Goal: Task Accomplishment & Management: Complete application form

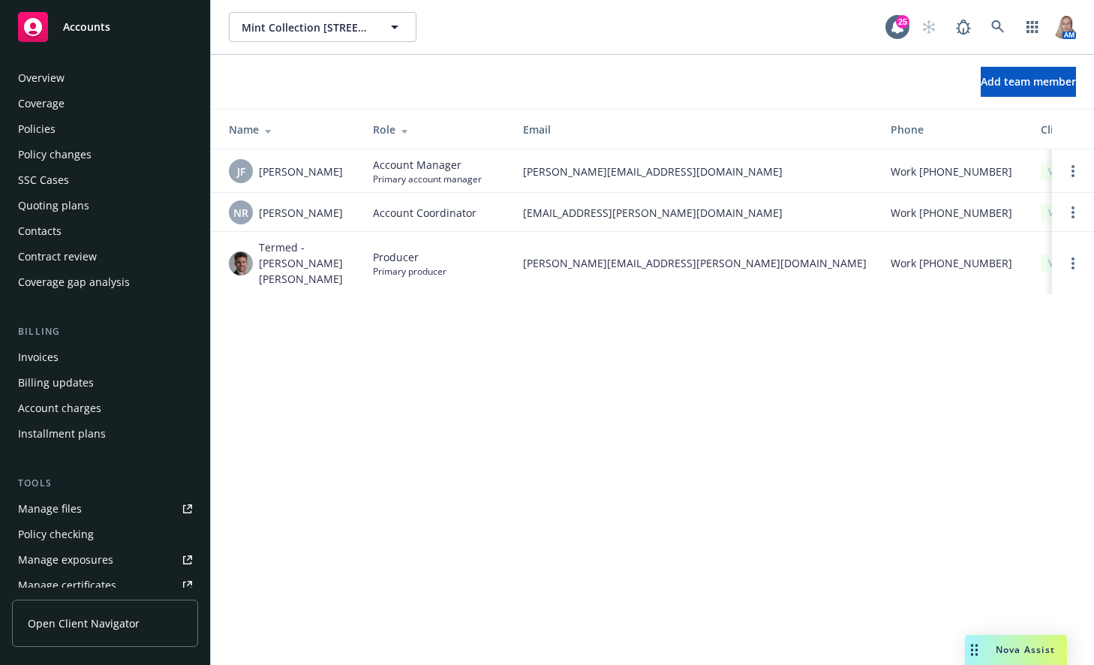
click at [106, 29] on span "Accounts" at bounding box center [86, 27] width 47 height 12
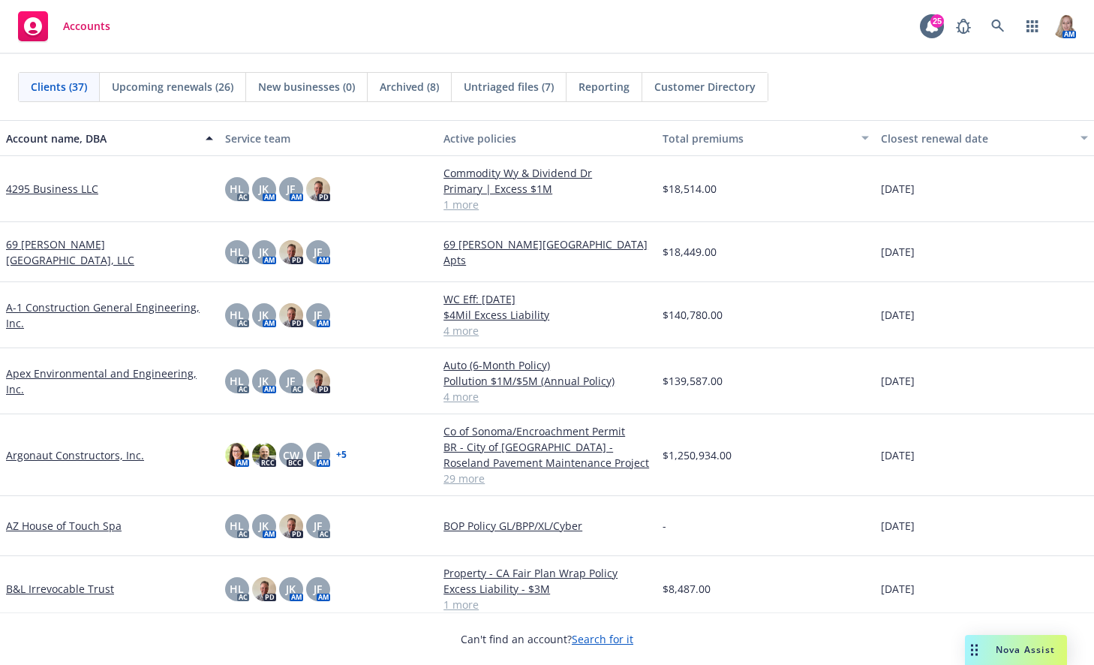
click at [91, 306] on link "A-1 Construction General Engineering, Inc." at bounding box center [109, 315] width 207 height 32
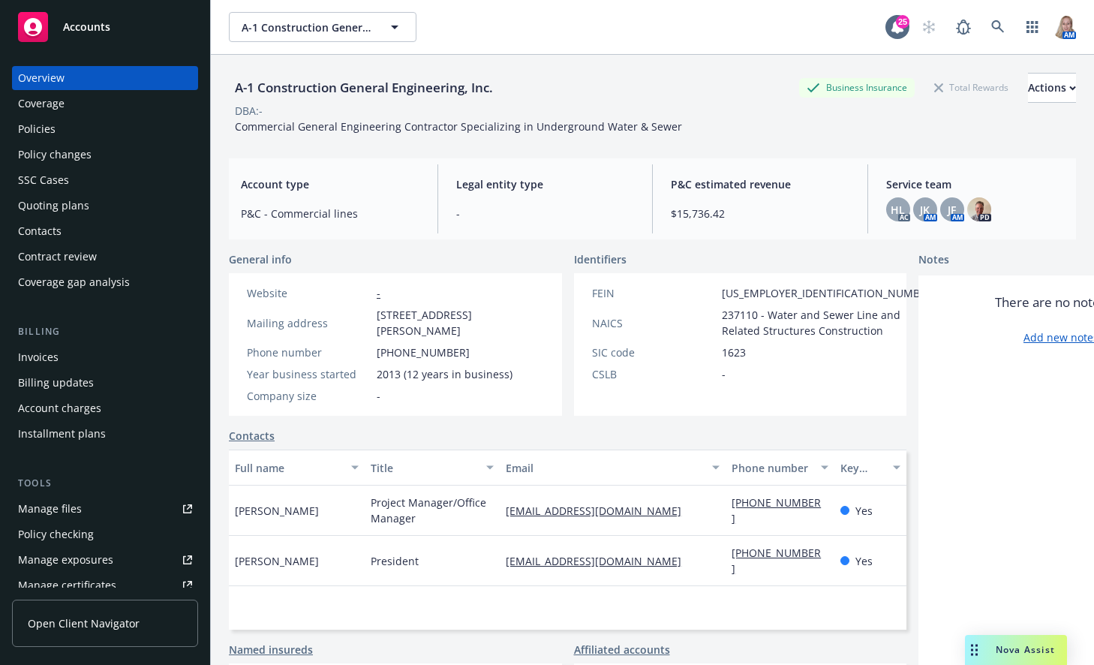
click at [64, 133] on div "Policies" at bounding box center [105, 129] width 174 height 24
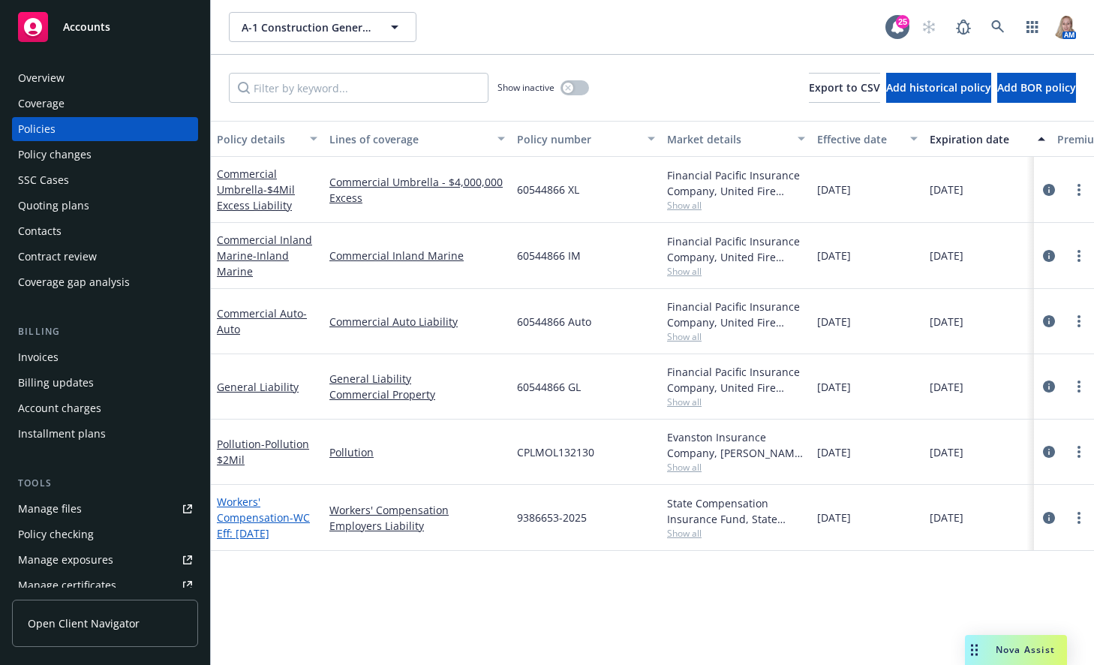
click at [273, 517] on link "Workers' Compensation - WC Eff: [DATE]" at bounding box center [263, 518] width 93 height 46
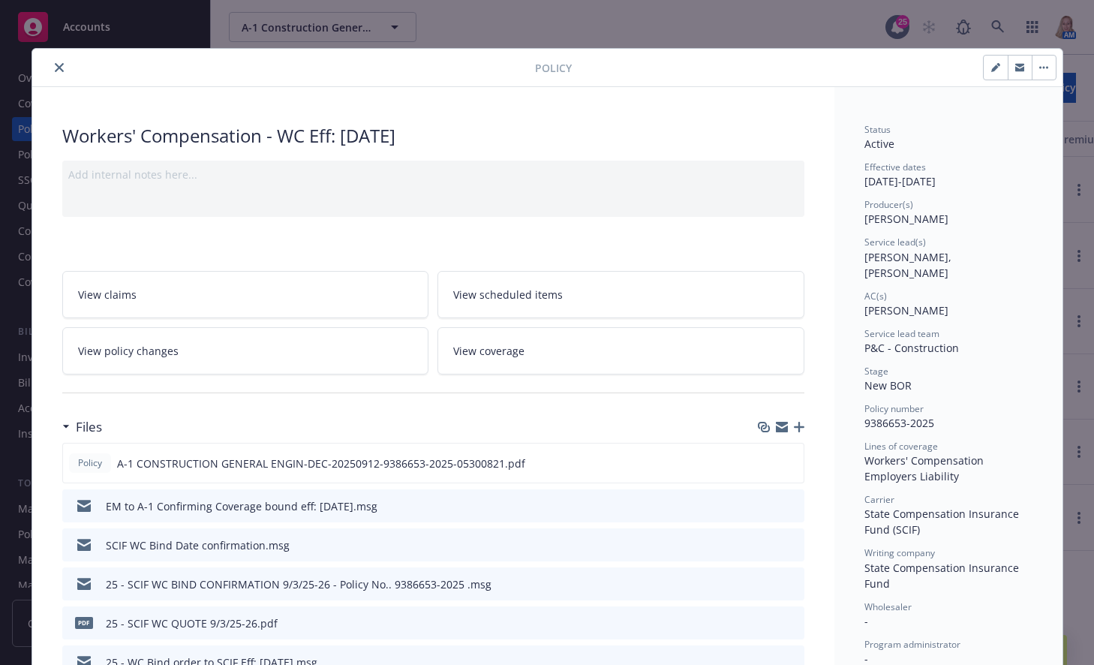
click at [50, 65] on button "close" at bounding box center [59, 68] width 18 height 18
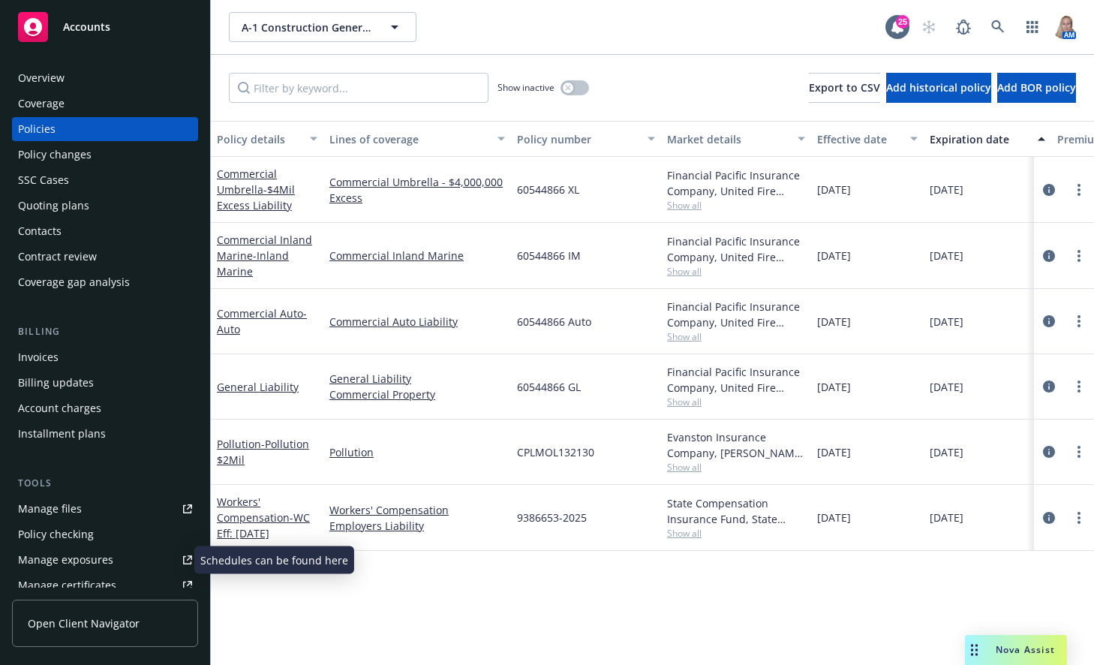
click at [100, 559] on div "Manage exposures" at bounding box center [65, 560] width 95 height 24
click at [82, 152] on div "Policy changes" at bounding box center [55, 155] width 74 height 24
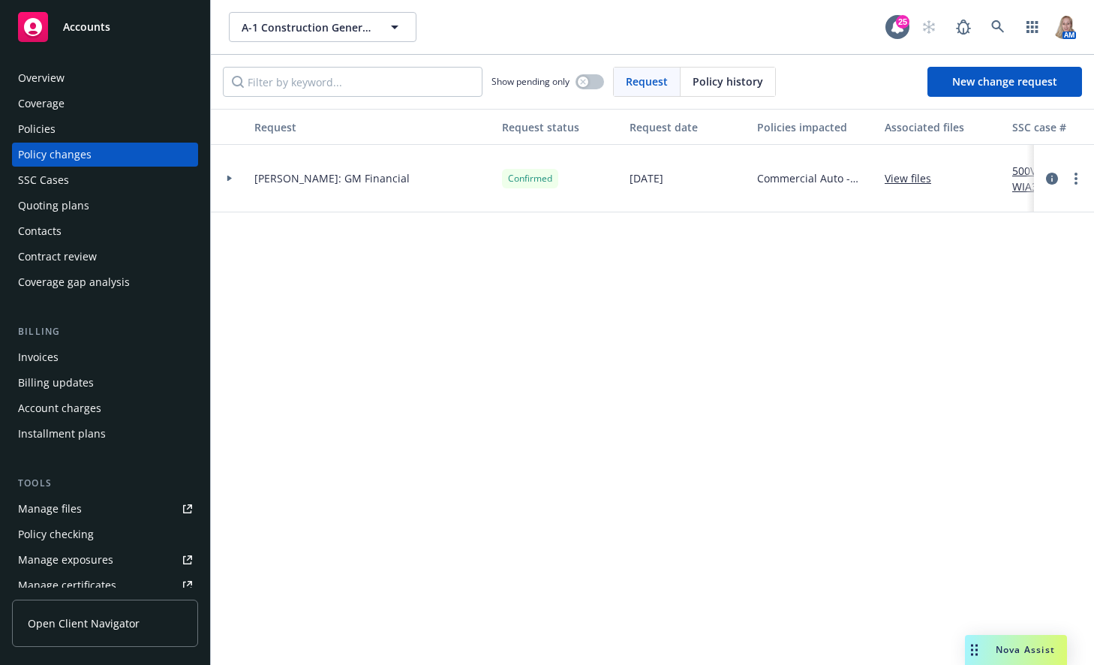
click at [57, 131] on div "Policies" at bounding box center [105, 129] width 174 height 24
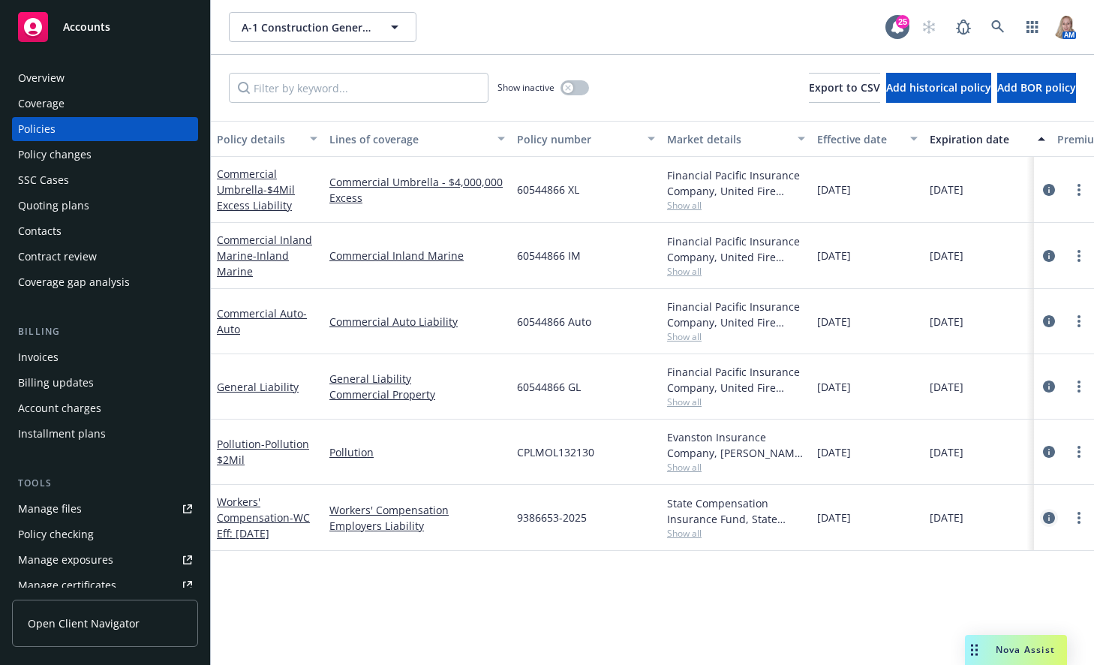
click at [1048, 512] on icon "circleInformation" at bounding box center [1049, 518] width 12 height 12
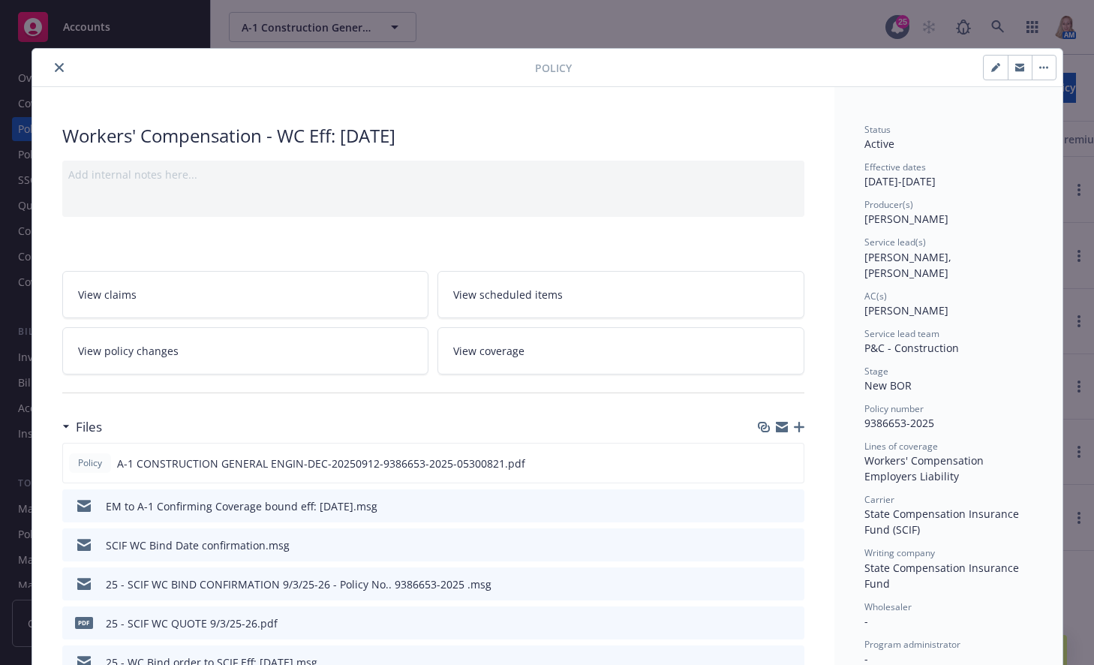
scroll to position [45, 0]
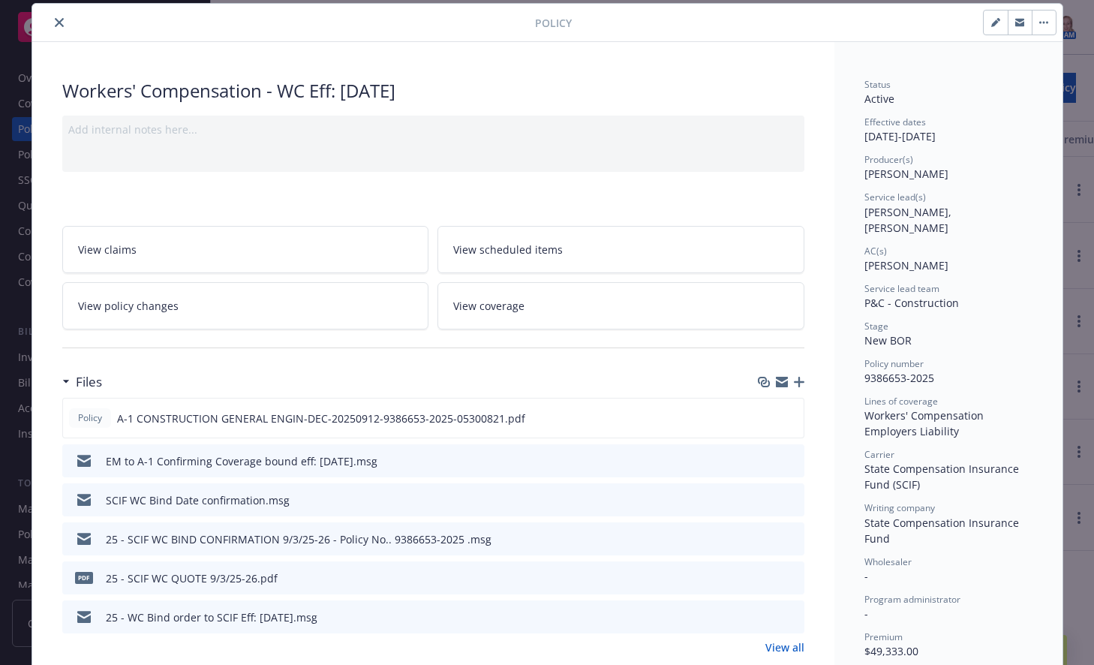
click at [797, 379] on icon "button" at bounding box center [799, 382] width 11 height 11
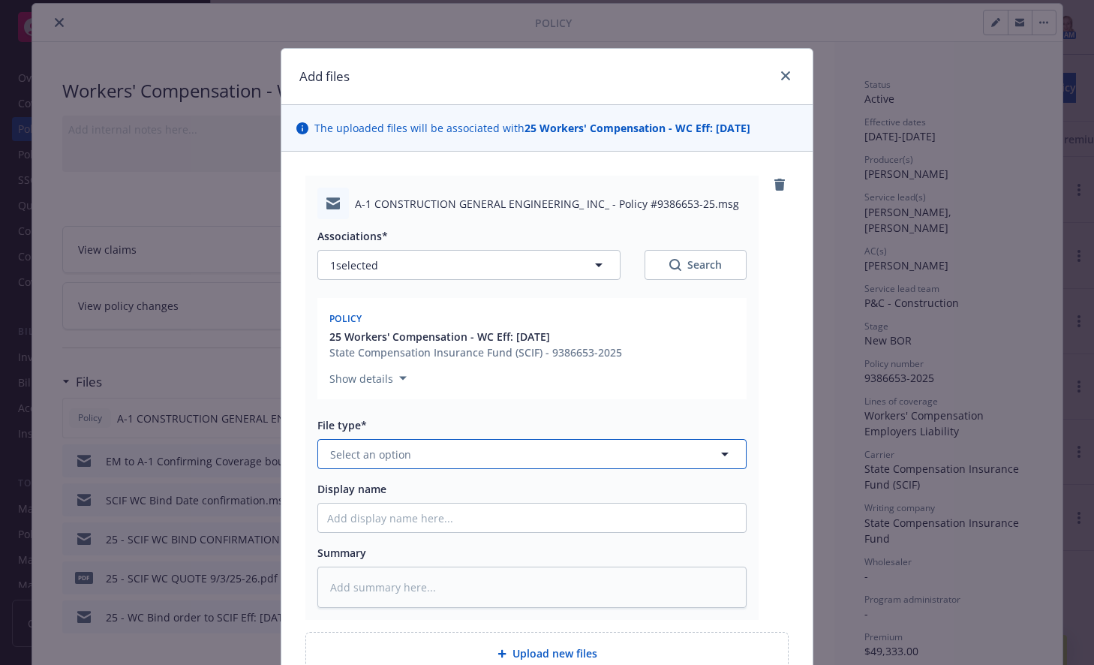
click at [455, 458] on button "Select an option" at bounding box center [531, 454] width 429 height 30
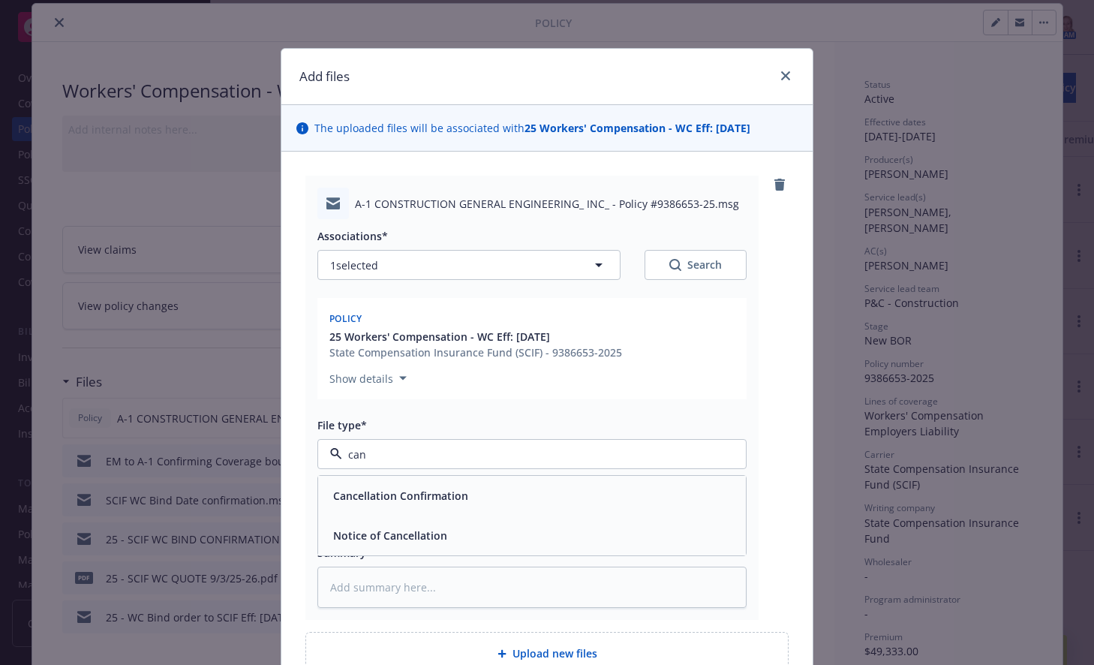
type input "canc"
click at [453, 496] on span "Cancellation Confirmation" at bounding box center [400, 496] width 135 height 16
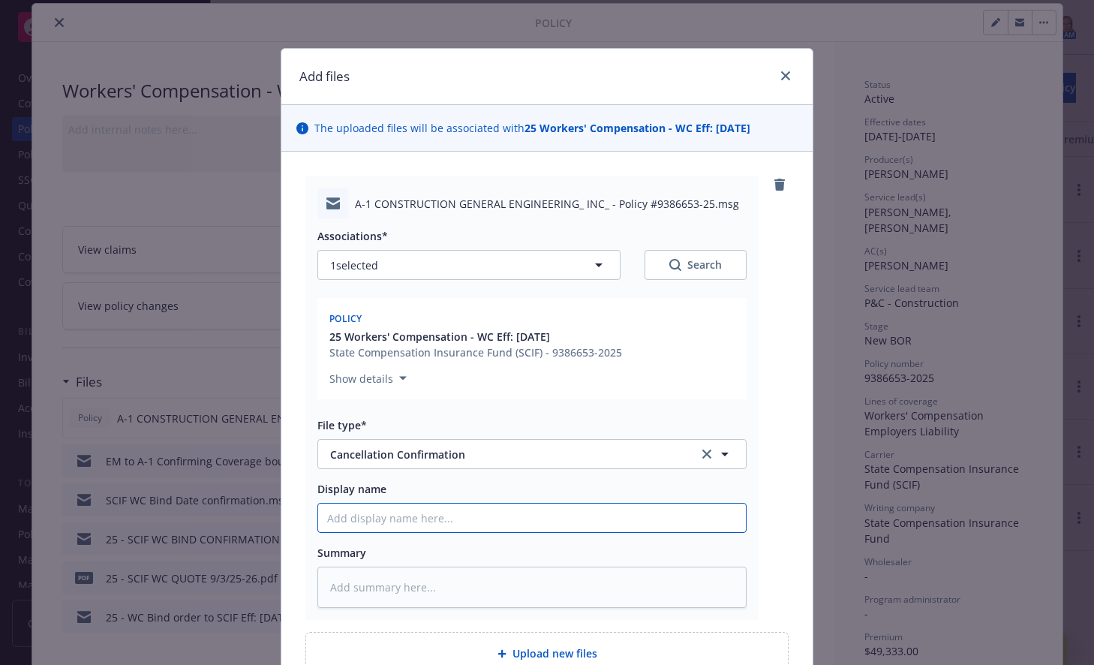
click at [444, 527] on input "Display name" at bounding box center [532, 518] width 428 height 29
type textarea "x"
type input "S"
type textarea "x"
type input "SC"
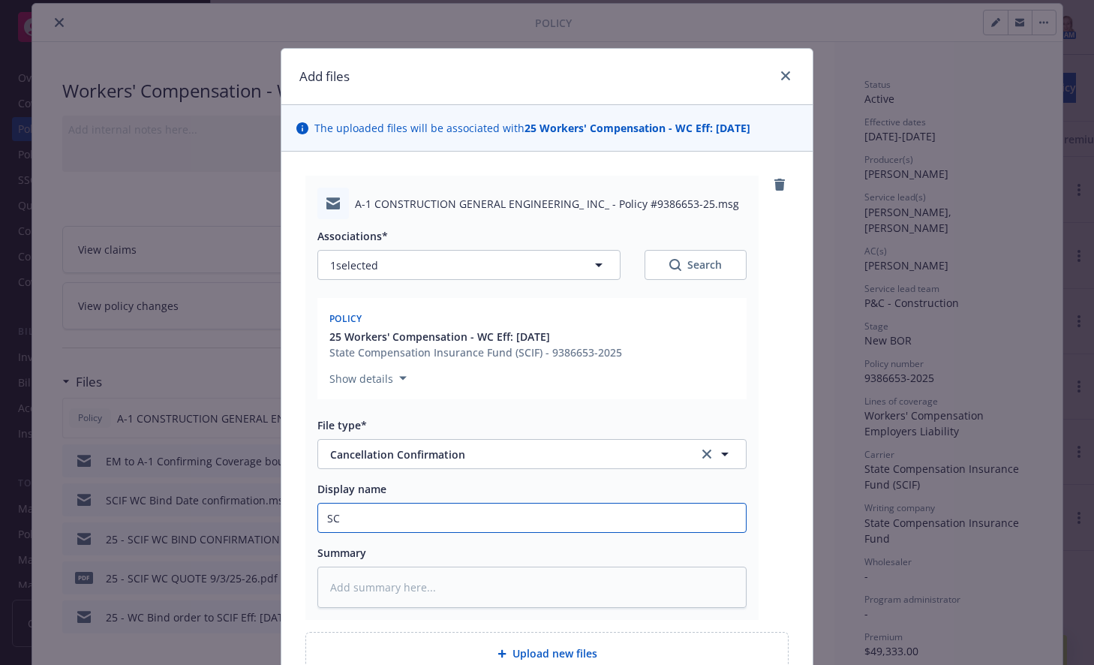
type textarea "x"
type input "SCI"
type textarea "x"
type input "SCIC"
type textarea "x"
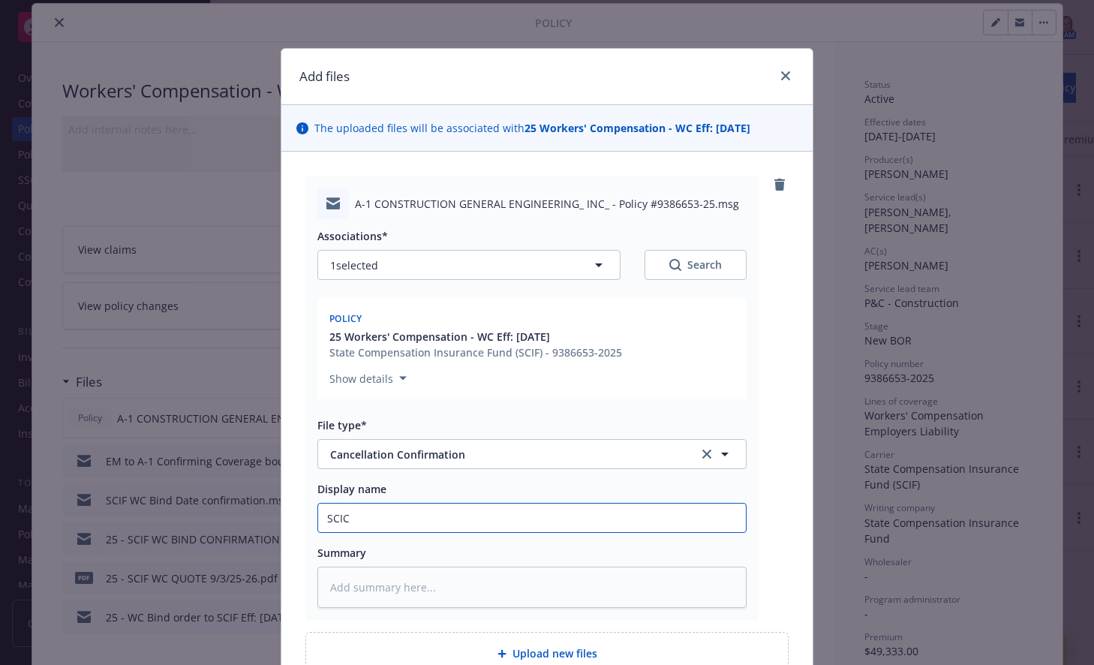
type input "SCI"
type textarea "x"
type input "SCIF"
type textarea "x"
type input "SCIF"
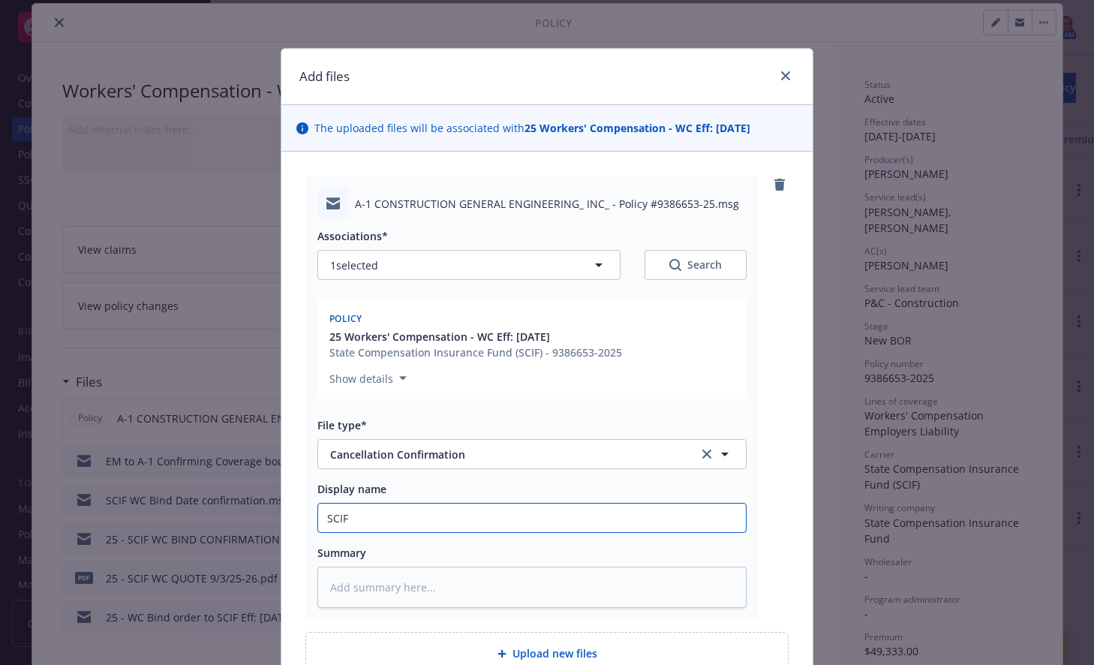
type textarea "x"
type input "SCIF C"
type textarea "x"
type input "SCIF CA"
type textarea "x"
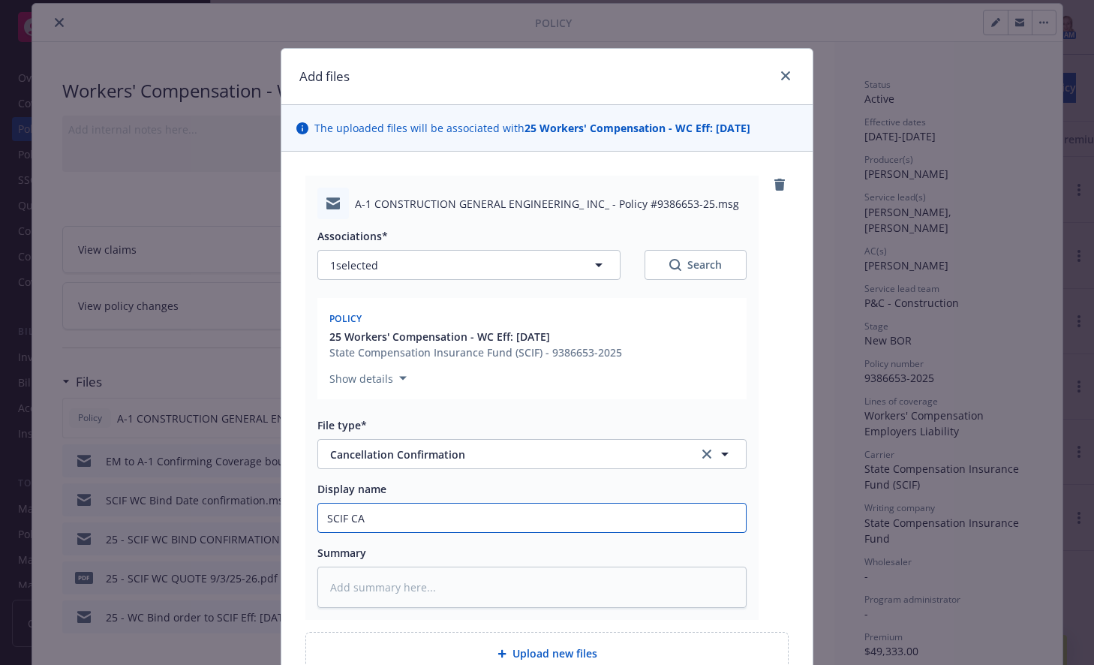
type input "SCIF CAN"
type textarea "x"
type input "SCIF CANC"
type textarea "x"
type input "SCIF CANCEL"
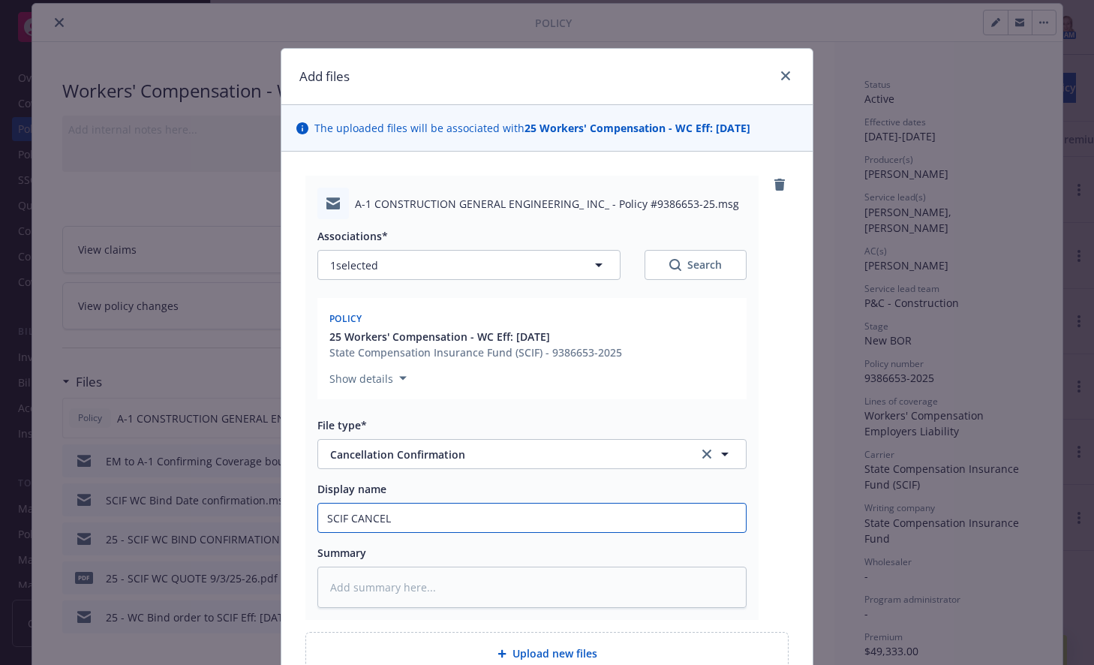
type textarea "x"
type input "SCIF CANCELL"
type textarea "x"
type input "SCIF CANCELLA"
type textarea "x"
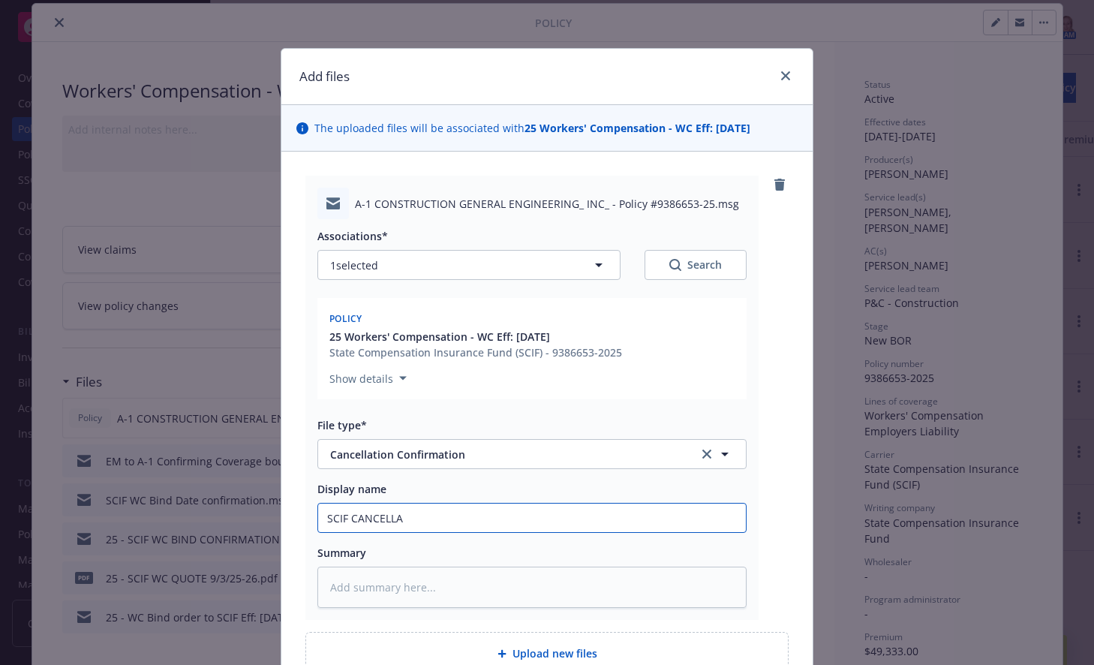
type input "SCIF CANCELLAT"
type textarea "x"
type input "SCIF CANCELLATI"
type textarea "x"
type input "SCIF CANCELLATIO"
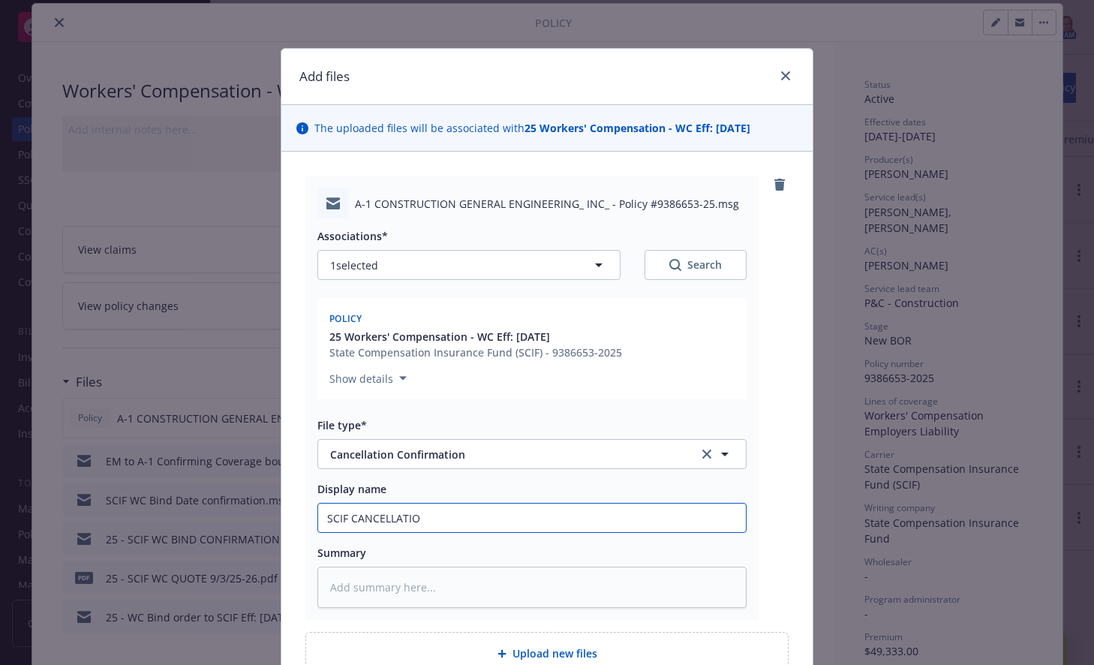
type textarea "x"
type input "SCIF CANCELLATION"
type textarea "x"
type input "SCIF CANCELLATION"
type textarea "x"
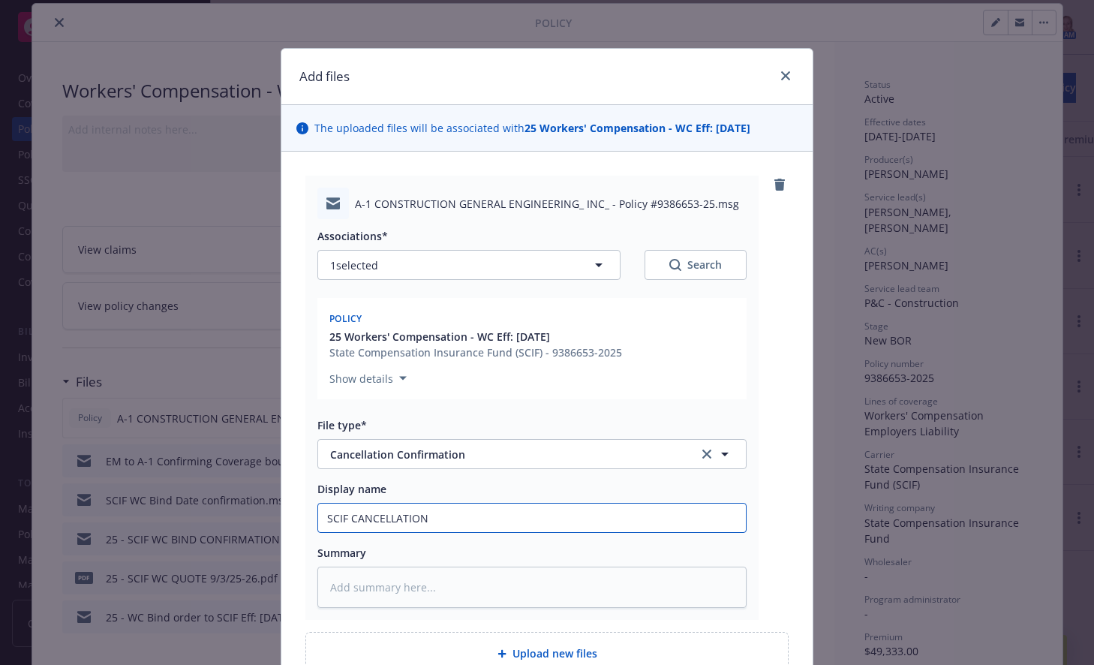
type input "SCIF CANCELLATION E"
type textarea "x"
type input "SCIF CANCELLATION EF"
type textarea "x"
type input "SCIF CANCELLATION EFF"
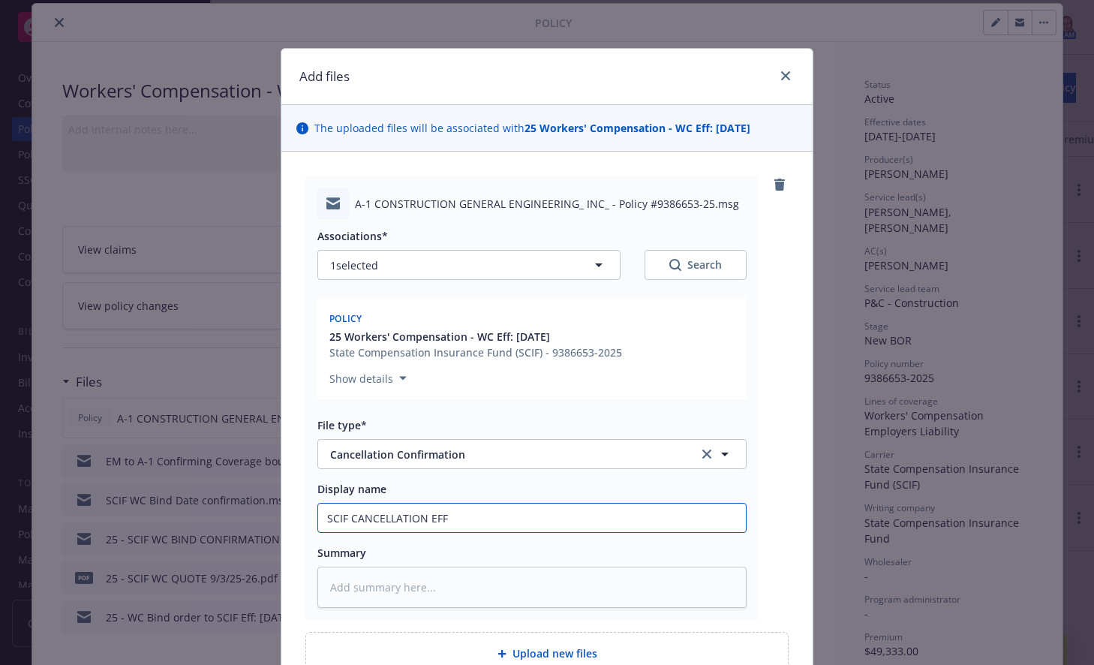
type textarea "x"
type input "SCIF CANCELLATION EFF:"
type textarea "x"
type input "SCIF CANCELLATION EFF:"
type textarea "x"
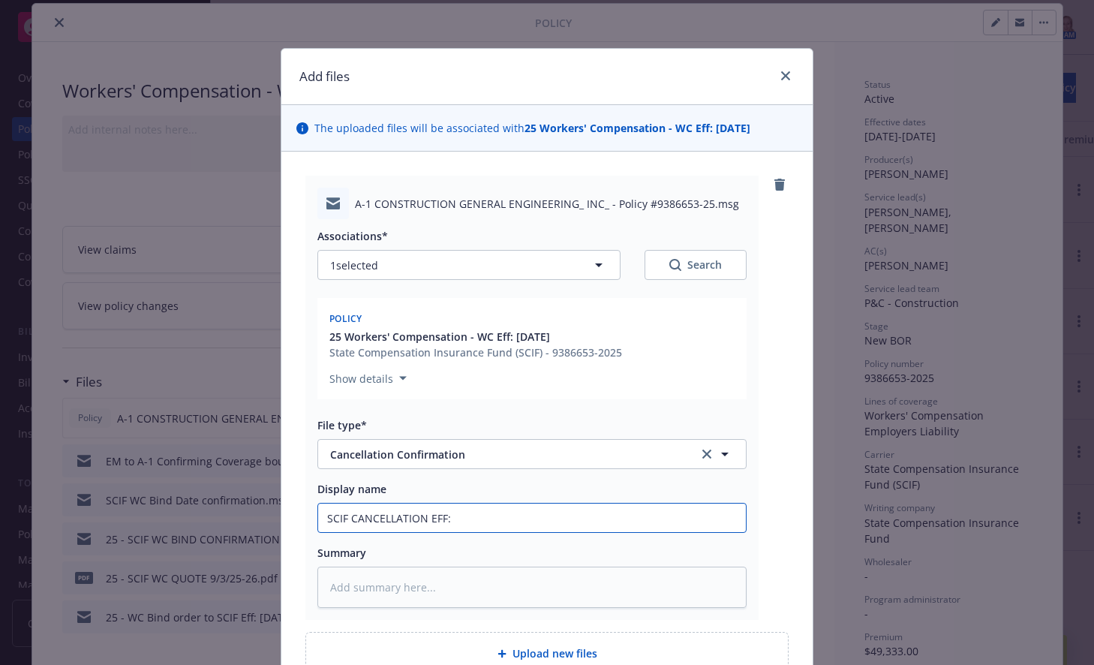
type input "SCIF CANCELLATION EFF: 9"
type textarea "x"
type input "SCIF CANCELLATION EFF: 9/"
type textarea "x"
type input "SCIF CANCELLATION EFF: 9/3"
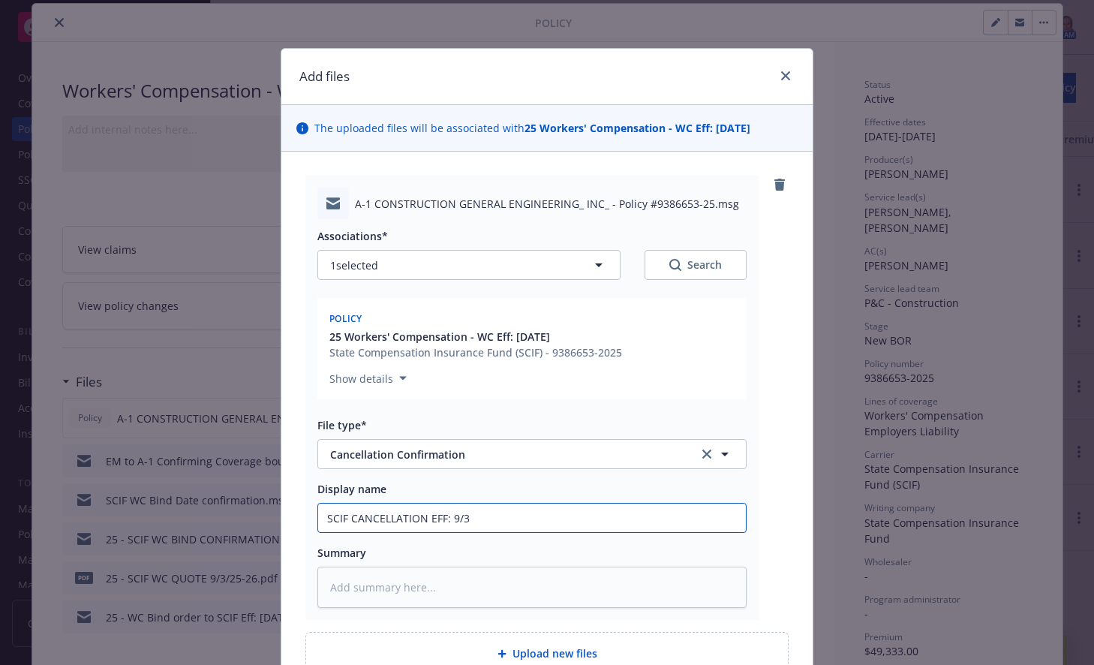
type textarea "x"
type input "SCIF CANCELLATION EFF: 9/3/"
type textarea "x"
type input "SCIF CANCELLATION EFF: 9/3/2"
type textarea "x"
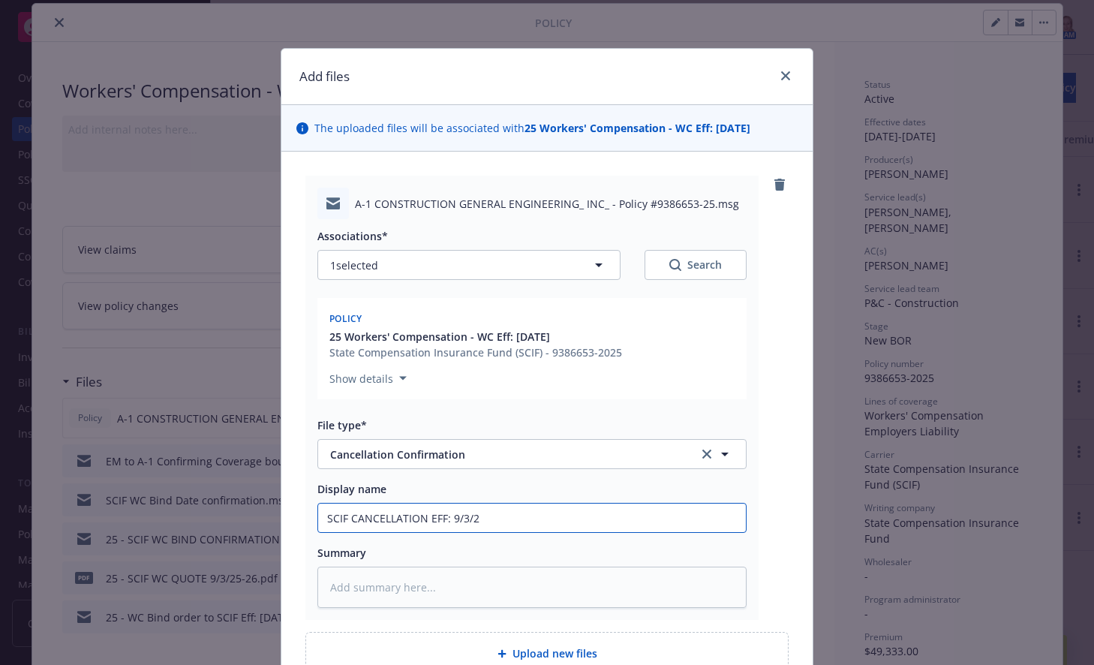
type input "SCIF CANCELLATION EFF: [DATE]"
type textarea "x"
type input "SCIF CANCELLATION EFF: [DATE]"
type textarea "x"
type input "SCIF CANCELLATION EFF: [DATE] fo"
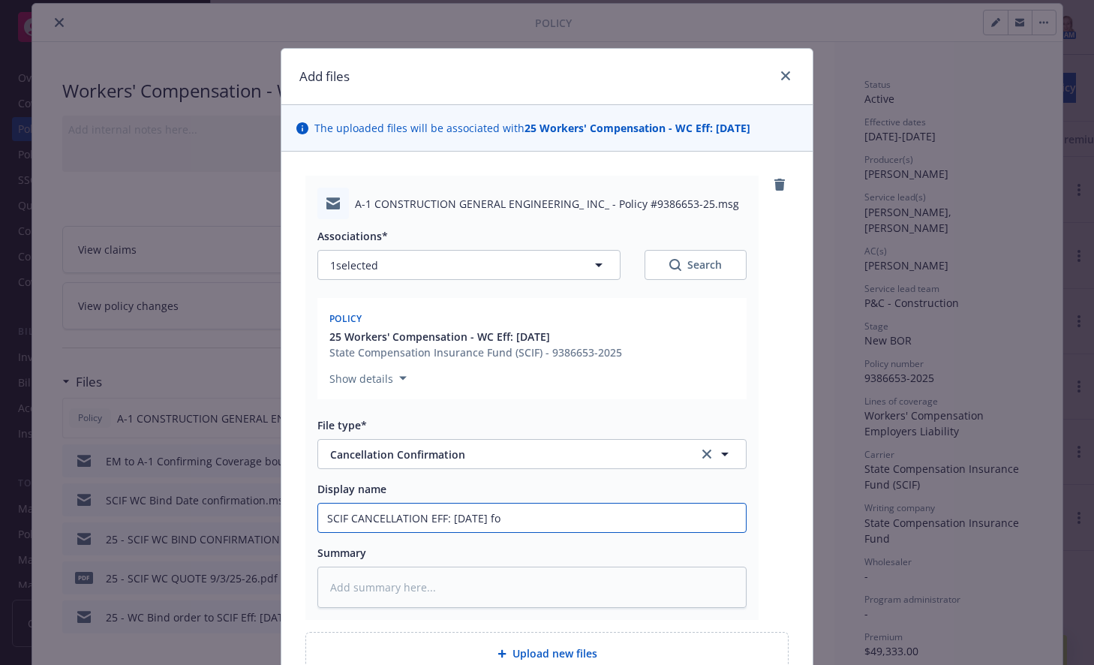
type textarea "x"
type input "SCIF CANCELLATION EFF: [DATE] for"
type textarea "x"
type input "SCIF CANCELLATION EFF: [DATE] for"
type textarea "x"
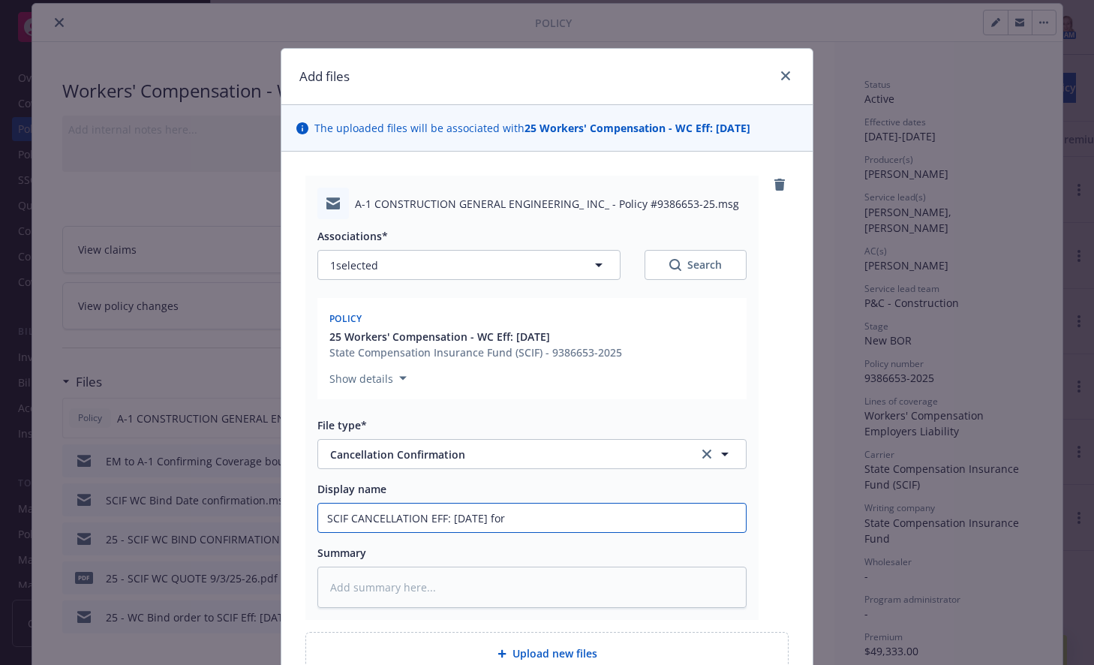
type input "SCIF CANCELLATION EFF: [DATE] for I"
type textarea "x"
type input "SCIF CANCELLATION EFF: [DATE] for Ins"
type textarea "x"
type input "SCIF CANCELLATION EFF: [DATE] for Insu"
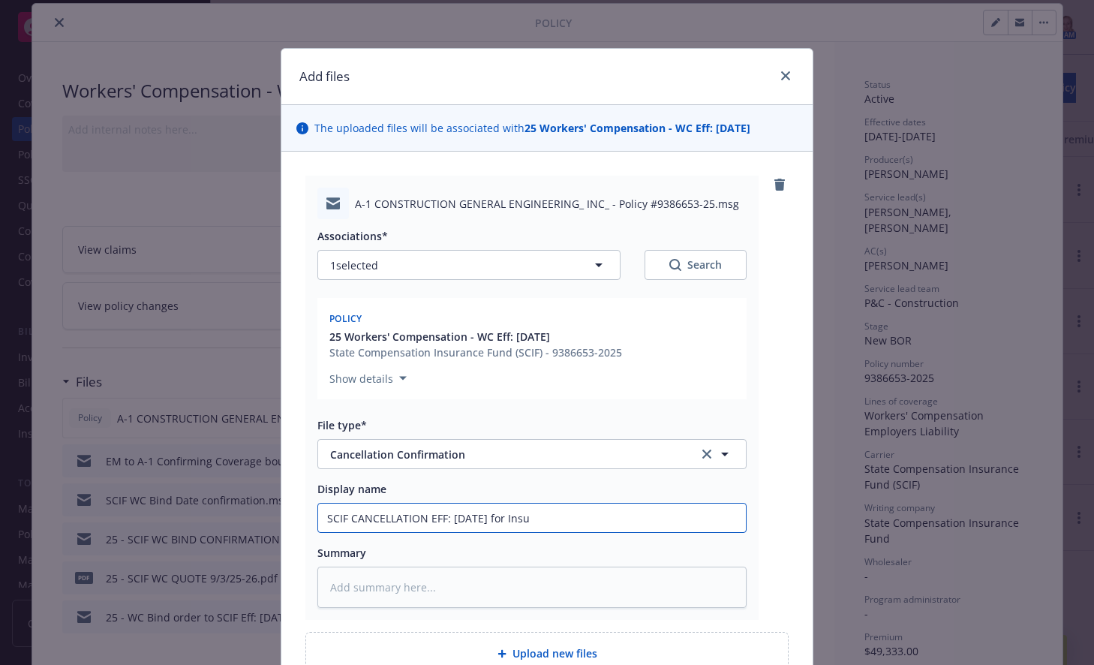
type textarea "x"
type input "SCIF CANCELLATION EFF: [DATE] for Insur"
type textarea "x"
type input "SCIF CANCELLATION EFF: [DATE] for Insu"
type textarea "x"
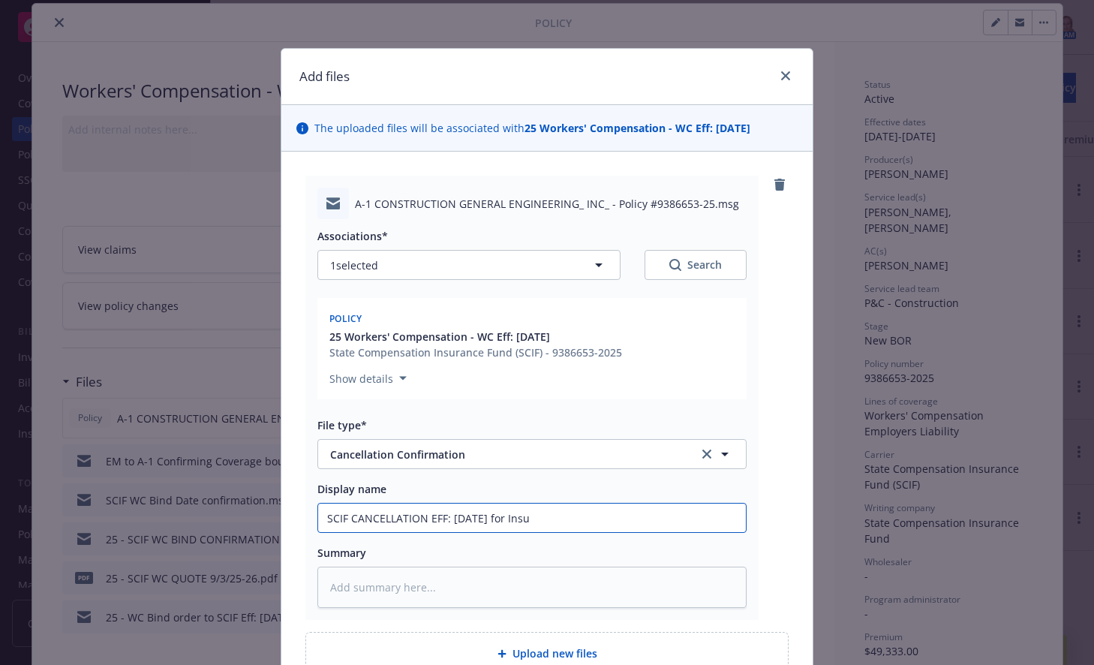
type input "SCIF CANCELLATION EFF: [DATE] for Insuf"
type textarea "x"
type input "SCIF CANCELLATION EFF: [DATE] for Insufi"
type textarea "x"
type input "SCIF CANCELLATION EFF: [DATE] for Insufic"
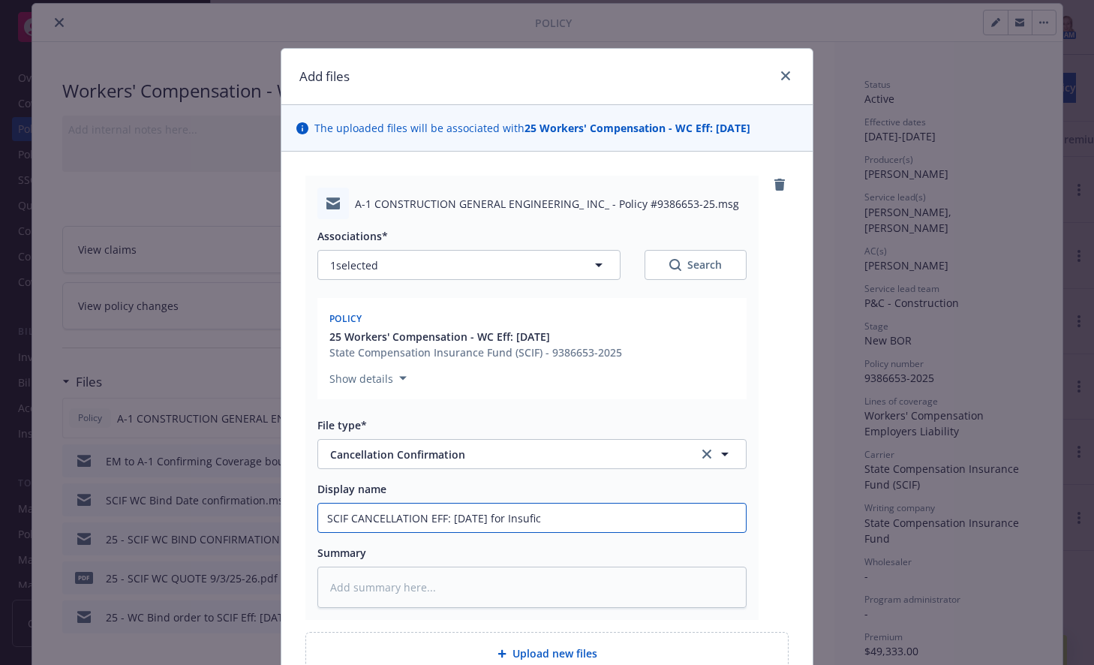
type textarea "x"
type input "SCIF CANCELLATION EFF: [DATE] for Insuficie"
type textarea "x"
type input "SCIF CANCELLATION EFF: [DATE] for Insuficien"
type textarea "x"
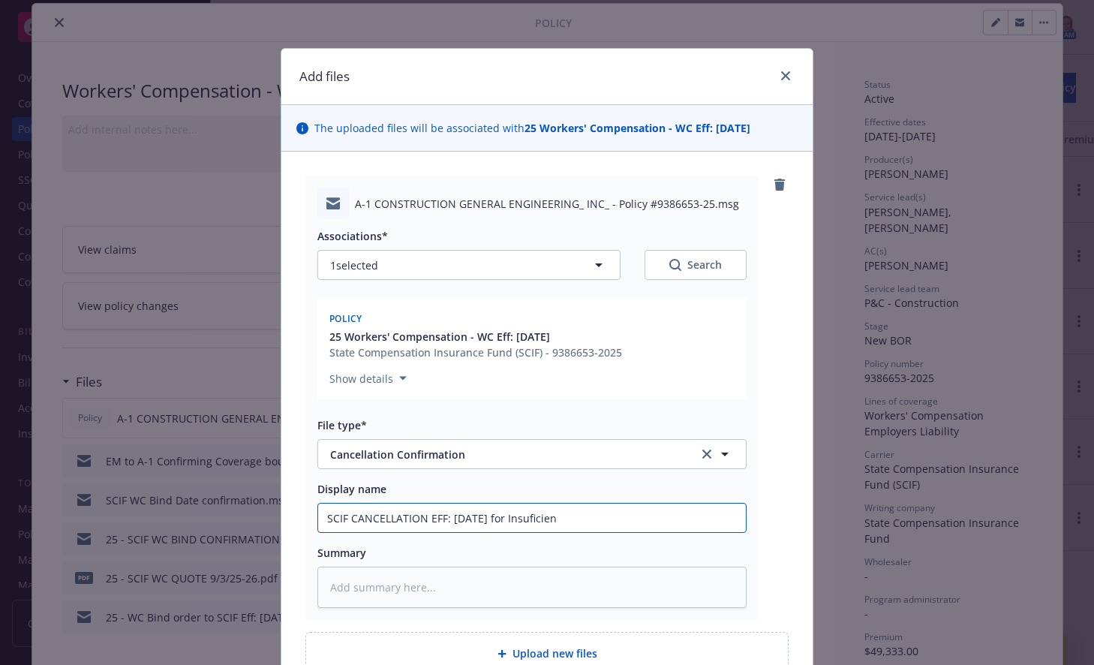
type input "SCIF CANCELLATION EFF: [DATE] for Insuficient"
type textarea "x"
type input "SCIF CANCELLATION EFF: [DATE] for Insuficient"
type textarea "x"
type input "SCIF CANCELLATION EFF: [DATE] for Insuficient F"
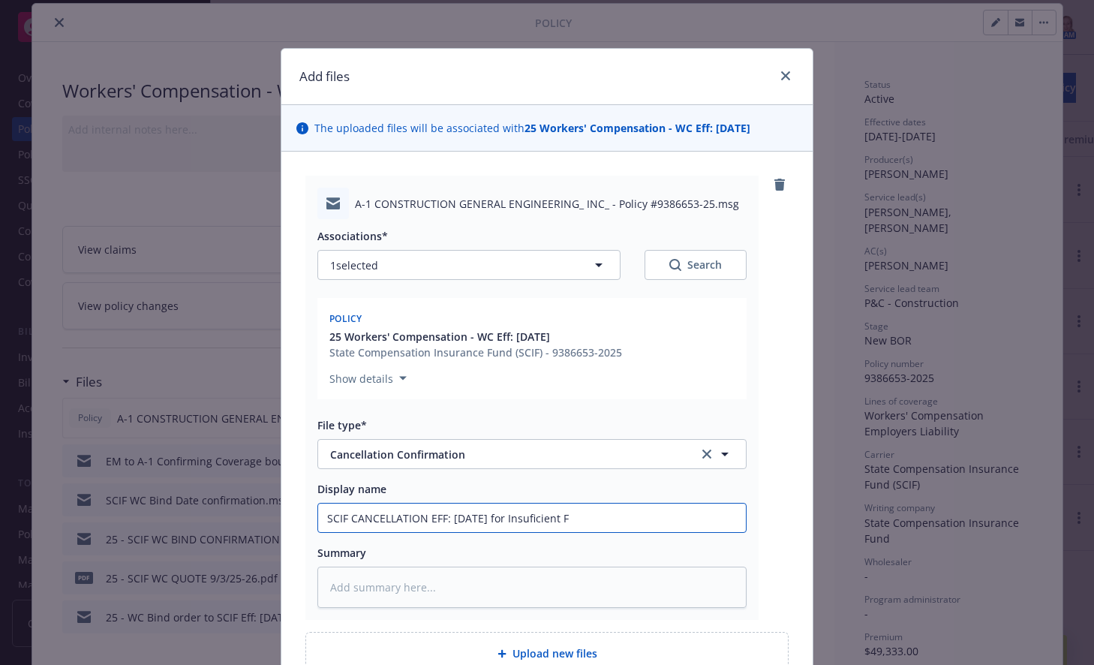
type textarea "x"
type input "SCIF CANCELLATION EFF: [DATE] for Insuficient Fu"
type textarea "x"
type input "SCIF CANCELLATION EFF: [DATE] for Insuficient Fun"
type textarea "x"
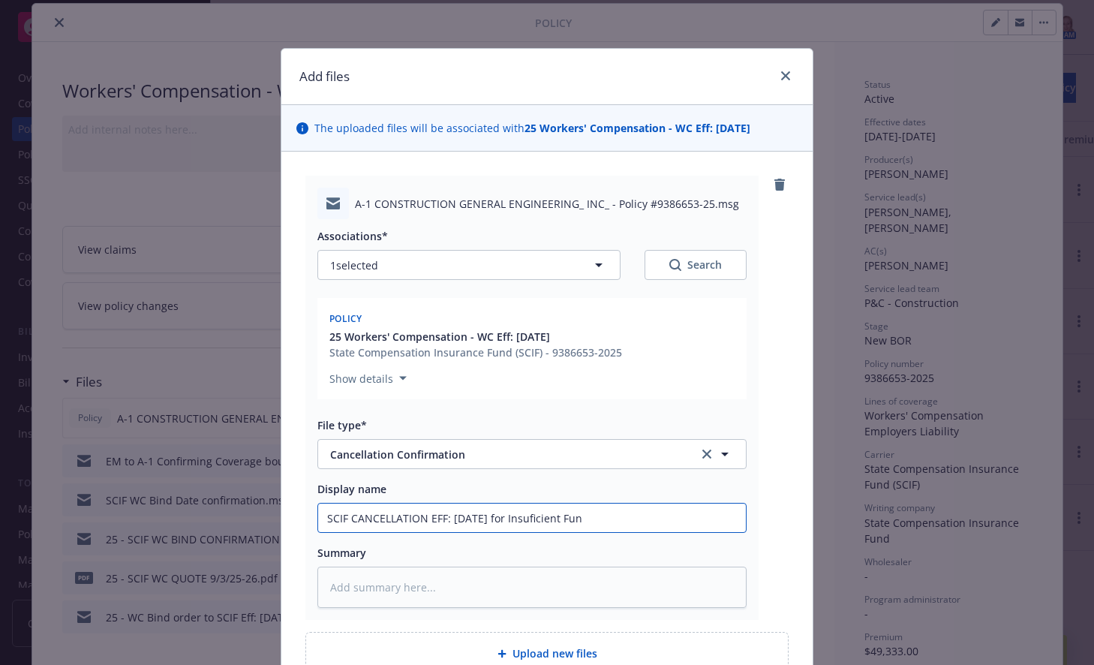
type input "SCIF CANCELLATION EFF: [DATE] for Insuficient Fund"
type textarea "x"
type input "SCIF CANCELLATION EFF: [DATE] for Insuficient Funds"
type textarea "x"
drag, startPoint x: 624, startPoint y: 527, endPoint x: 269, endPoint y: 535, distance: 354.3
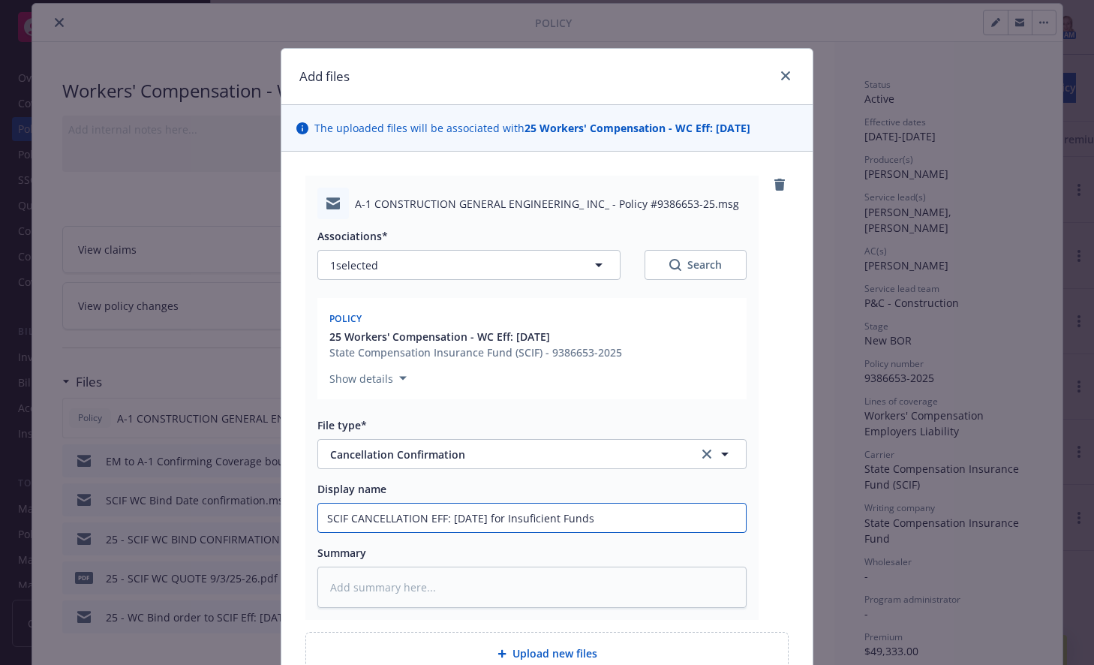
click at [269, 535] on div "Add files The uploaded files will be associated with 25 Workers' Compensation -…" at bounding box center [547, 332] width 1094 height 665
type input "SCIF CANCELLATION EFF: [DATE] for Insuficient Funds"
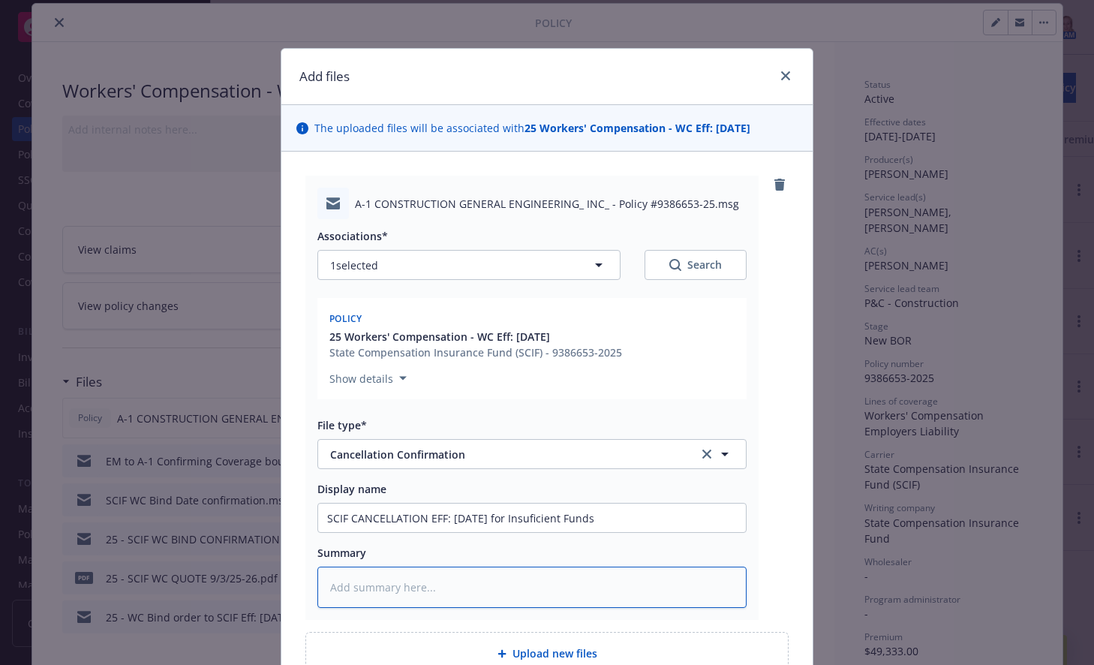
click at [431, 587] on textarea at bounding box center [531, 587] width 429 height 41
paste textarea "SCIF CANCELLATION EFF: [DATE] for Insuficient Funds"
type textarea "x"
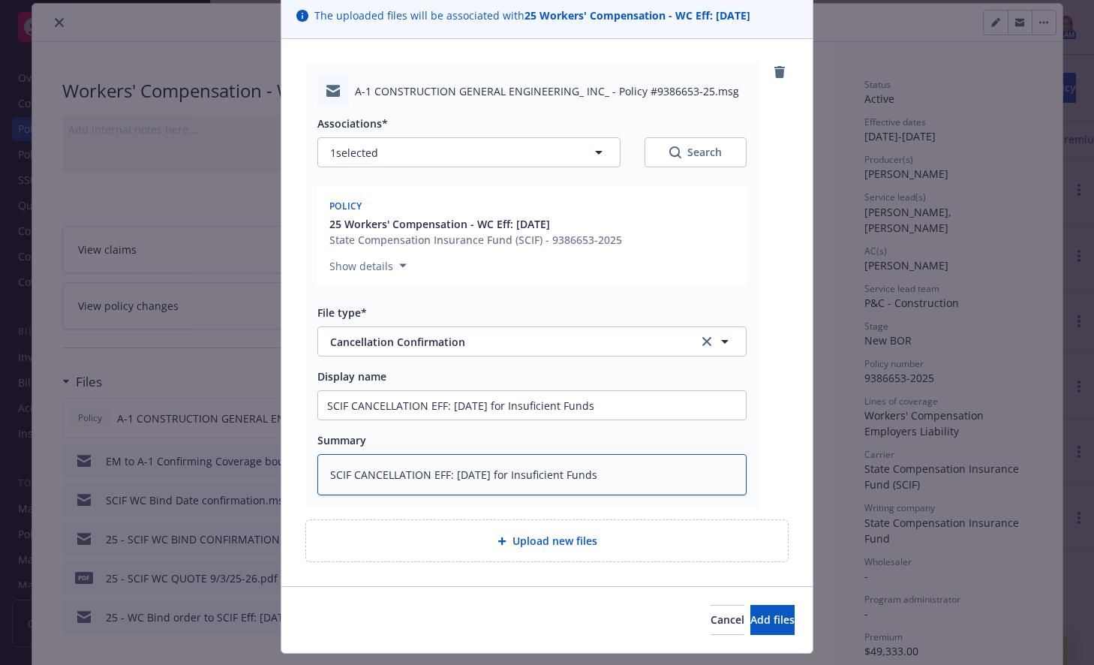
scroll to position [149, 0]
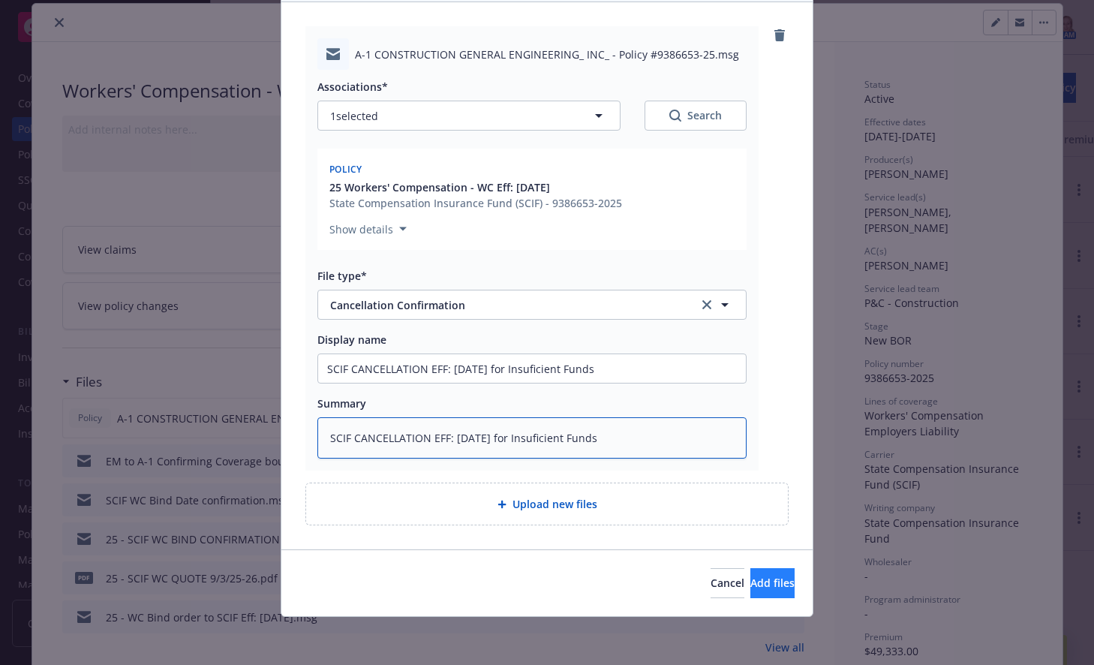
type textarea "SCIF CANCELLATION EFF: [DATE] for Insuficient Funds"
click at [760, 582] on span "Add files" at bounding box center [773, 583] width 44 height 14
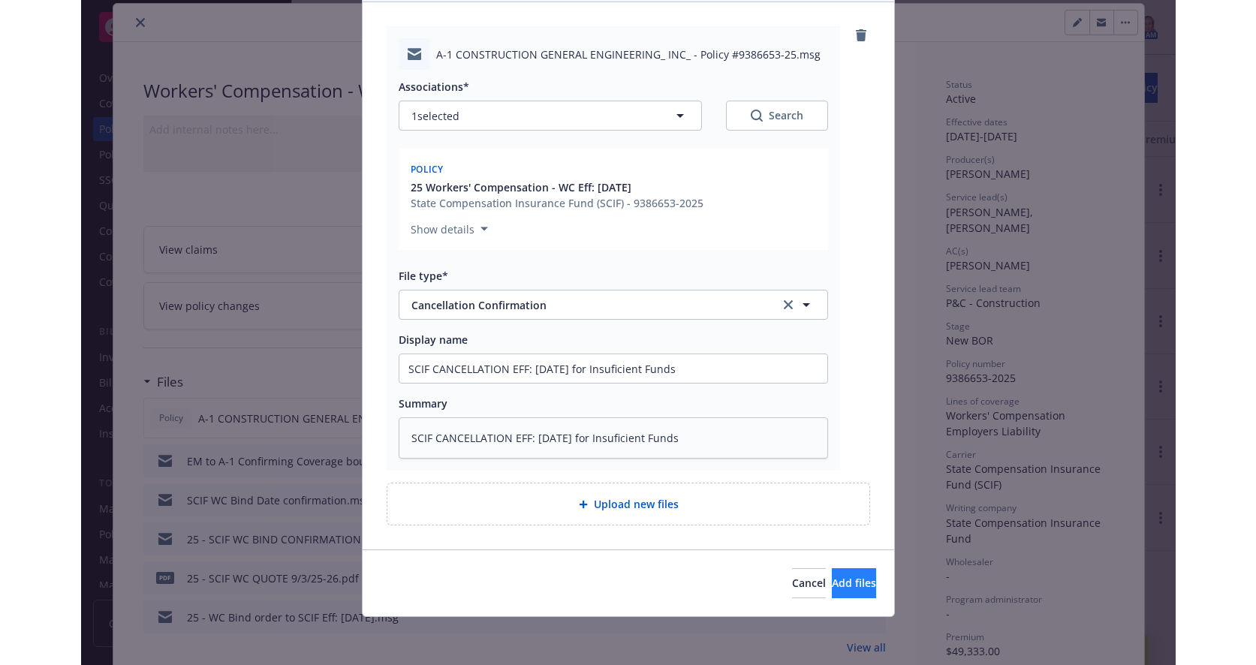
scroll to position [95, 0]
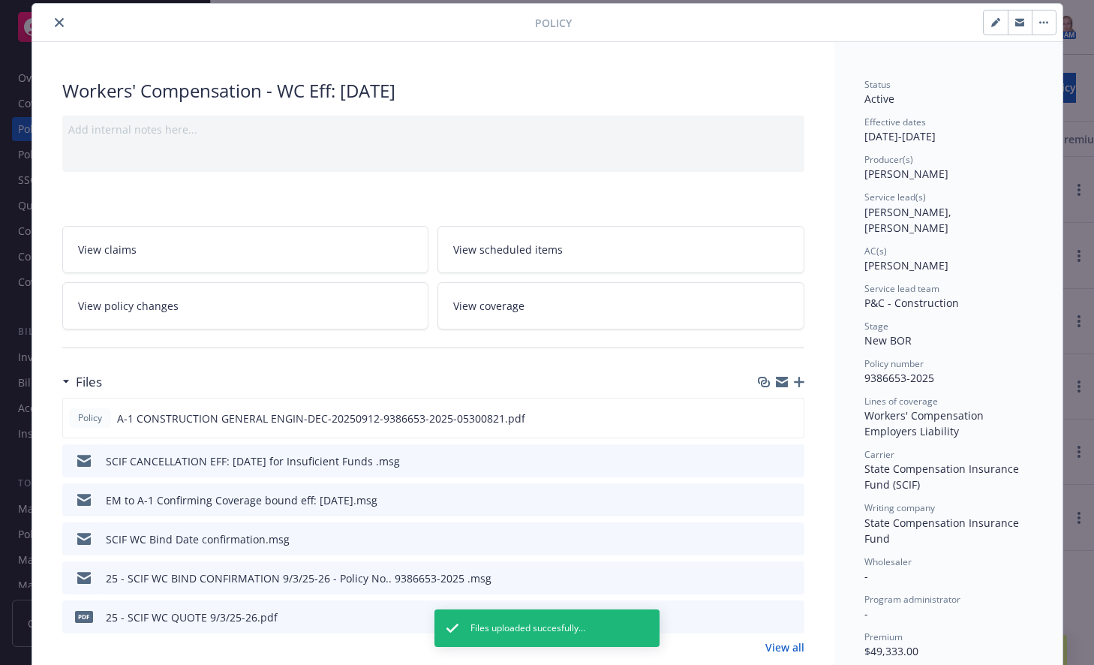
click at [1033, 25] on button "button" at bounding box center [1044, 23] width 24 height 24
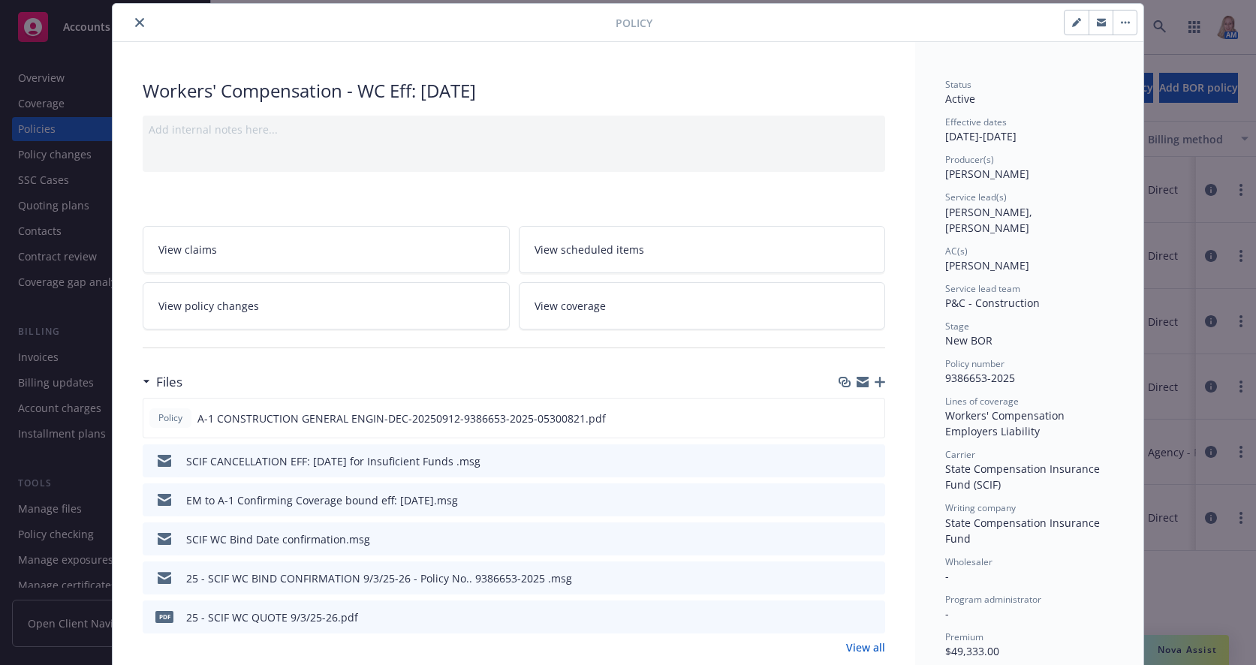
click at [1060, 516] on span "State Compensation Insurance Fund" at bounding box center [1024, 531] width 158 height 30
click at [139, 17] on button "close" at bounding box center [140, 23] width 18 height 18
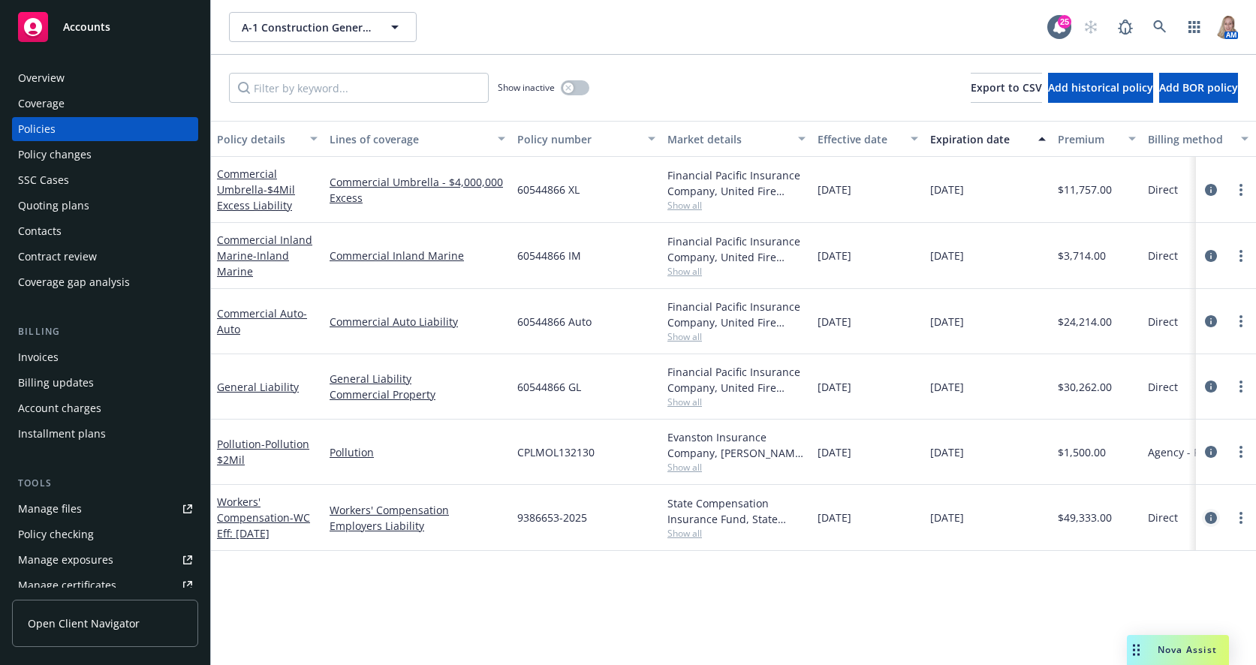
click at [1093, 517] on icon "circleInformation" at bounding box center [1211, 518] width 12 height 12
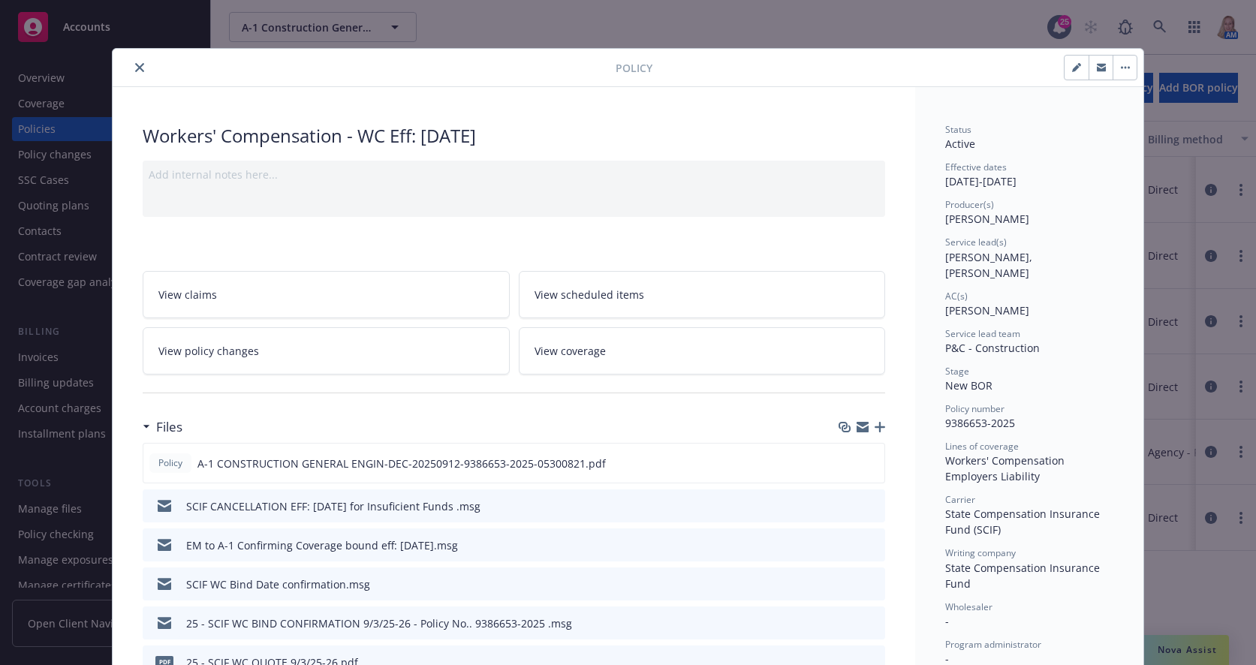
scroll to position [45, 0]
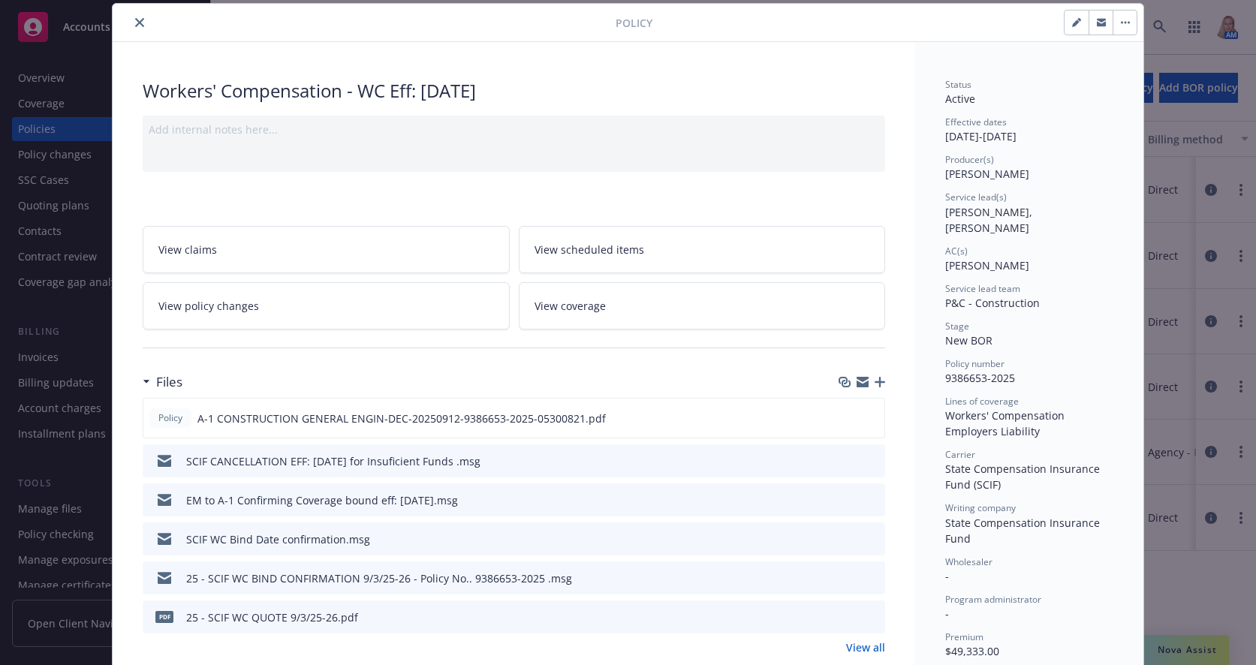
click at [218, 304] on span "View policy changes" at bounding box center [208, 306] width 101 height 16
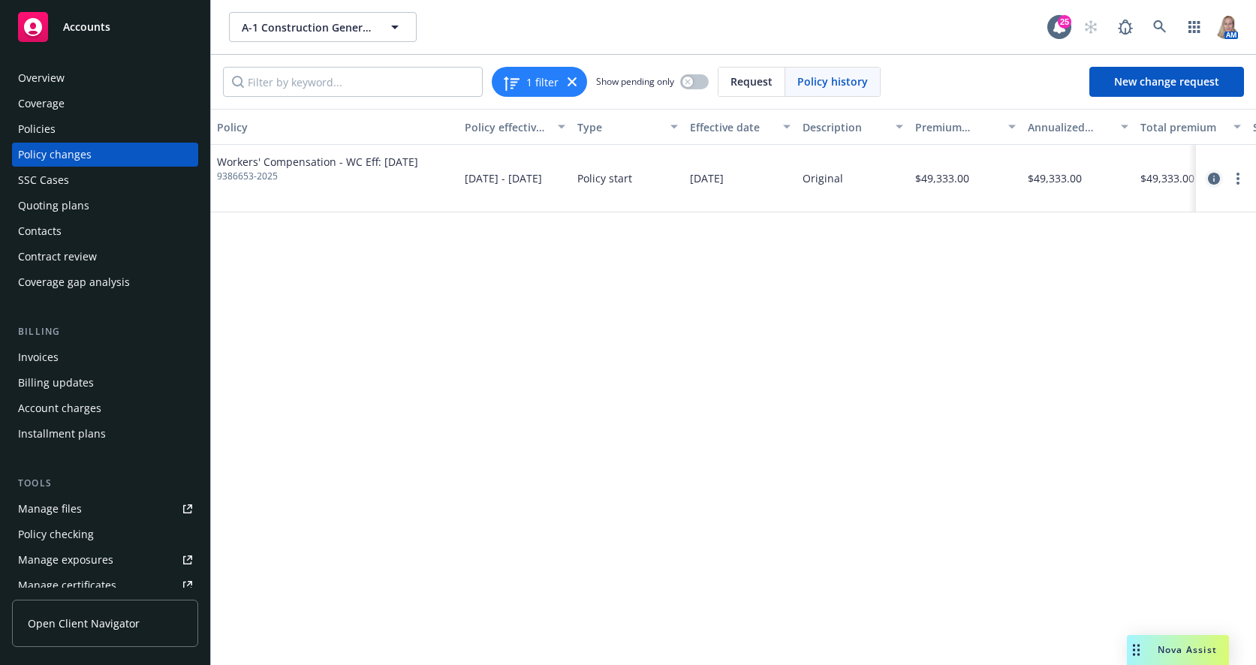
click at [1093, 179] on icon "circleInformation" at bounding box center [1214, 179] width 12 height 12
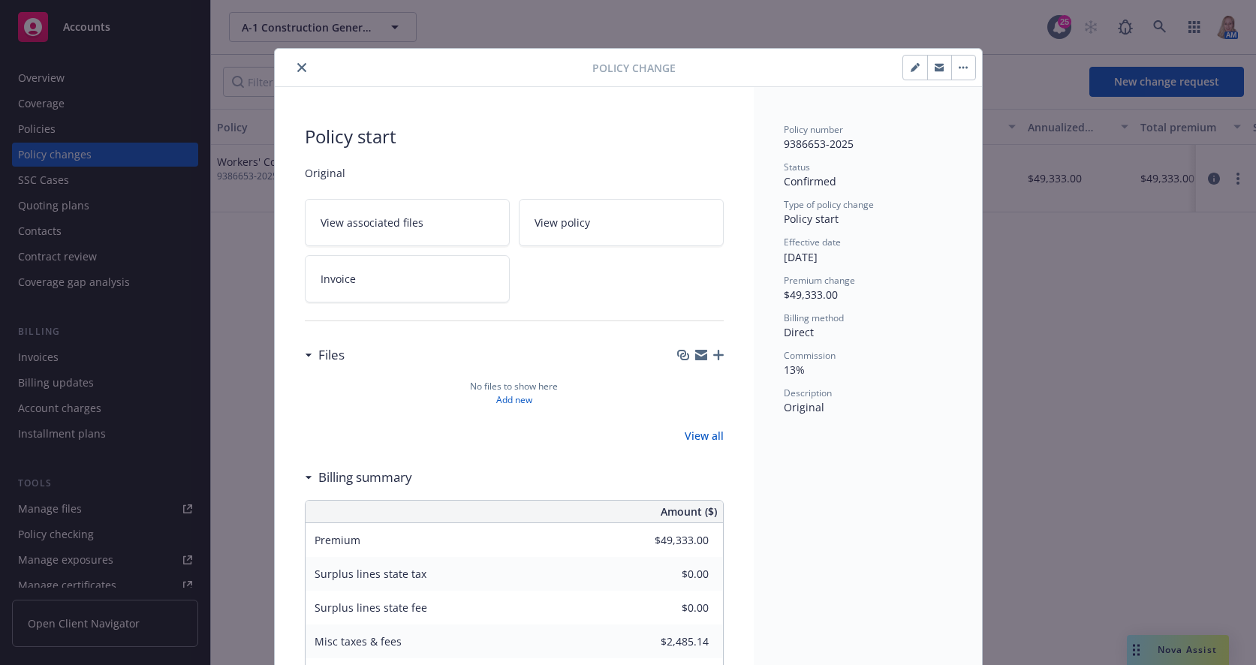
scroll to position [45, 0]
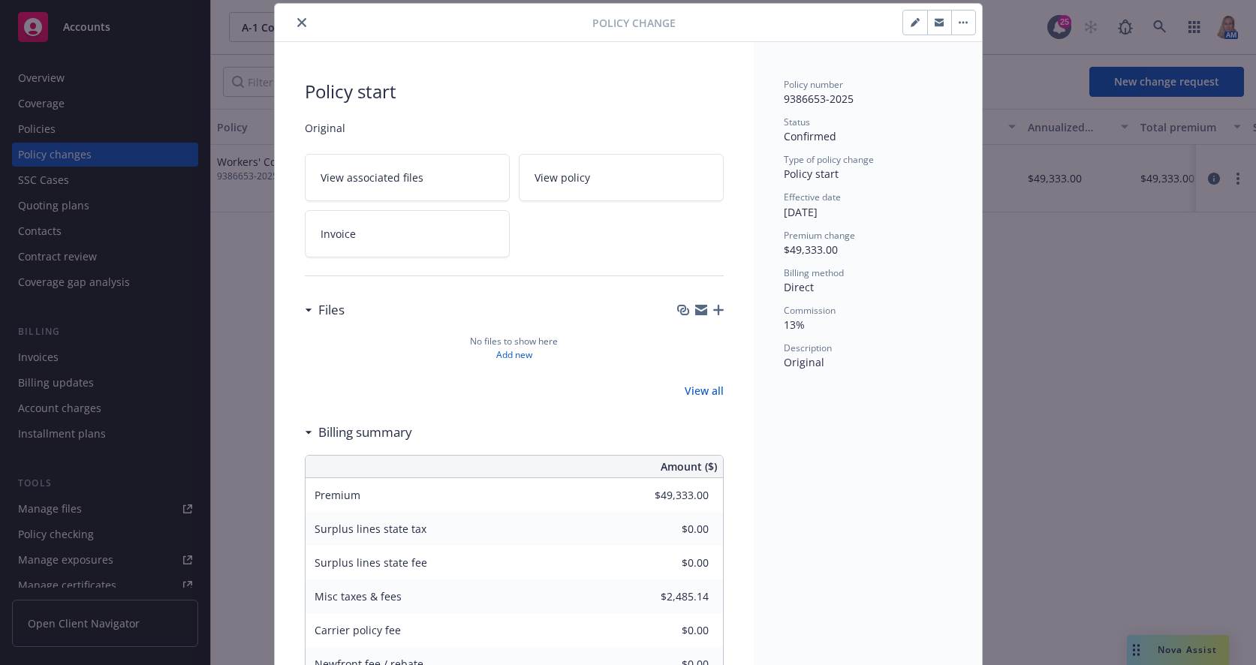
click at [952, 17] on button "button" at bounding box center [963, 23] width 24 height 24
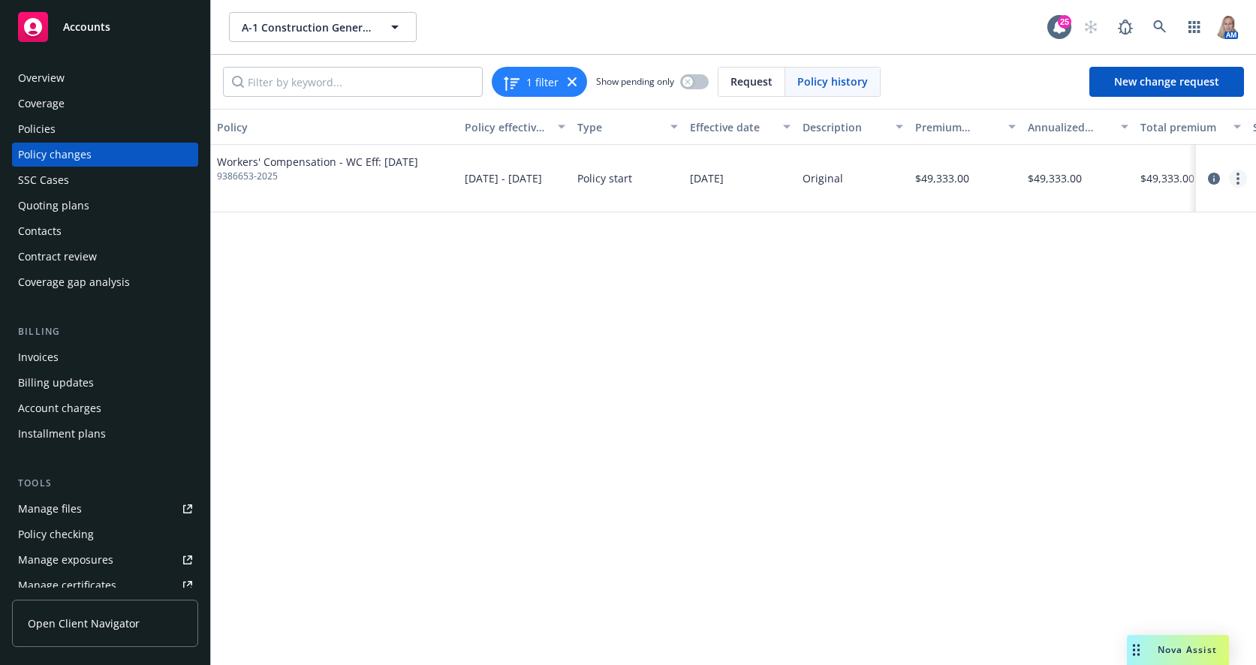
click at [1093, 181] on link "more" at bounding box center [1238, 179] width 18 height 18
click at [1057, 426] on div "Policy Policy effective dates Type Effective date Description Premium change An…" at bounding box center [733, 387] width 1045 height 556
click at [734, 81] on span "Request" at bounding box center [751, 82] width 42 height 16
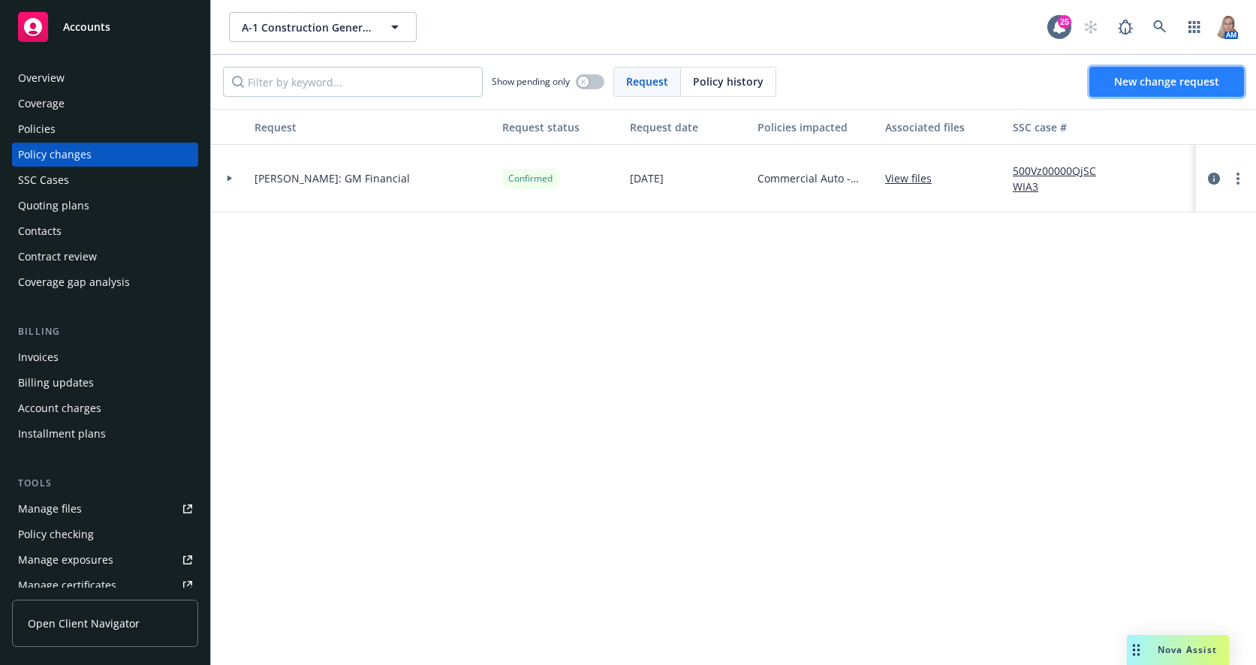
click at [1093, 75] on span "New change request" at bounding box center [1166, 81] width 105 height 14
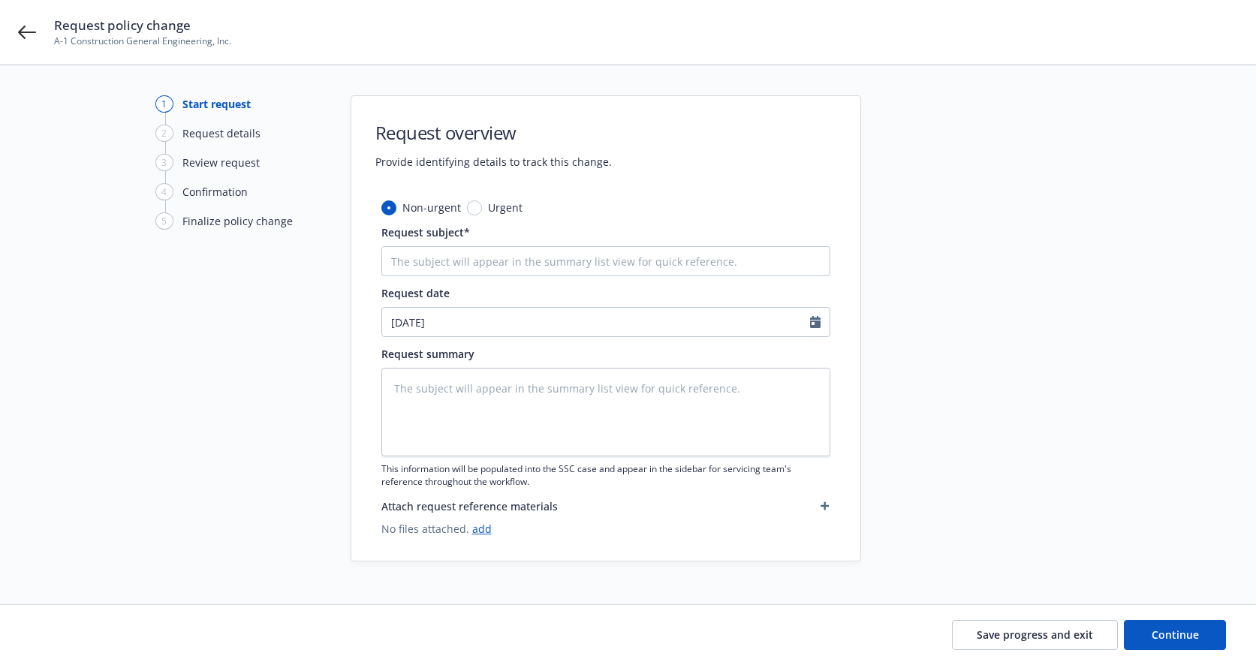
type textarea "x"
click at [490, 251] on input "Request subject*" at bounding box center [605, 261] width 449 height 30
click at [471, 206] on input "Urgent" at bounding box center [474, 207] width 15 height 15
radio input "true"
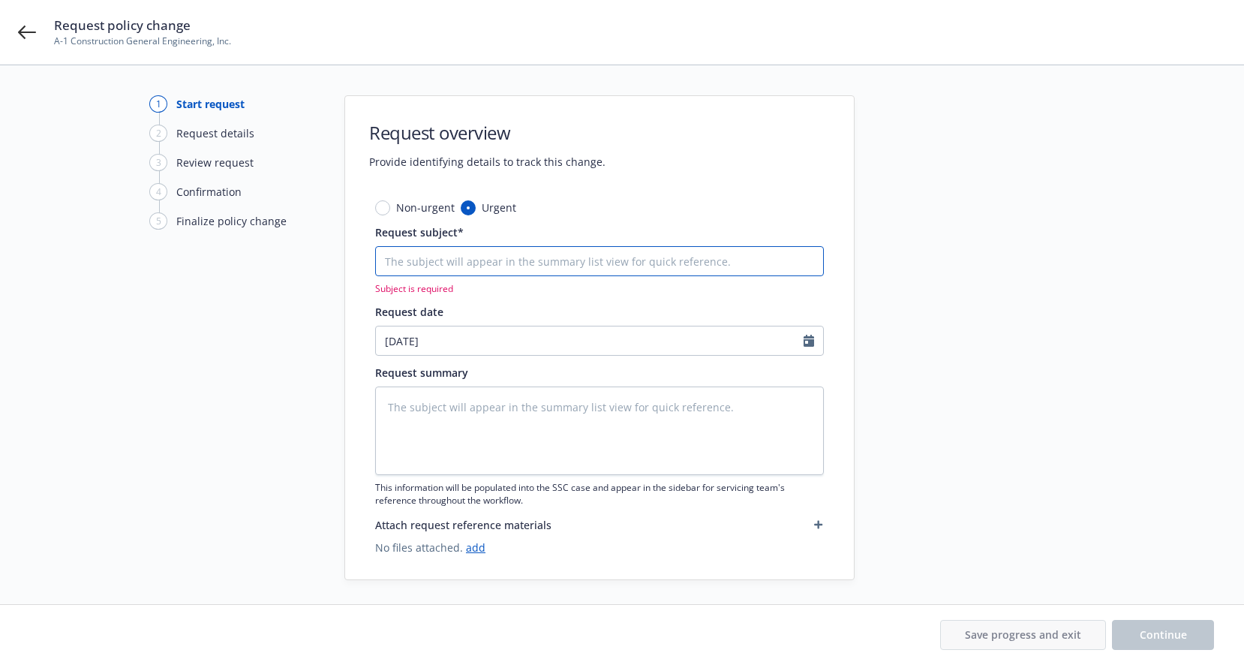
click at [434, 263] on input "Request subject*" at bounding box center [599, 261] width 449 height 30
type textarea "x"
type input "S"
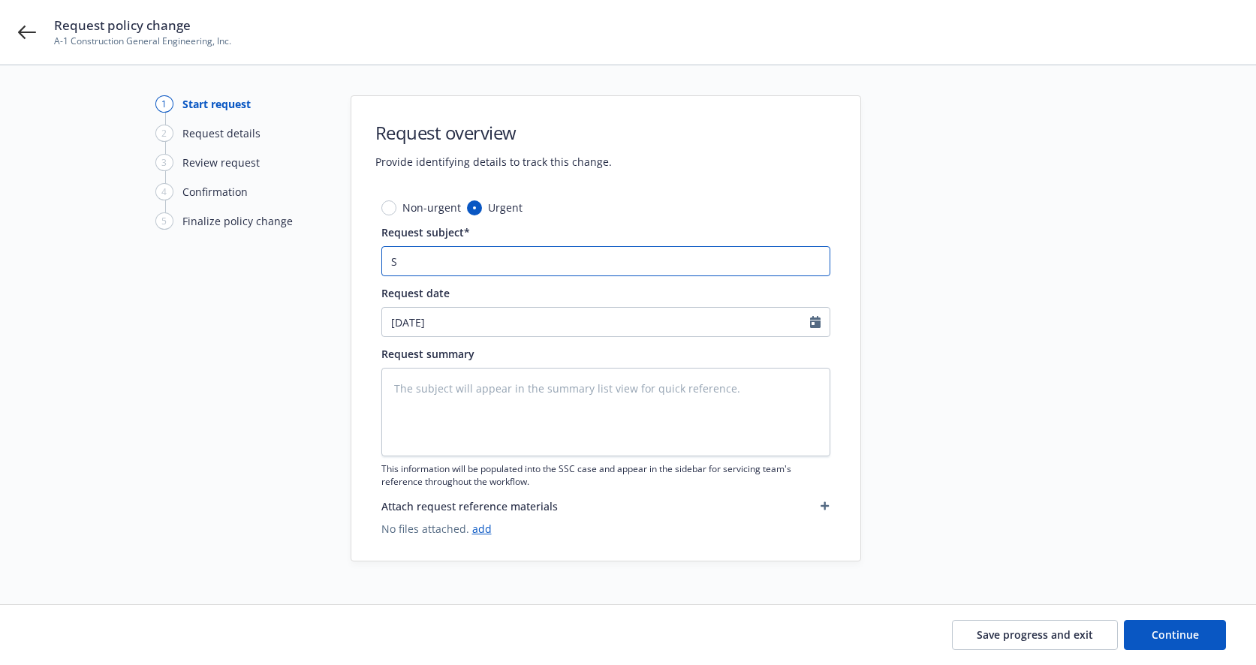
type textarea "x"
type input "SC"
type textarea "x"
type input "SCI"
type textarea "x"
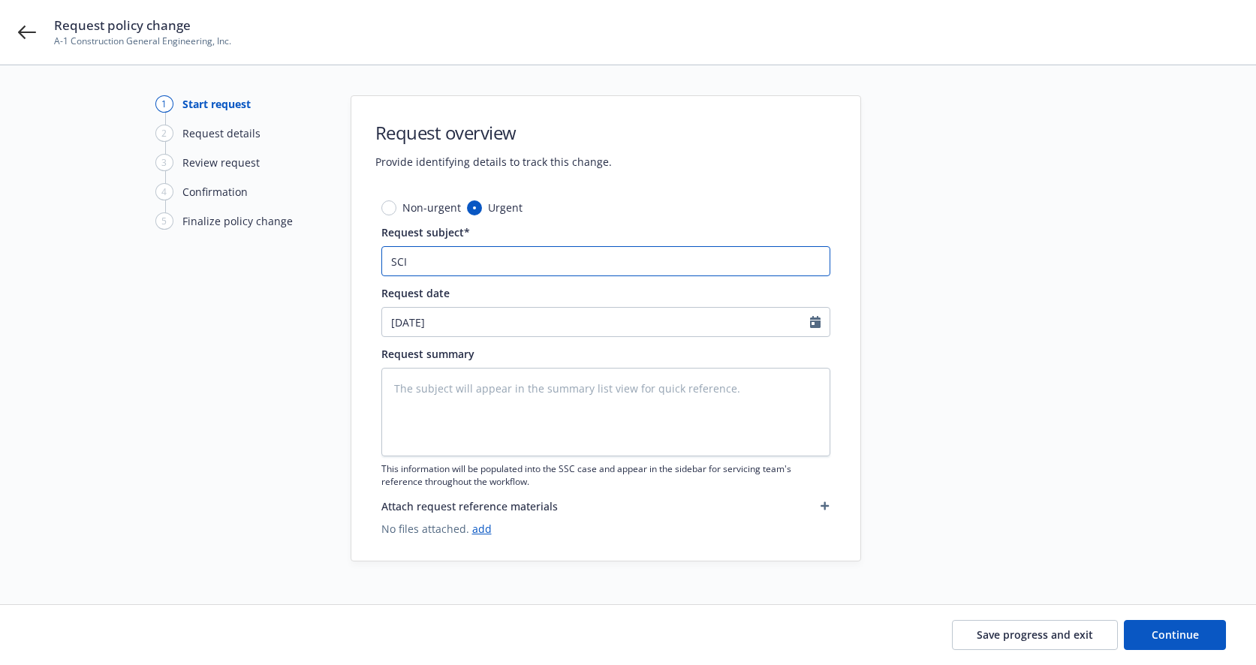
type input "SCIF"
type textarea "x"
type input "SCIF"
type textarea "x"
type input "SCIF W"
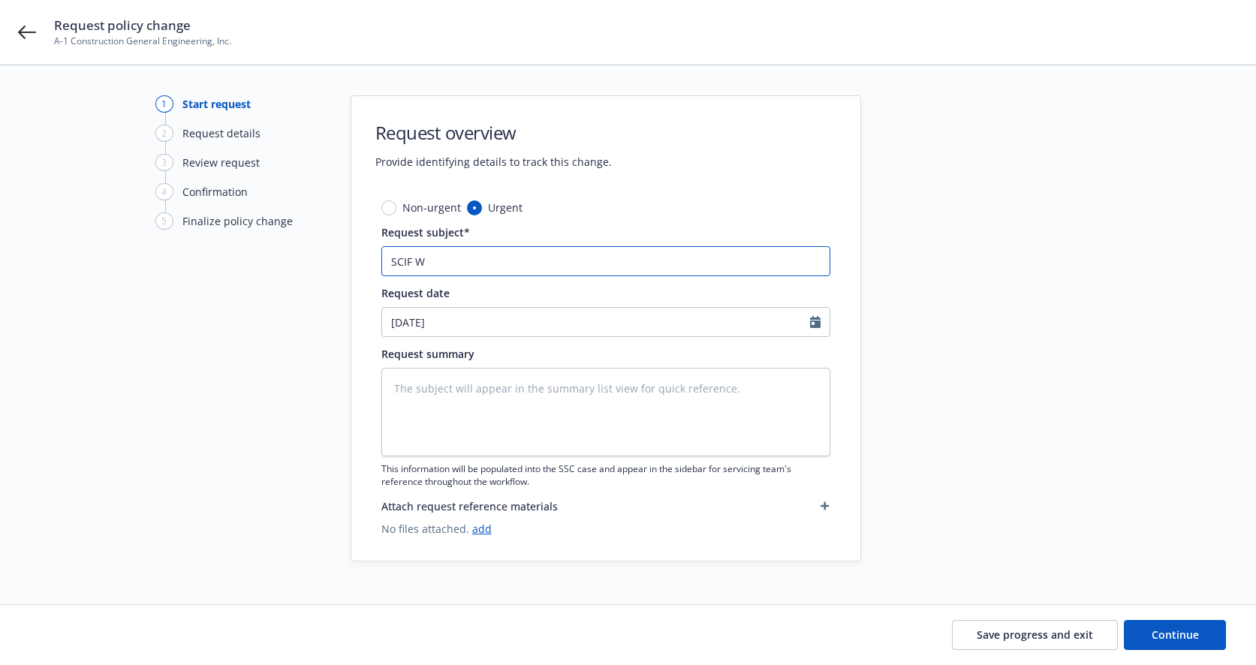
type textarea "x"
type input "SCIF WC"
type textarea "x"
type input "SCIF WC"
type textarea "x"
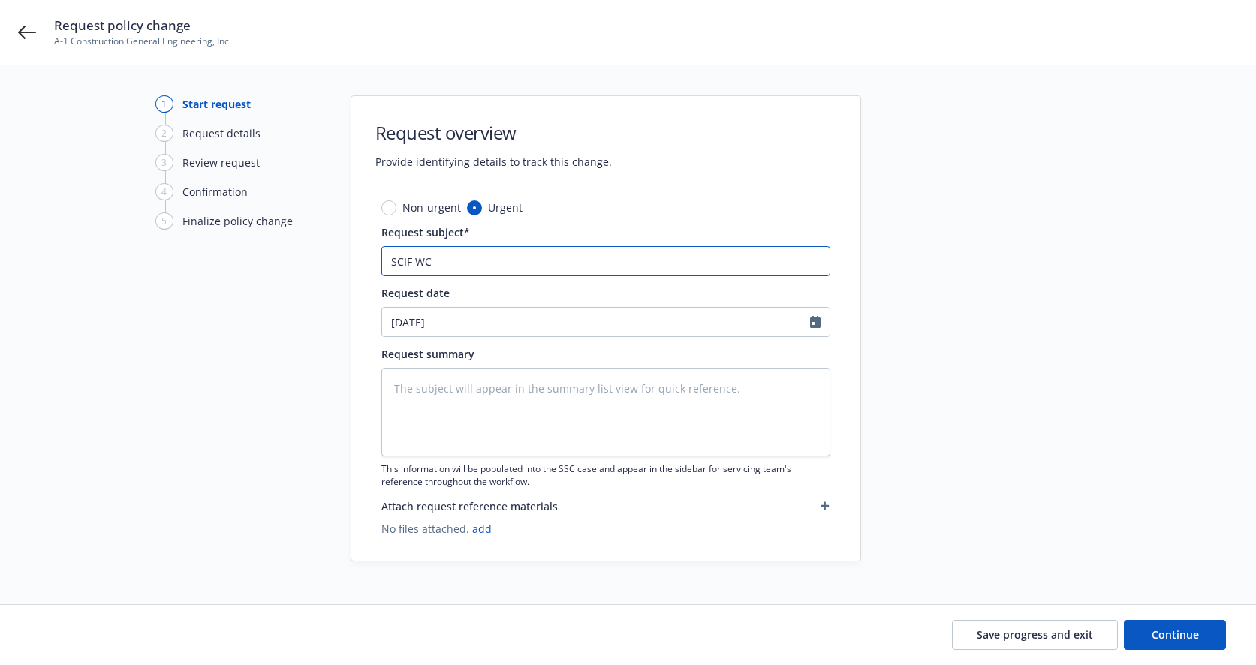
type input "SCIF WC P"
type textarea "x"
type input "SCIF WC PO"
type textarea "x"
type input "SCIF WC POL"
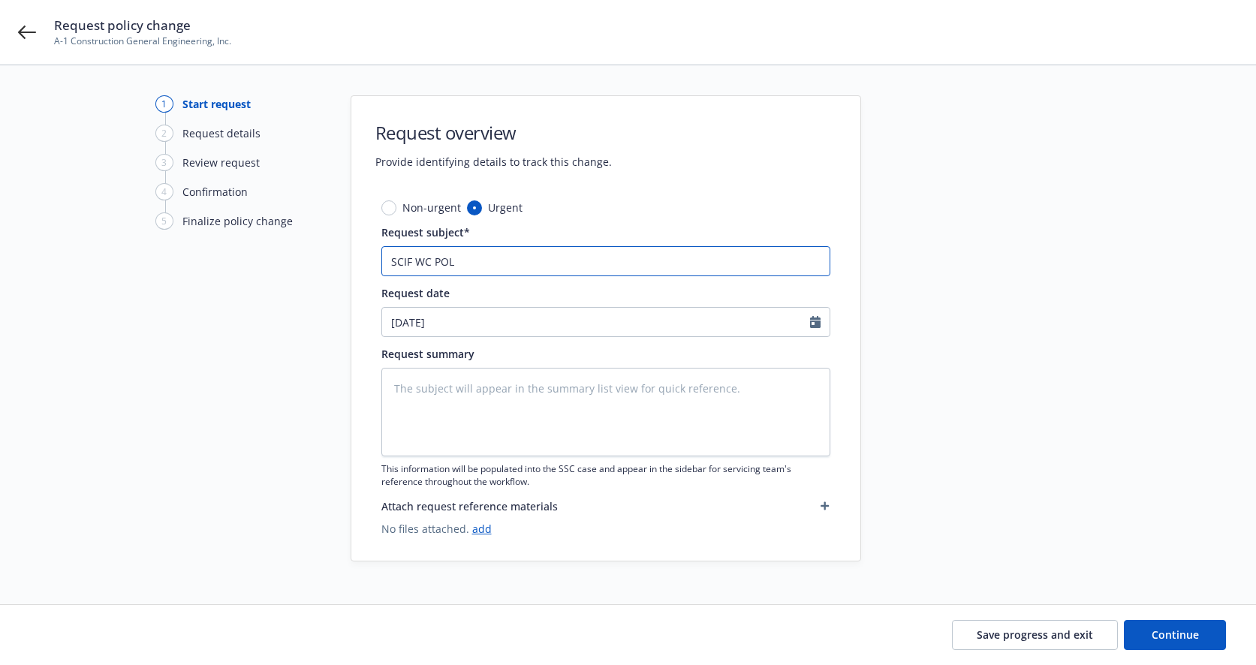
type textarea "x"
type input "SCIF [PERSON_NAME]"
type textarea "x"
type input "SCIF WC POLICY"
type textarea "x"
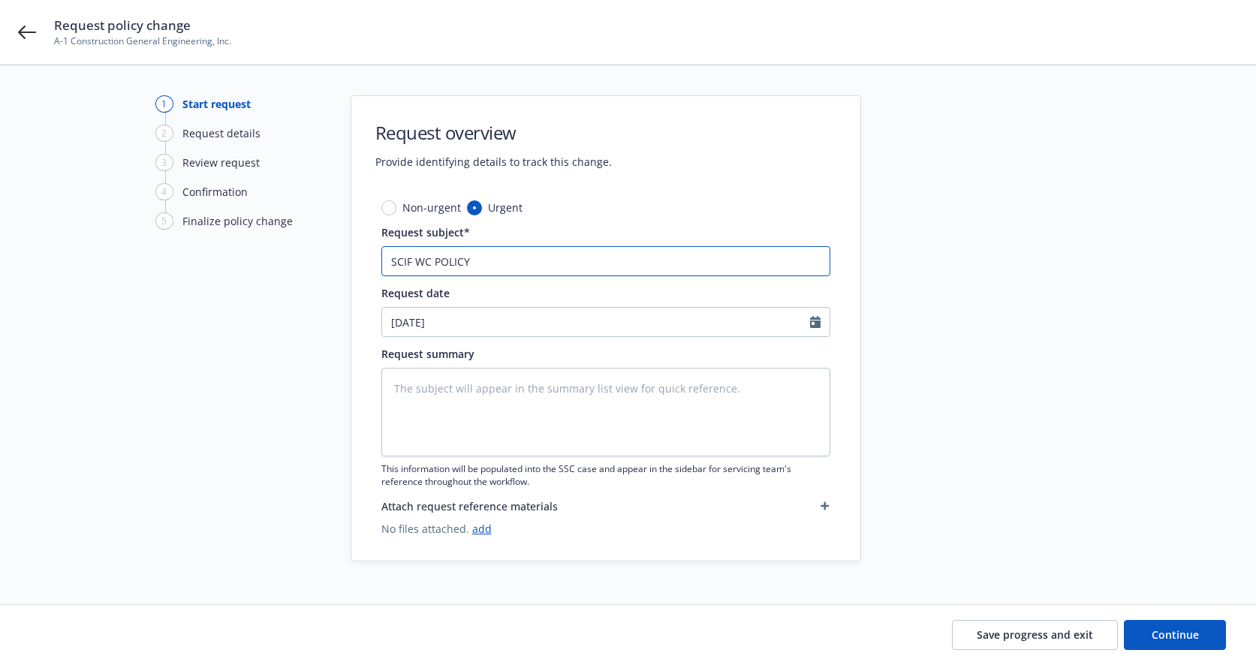
type input "SCIF WC POLICY"
type textarea "x"
type input "SCIF WC POLICY C"
type textarea "x"
type input "SCIF WC POLICY CA"
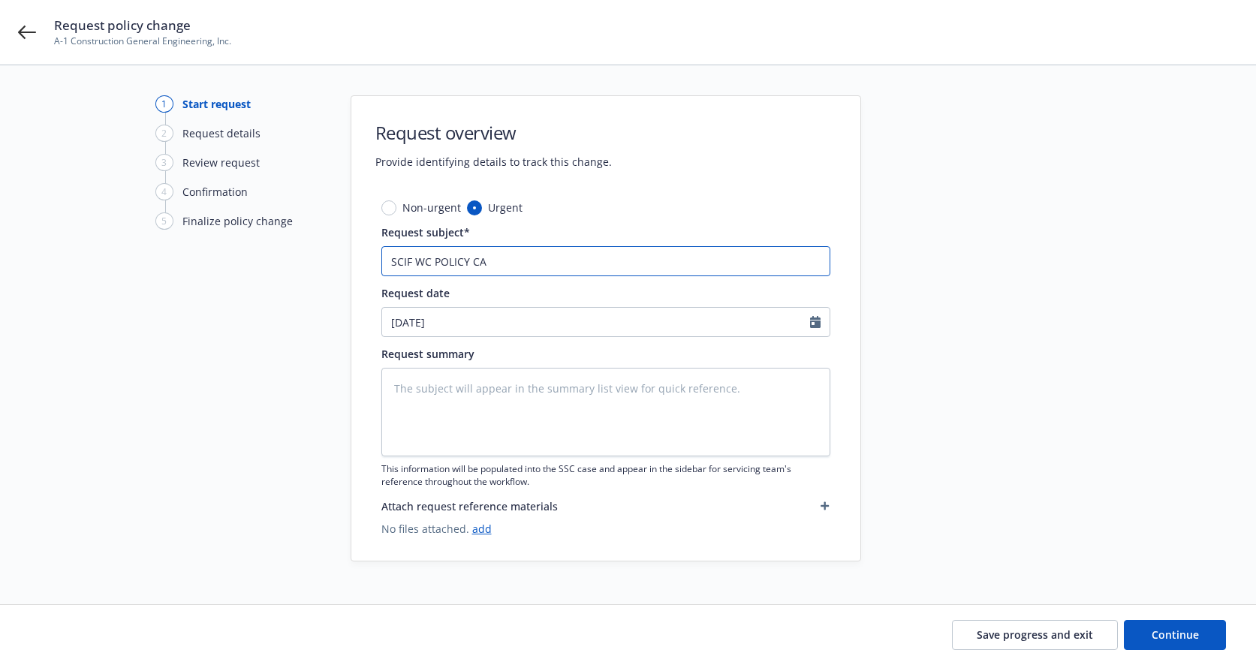
type textarea "x"
type input "SCIF WC POLICY CAN"
type textarea "x"
type input "SCIF WC POLICY CANC"
type textarea "x"
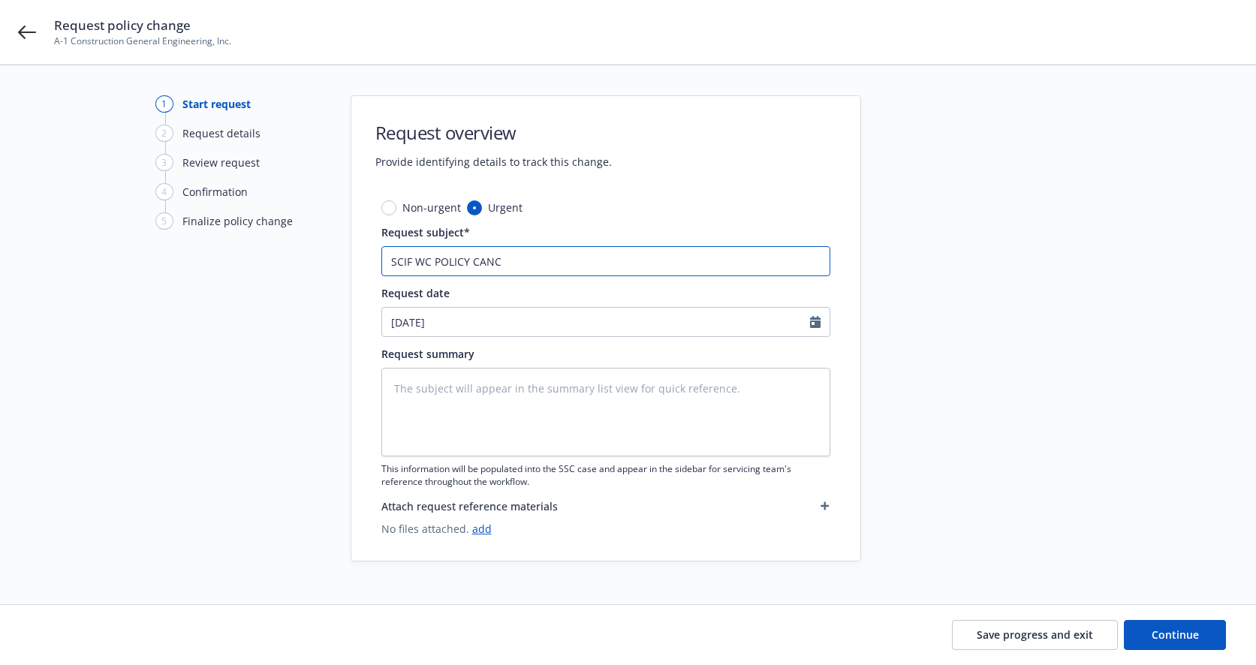
type input "SCIF WC POLICY CANCE"
type textarea "x"
type input "SCIF WC POLICY CANCEL"
type textarea "x"
type input "SCIF WC POLICY CANCELL"
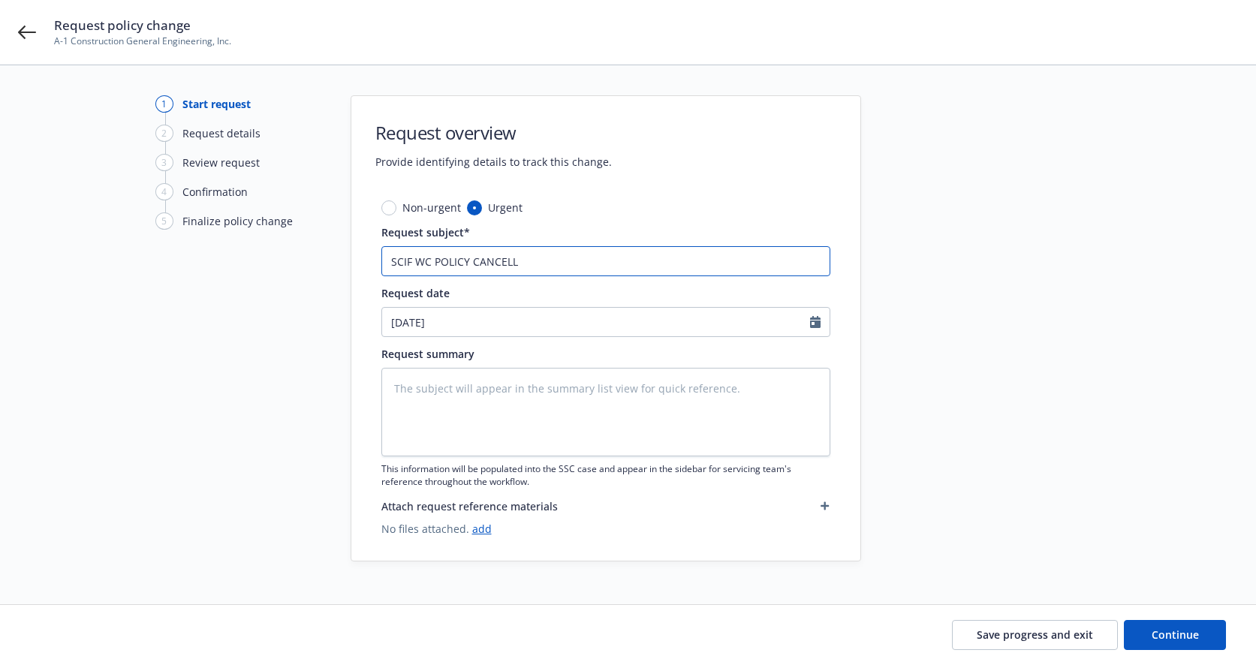
type textarea "x"
type input "SCIF WC POLICY CANCELLA"
type textarea "x"
type input "SCIF WC POLICY CANCELLAT"
type textarea "x"
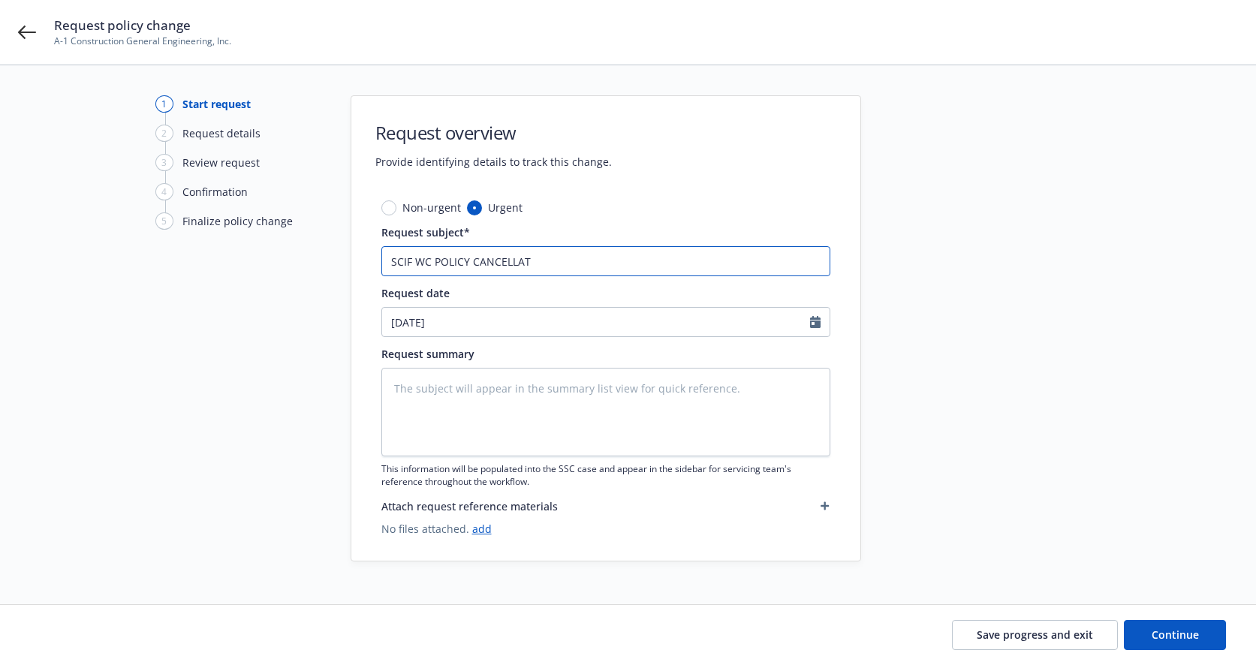
type input "SCIF WC POLICY CANCELLATI"
type textarea "x"
type input "SCIF WC POLICY CANCELLATIN"
type textarea "x"
type input "SCIF WC POLICY CANCELLATI"
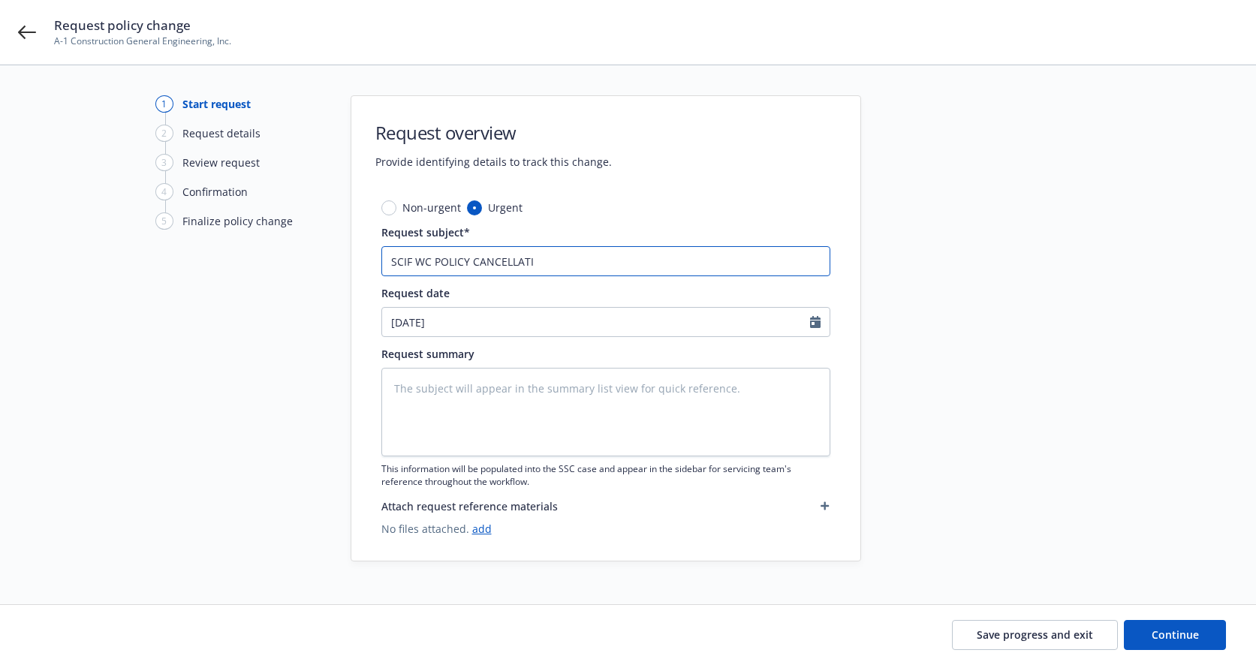
type textarea "x"
type input "SCIF WC POLICY CANCELLATIO"
type textarea "x"
type input "SCIF WC POLICY CANCELLATION"
type textarea "x"
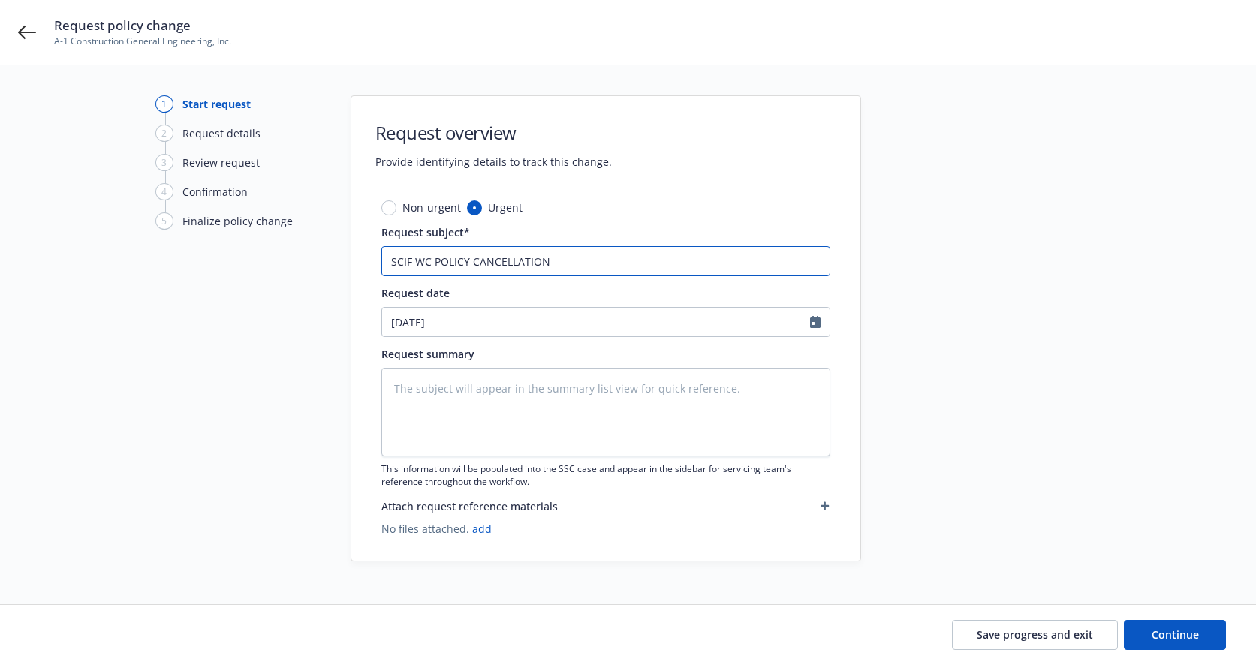
type input "SCIF WC POLICY CANCELLATION"
type textarea "x"
type input "SCIF WC POLICY CANCELLATION -"
type textarea "x"
type input "SCIF WC POLICY CANCELLATION -"
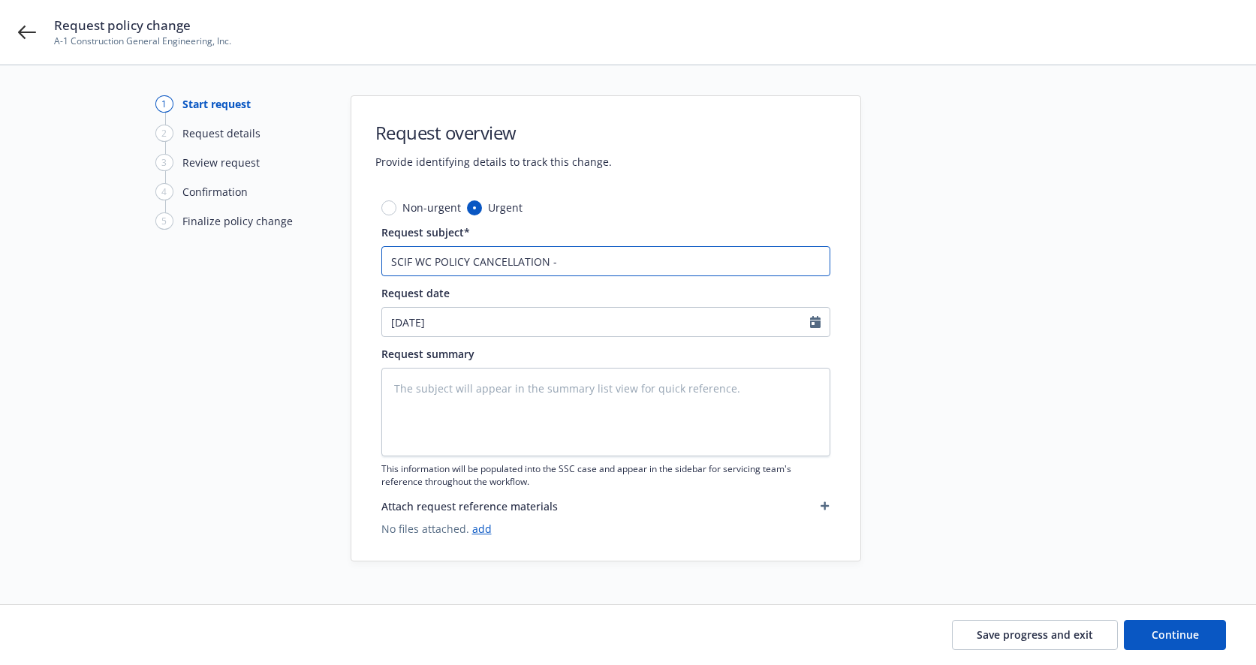
type textarea "x"
type input "SCIF WC POLICY CANCELLATION - N"
type textarea "x"
type input "SCIF WC POLICY CANCELLATION - NO"
type textarea "x"
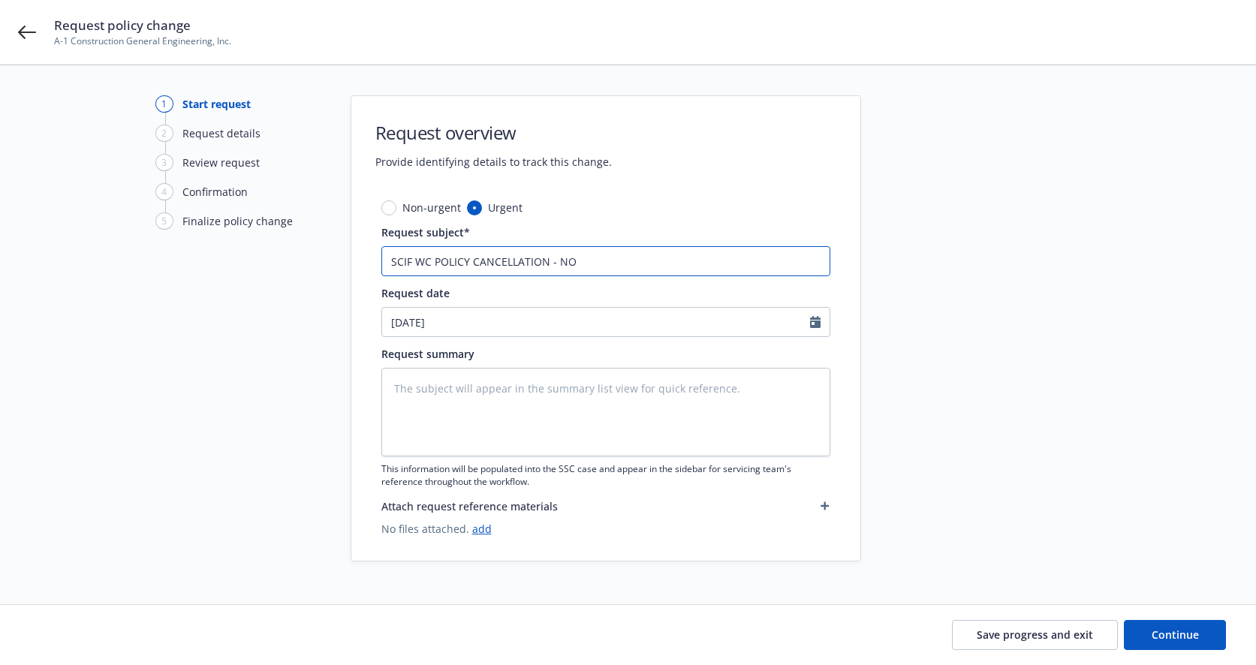
type input "SCIF WC POLICY CANCELLATION - NON"
type textarea "x"
type input "SCIF WC POLICY CANCELLATION - NON-"
type textarea "x"
type input "SCIF WC POLICY CANCELLATION - NON-P"
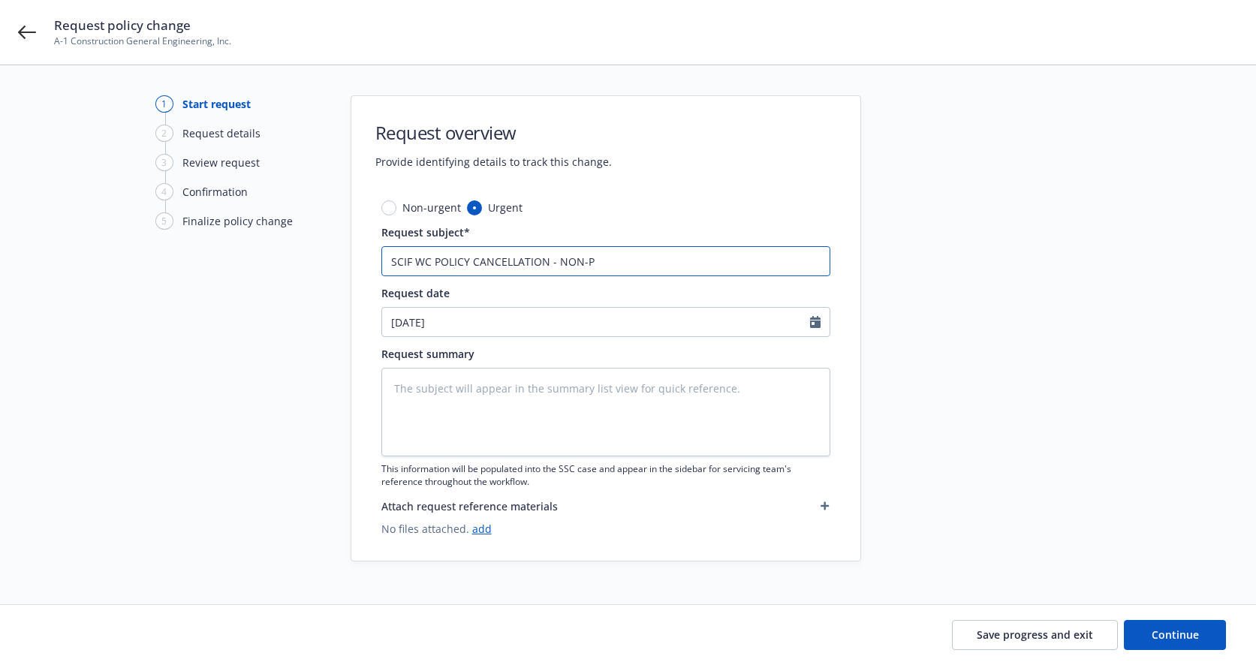
type textarea "x"
type input "SCIF WC POLICY CANCELLATION - NON-Pa"
type textarea "x"
type input "SCIF WC POLICY CANCELLATION - NON-Pay"
type textarea "x"
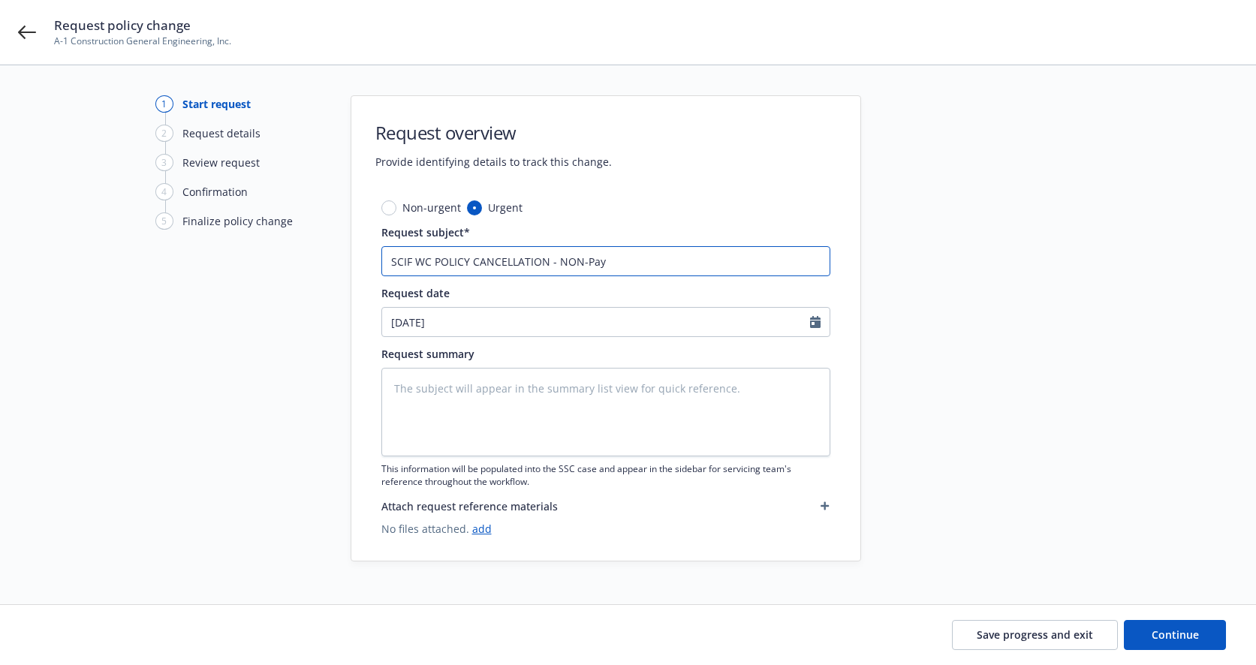
type input "SCIF WC POLICY CANCELLATION - NON-Pa"
type textarea "x"
type input "SCIF WC POLICY CANCELLATION - NON-P"
type textarea "x"
type input "SCIF WC POLICY CANCELLATION - NON-PA"
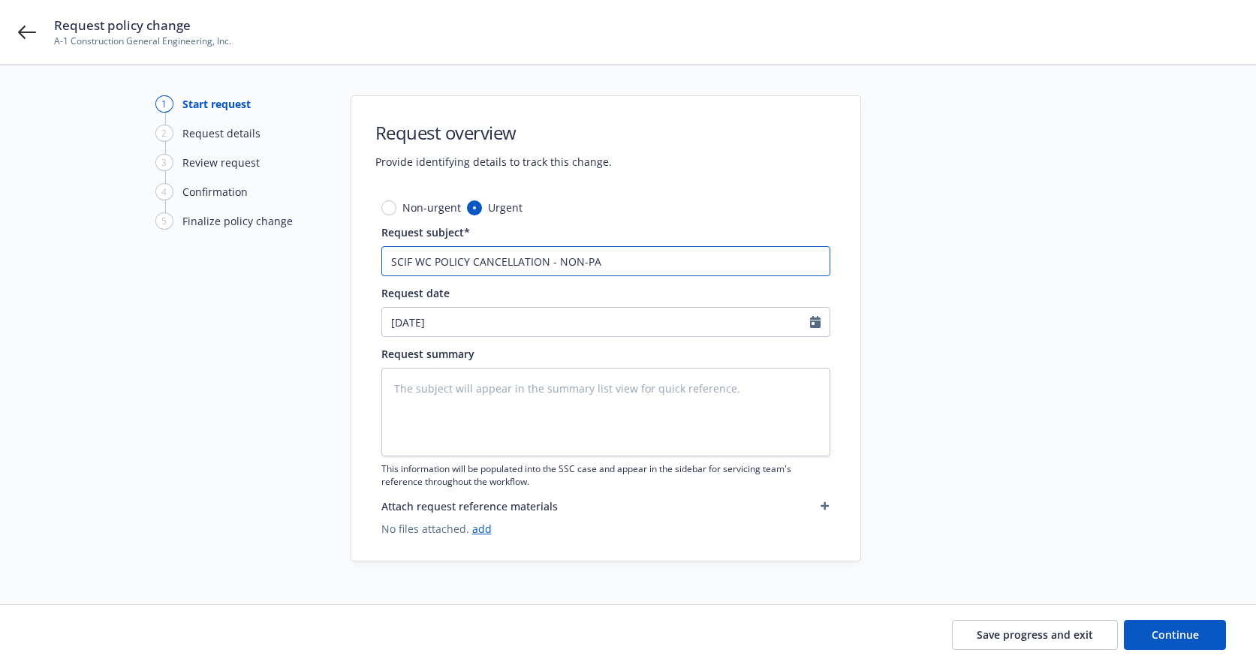
type textarea "x"
type input "SCIF WC POLICY CANCELLATION - NON-PAU"
type textarea "x"
type input "SCIF WC POLICY CANCELLATION - NON-PAUY"
type textarea "x"
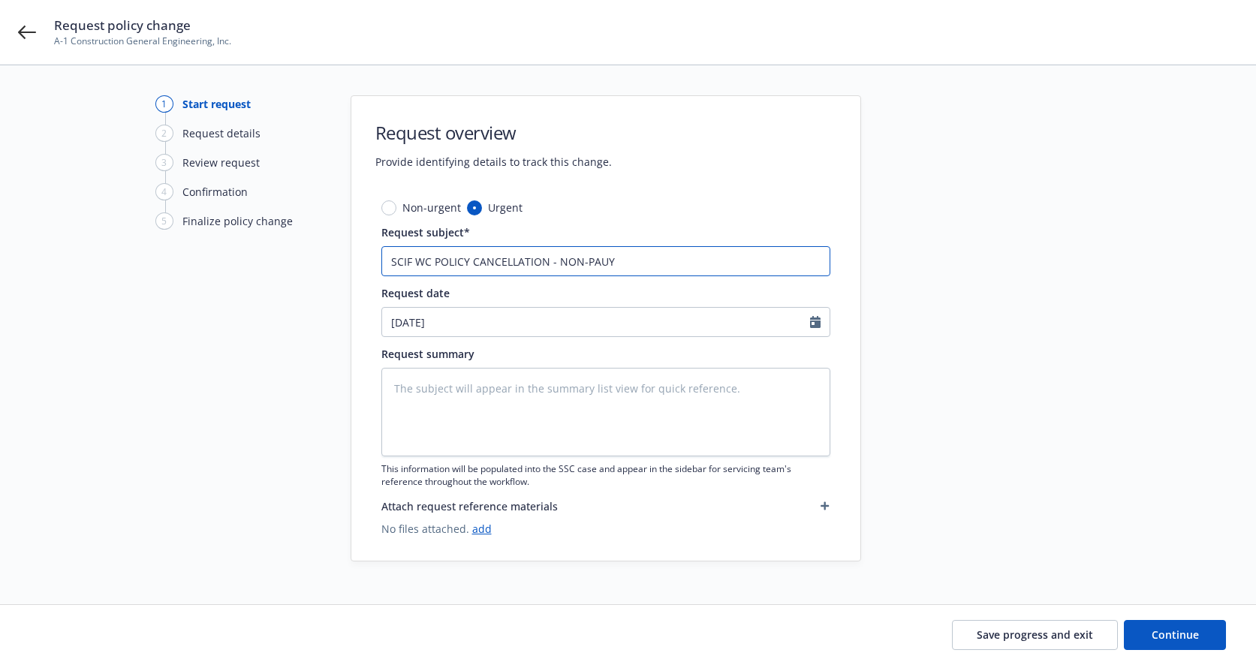
type input "SCIF WC POLICY CANCELLATION - NON-PAU"
type textarea "x"
type input "SCIF WC POLICY CANCELLATION - NON-PA"
type textarea "x"
click at [459, 320] on input "[DATE]" at bounding box center [596, 322] width 428 height 29
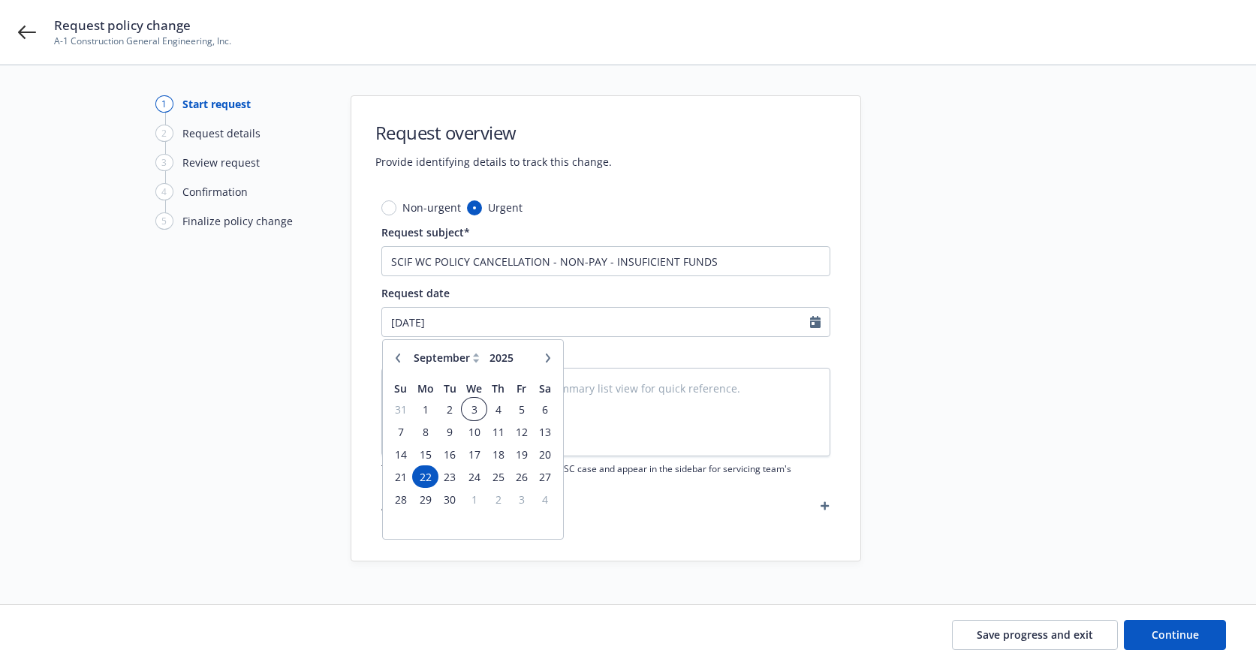
click at [463, 407] on span "3" at bounding box center [474, 409] width 22 height 19
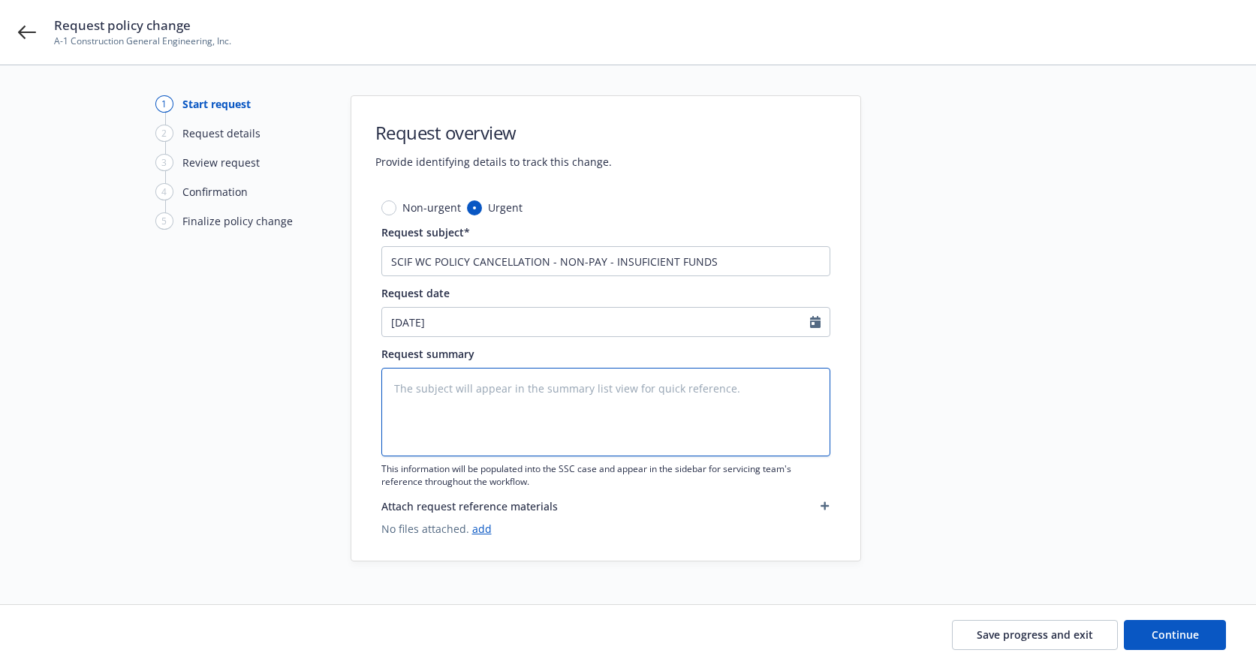
click at [468, 396] on textarea at bounding box center [605, 412] width 449 height 89
drag, startPoint x: 723, startPoint y: 260, endPoint x: 301, endPoint y: 243, distance: 422.9
click at [301, 243] on div "1 Start request 2 Request details 3 Review request 4 Confirmation 5 Finalize po…" at bounding box center [628, 334] width 1220 height 479
click at [454, 375] on textarea at bounding box center [605, 412] width 449 height 89
paste textarea "SCIF WC POLICY CANCELLATION - NON-PAY - INSUFICIENT FUNDS"
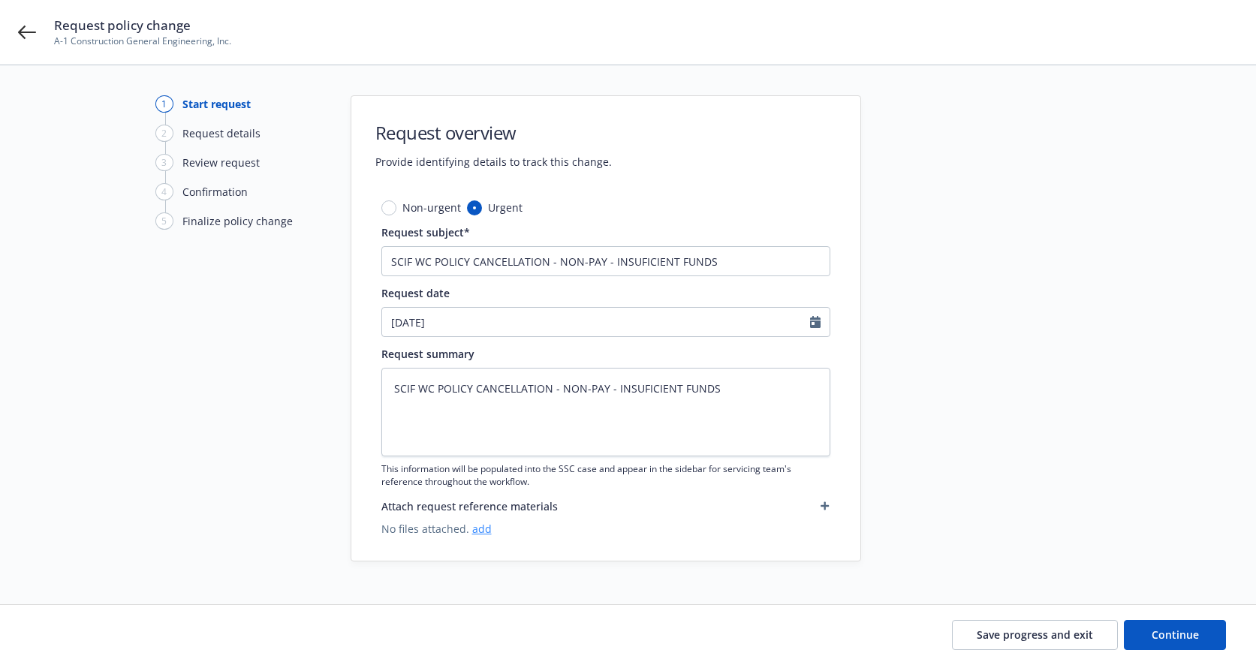
click at [483, 532] on link "add" at bounding box center [482, 529] width 20 height 14
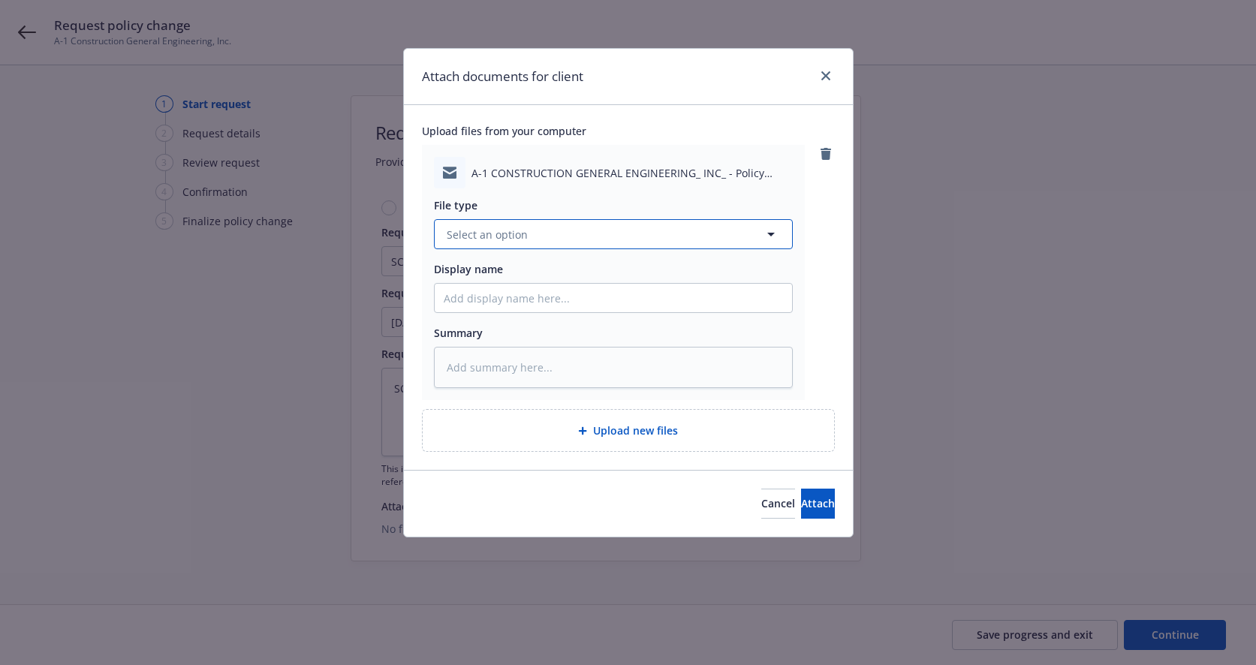
click at [480, 233] on span "Select an option" at bounding box center [487, 235] width 81 height 16
click at [477, 270] on span "Cancellation Confirmation" at bounding box center [517, 276] width 135 height 16
click at [509, 302] on input "Display name" at bounding box center [613, 298] width 357 height 29
paste input "SCIF WC POLICY CANCELLATION - NON-PAY - INSUFICIENT FUNDS"
click at [440, 293] on input "SCIF WC POLICY CANCELLATION - NON-PAY - INSUFICIENT FUNDS" at bounding box center [613, 298] width 357 height 29
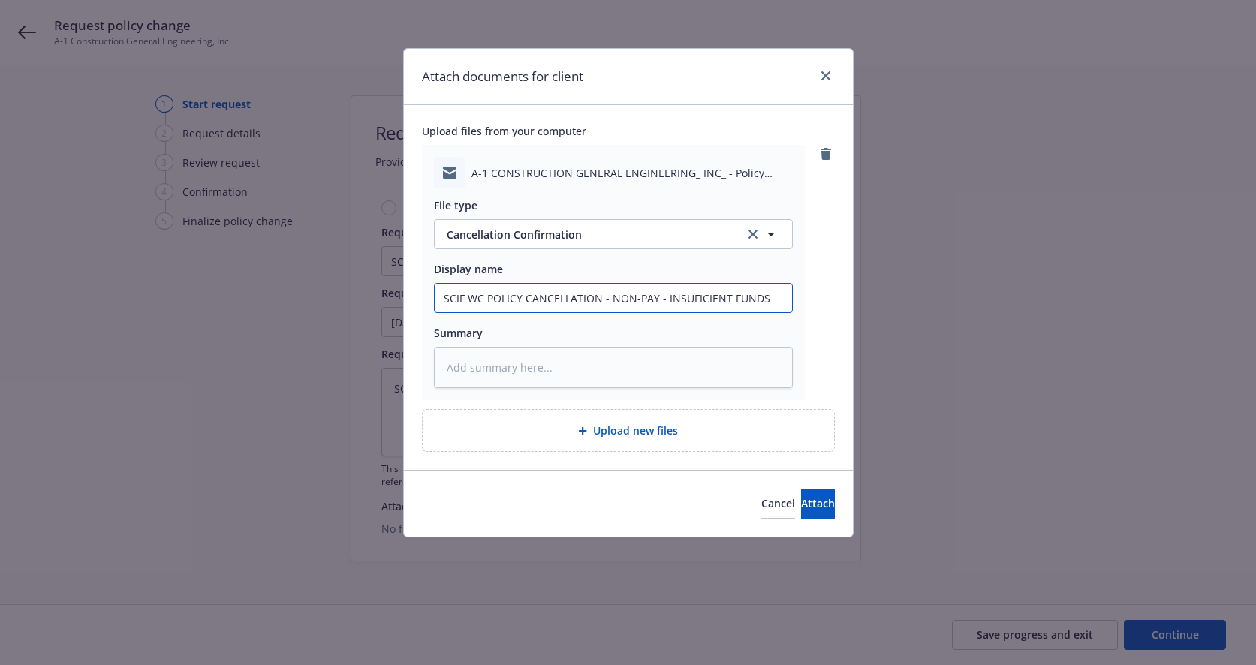
click at [603, 302] on input "SCIF WC POLICY CANCELLATION - NON-PAY - INSUFICIENT FUNDS" at bounding box center [613, 298] width 357 height 29
drag, startPoint x: 435, startPoint y: 299, endPoint x: 979, endPoint y: 327, distance: 544.1
click at [979, 327] on div "Attach documents for client Upload files from your computer A-1 CONSTRUCTION GE…" at bounding box center [628, 332] width 1256 height 665
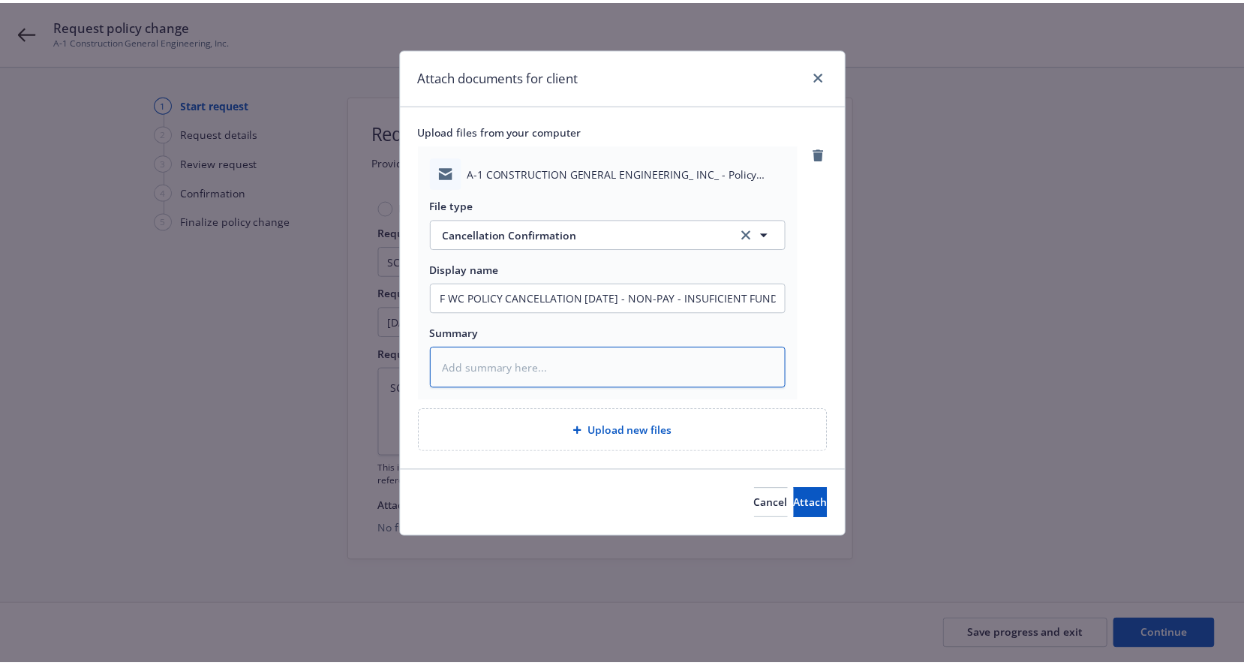
scroll to position [0, 0]
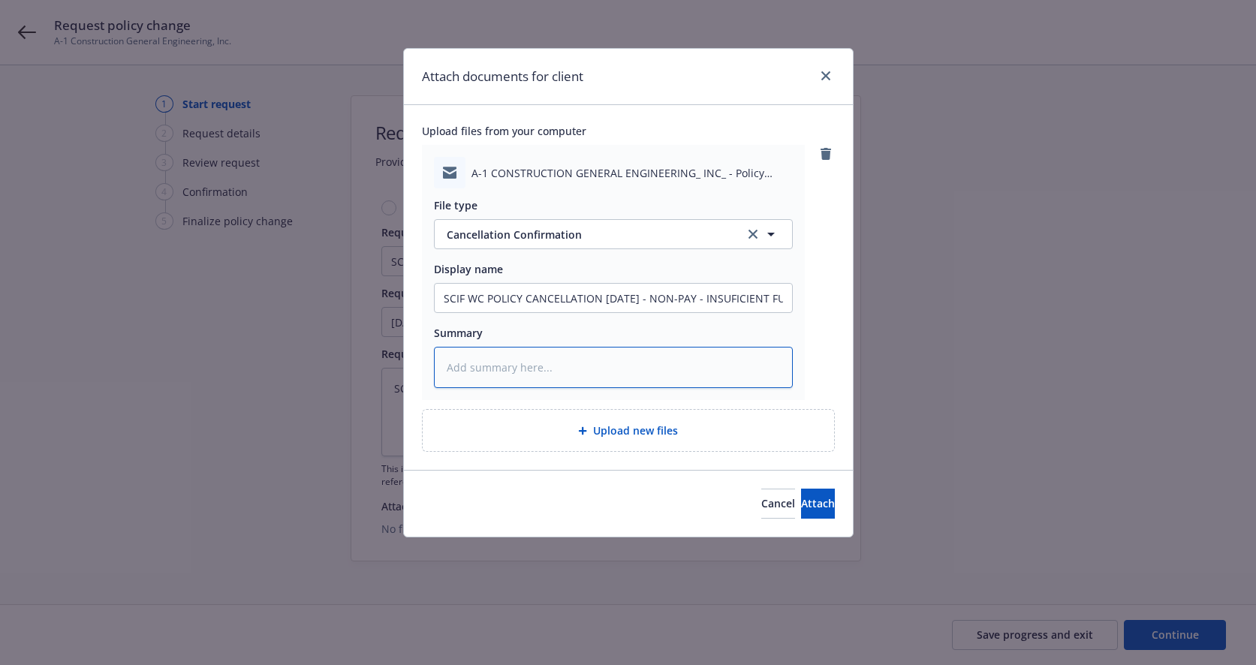
click at [552, 356] on textarea at bounding box center [613, 367] width 359 height 41
paste textarea "SCIF WC POLICY CANCELLATION [DATE] - NON-PAY - INSUFICIENT FUNDS"
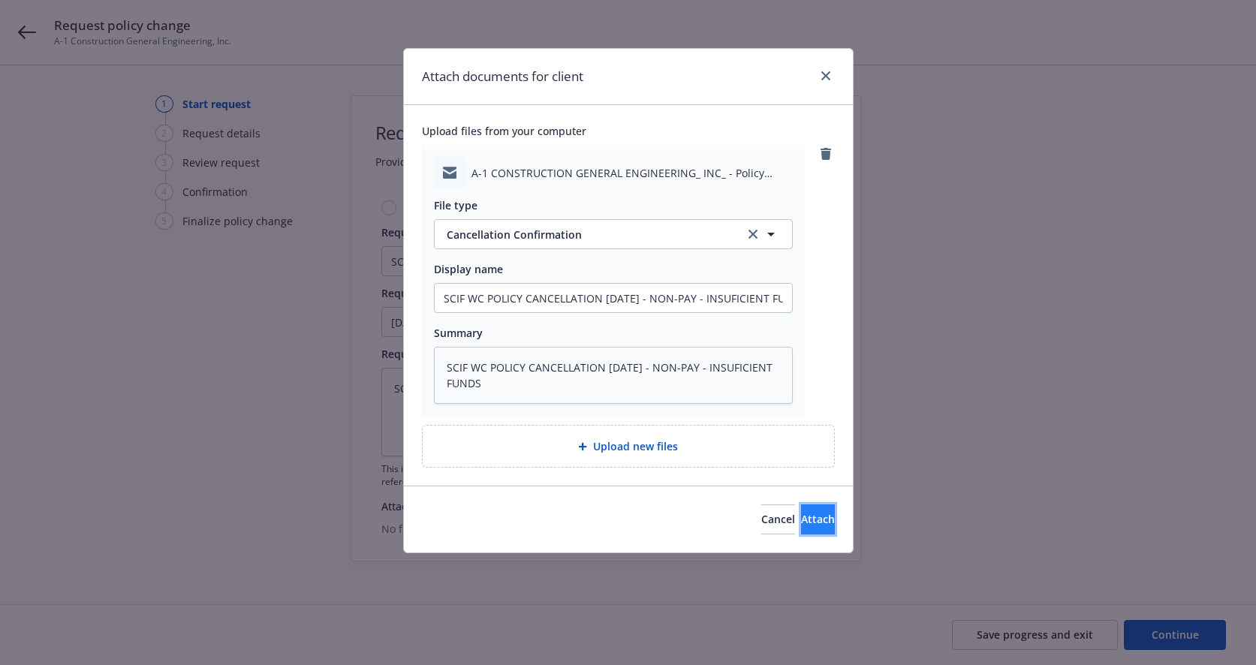
click at [807, 523] on span "Attach" at bounding box center [818, 519] width 34 height 14
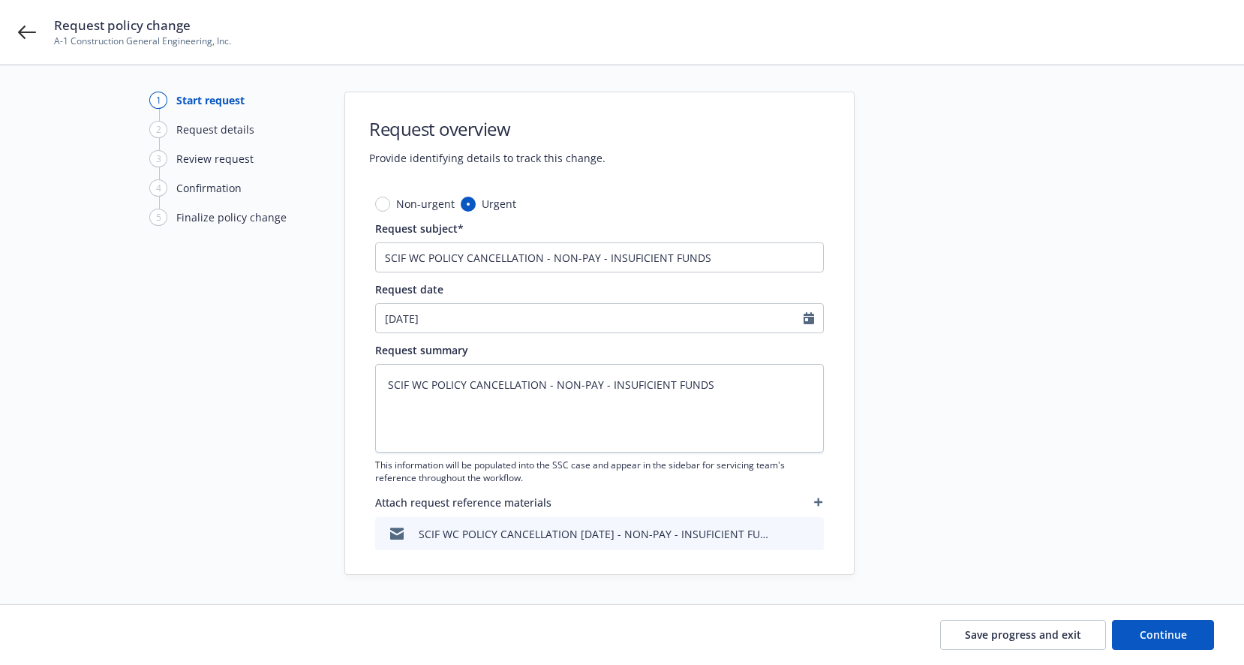
scroll to position [5, 0]
click at [1093, 636] on span "Continue" at bounding box center [1163, 634] width 47 height 14
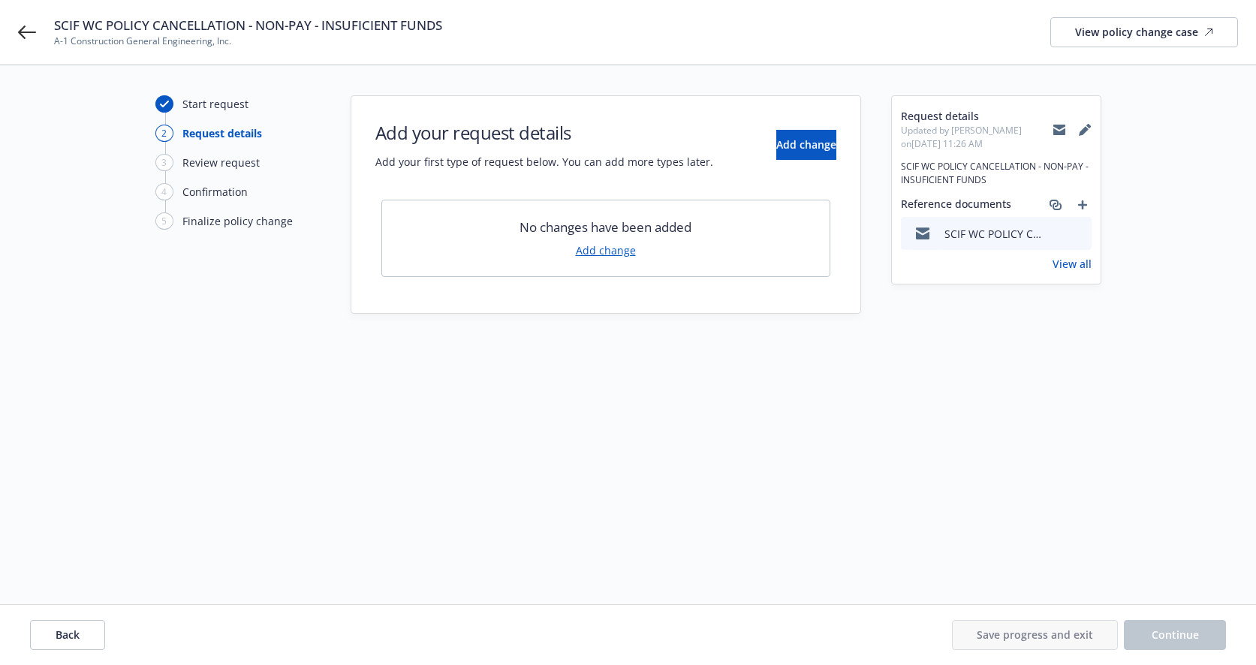
click at [601, 247] on link "Add change" at bounding box center [606, 250] width 60 height 16
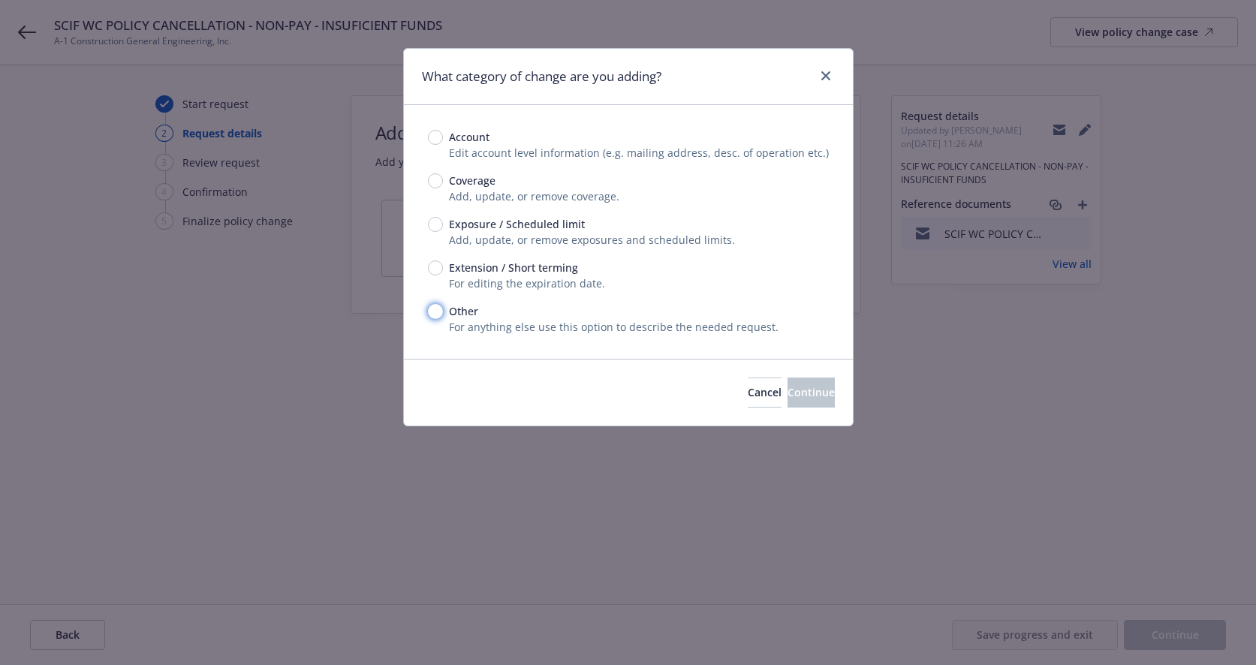
click at [438, 313] on input "Other" at bounding box center [435, 311] width 15 height 15
click at [788, 399] on span "Continue" at bounding box center [810, 392] width 47 height 14
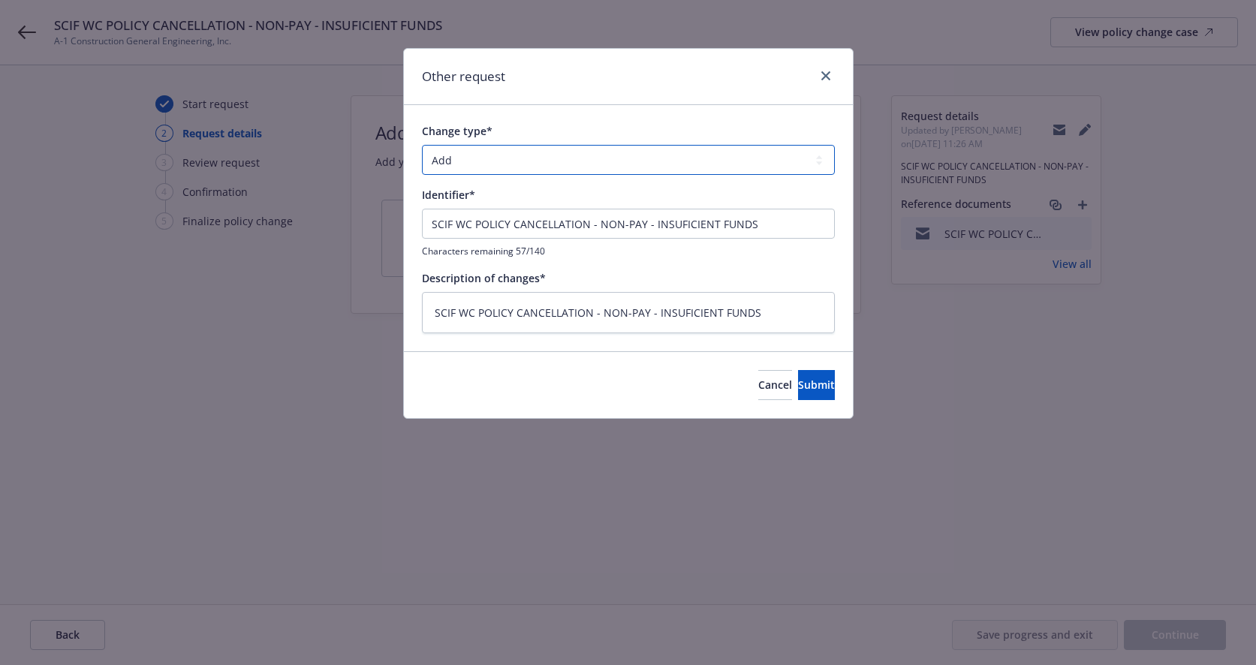
click at [480, 161] on select "Add Audit Change Remove" at bounding box center [628, 160] width 413 height 30
click at [826, 72] on icon "close" at bounding box center [825, 75] width 9 height 9
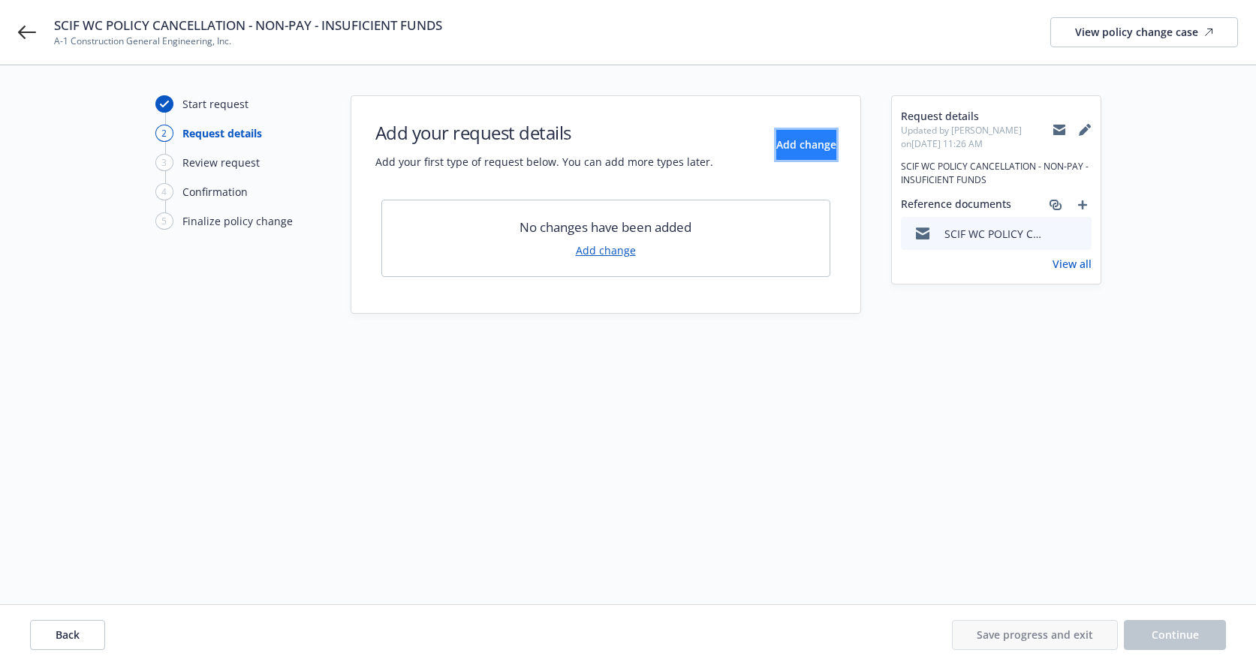
click at [776, 150] on button "Add change" at bounding box center [806, 145] width 60 height 30
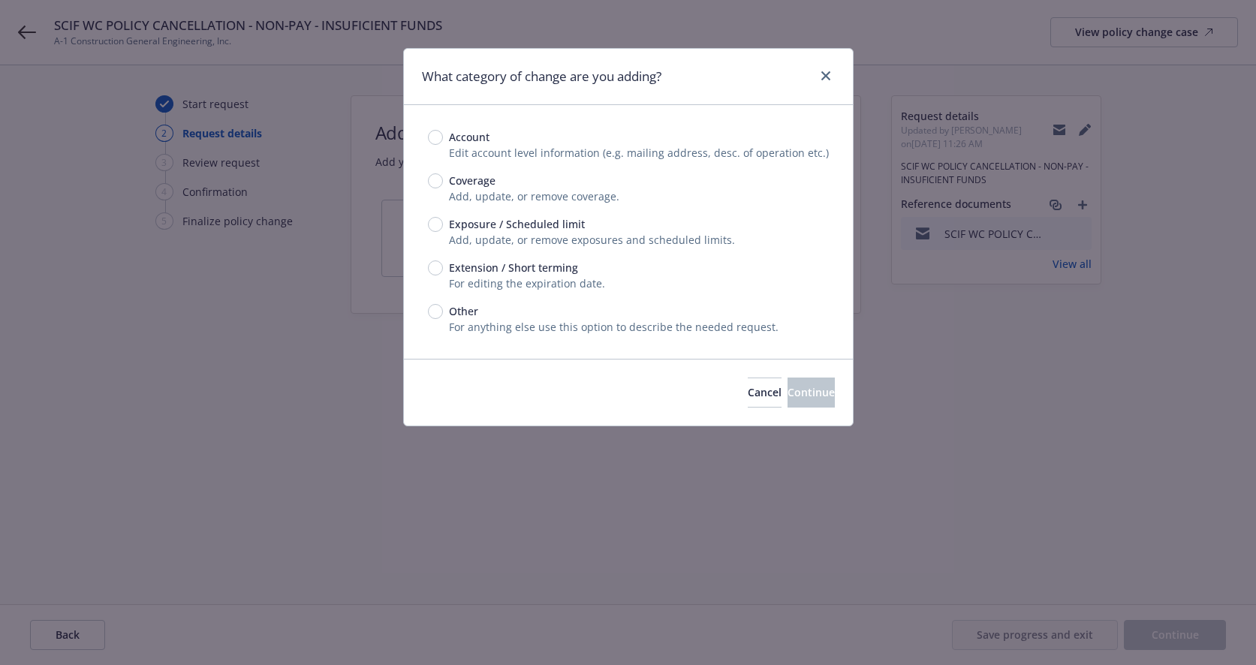
click at [459, 237] on span "Add, update, or remove exposures and scheduled limits." at bounding box center [592, 240] width 286 height 14
click at [443, 229] on span "Exposure / Scheduled limit" at bounding box center [514, 224] width 142 height 16
click at [442, 229] on input "Exposure / Scheduled limit" at bounding box center [435, 224] width 15 height 15
click at [787, 394] on span "Continue" at bounding box center [810, 392] width 47 height 14
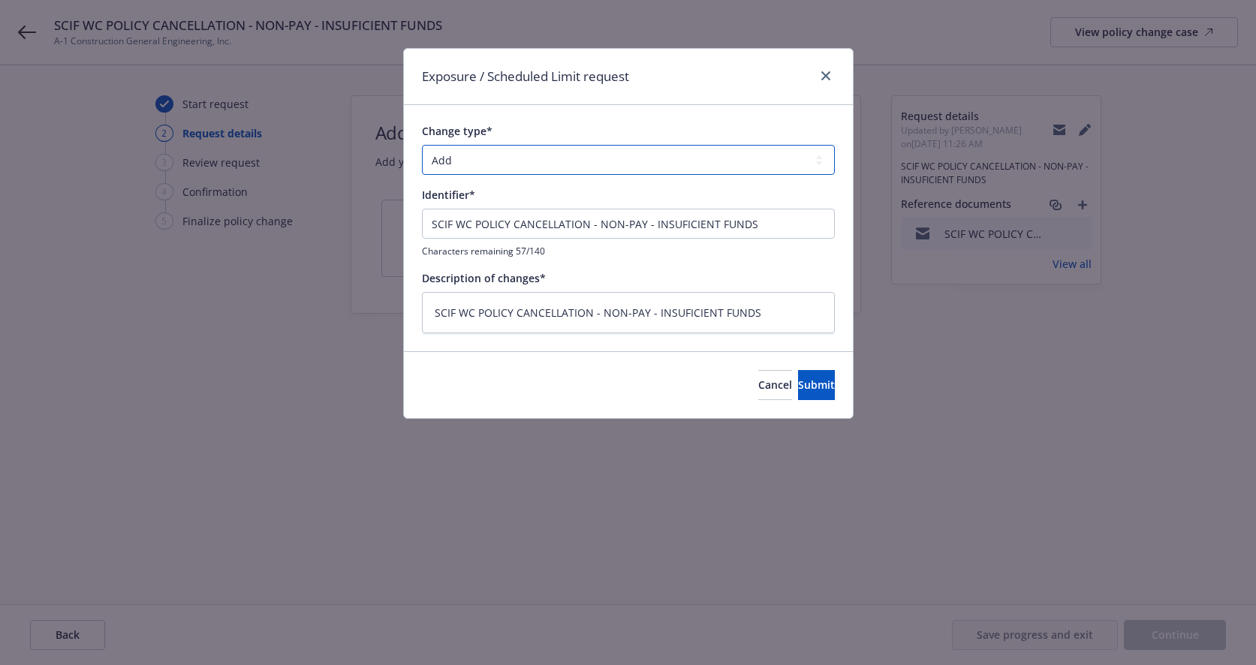
click at [515, 156] on select "Add Audit Change Remove" at bounding box center [628, 160] width 413 height 30
click at [422, 145] on select "Add Audit Change Remove" at bounding box center [628, 160] width 413 height 30
click at [509, 154] on select "Add Audit Change Remove" at bounding box center [628, 160] width 413 height 30
click at [422, 145] on select "Add Audit Change Remove" at bounding box center [628, 160] width 413 height 30
click at [798, 382] on span "Submit" at bounding box center [816, 385] width 37 height 14
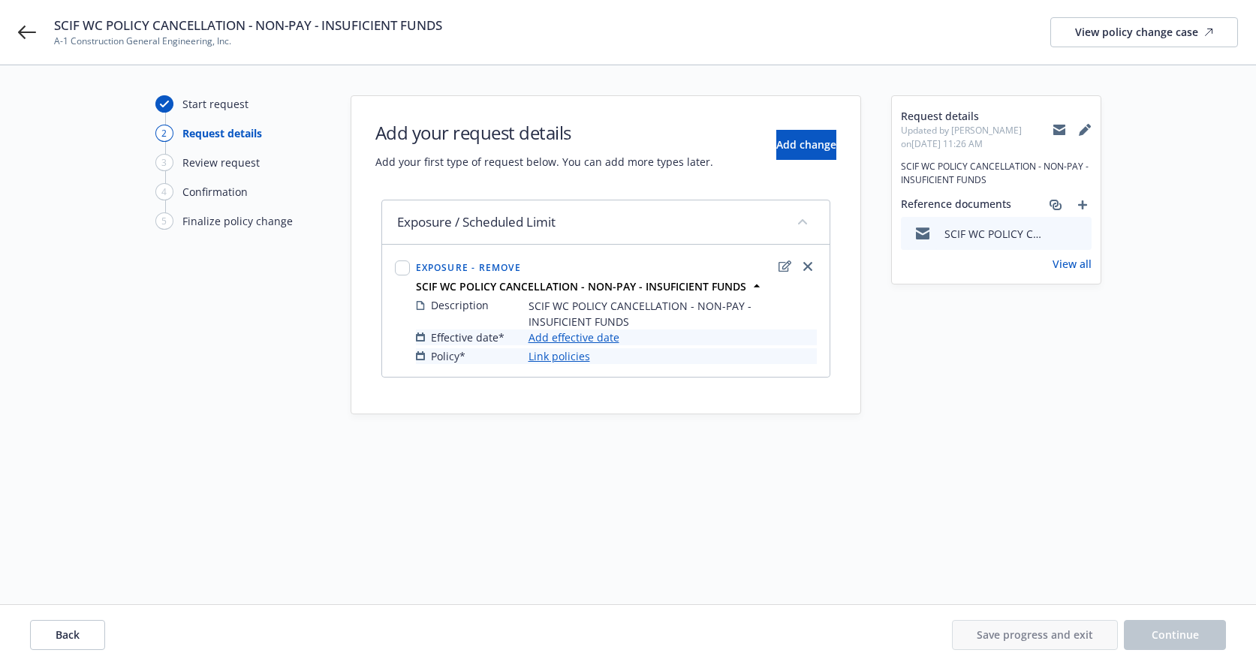
click at [559, 341] on link "Add effective date" at bounding box center [573, 337] width 91 height 16
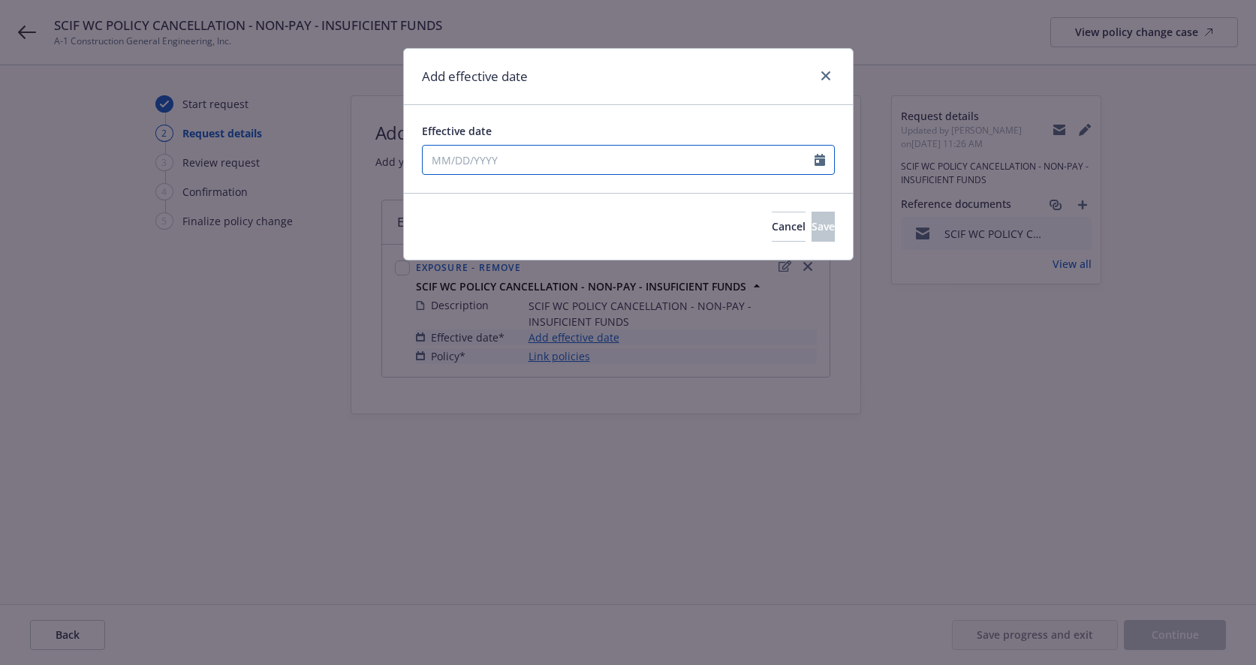
click at [513, 155] on input "Effective date" at bounding box center [619, 160] width 392 height 29
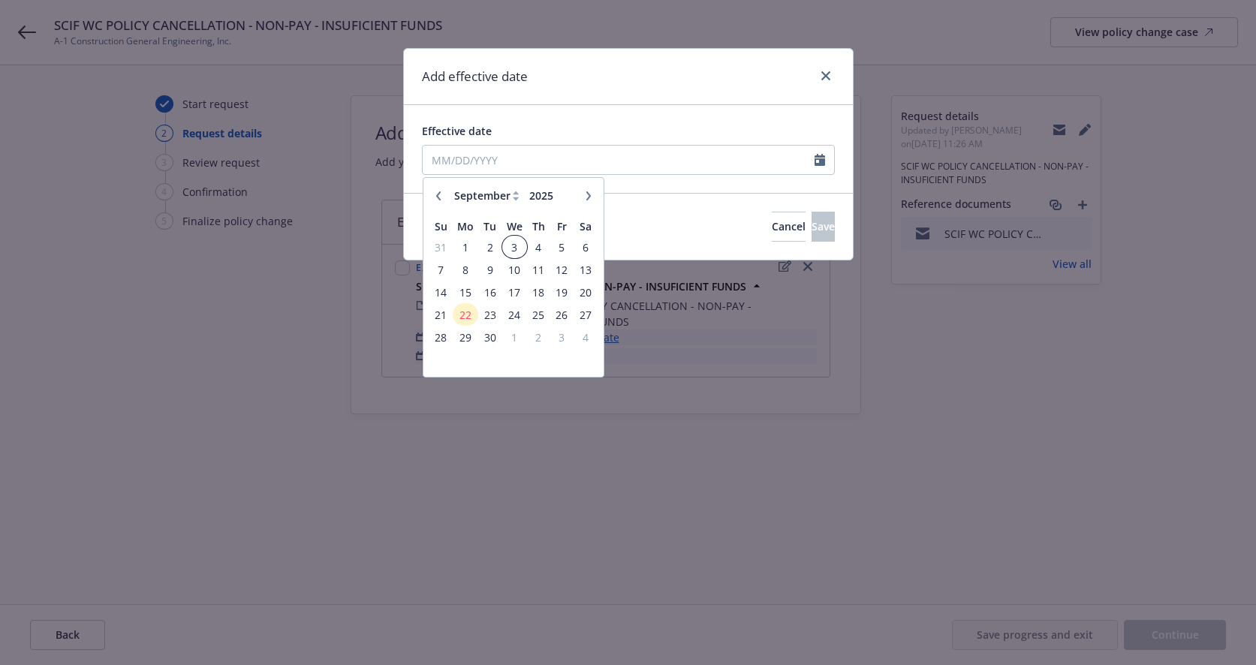
click at [510, 246] on span "3" at bounding box center [515, 247] width 22 height 19
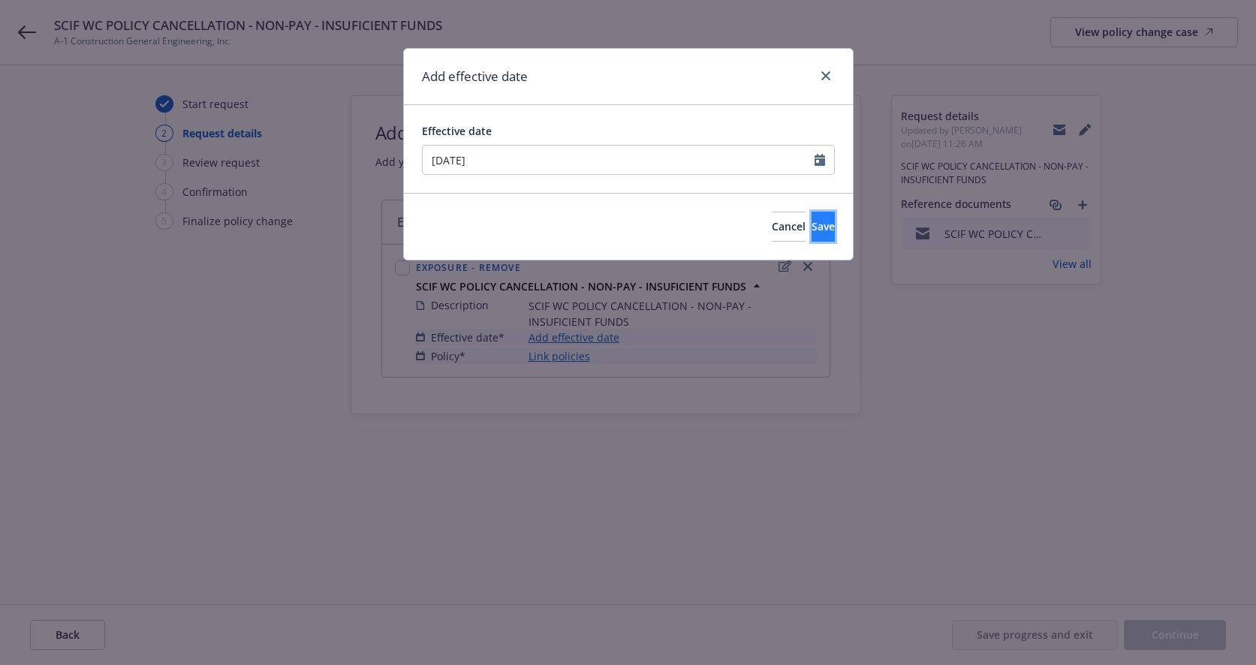
click at [811, 225] on span "Save" at bounding box center [822, 226] width 23 height 14
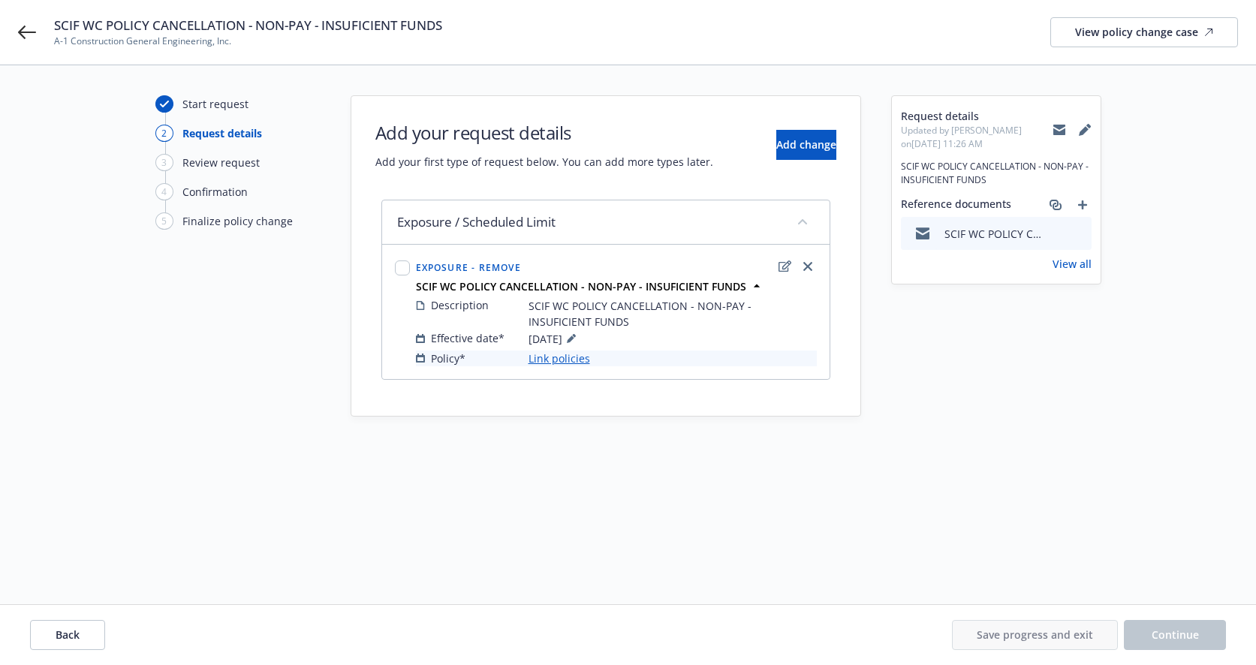
click at [573, 361] on link "Link policies" at bounding box center [559, 358] width 62 height 16
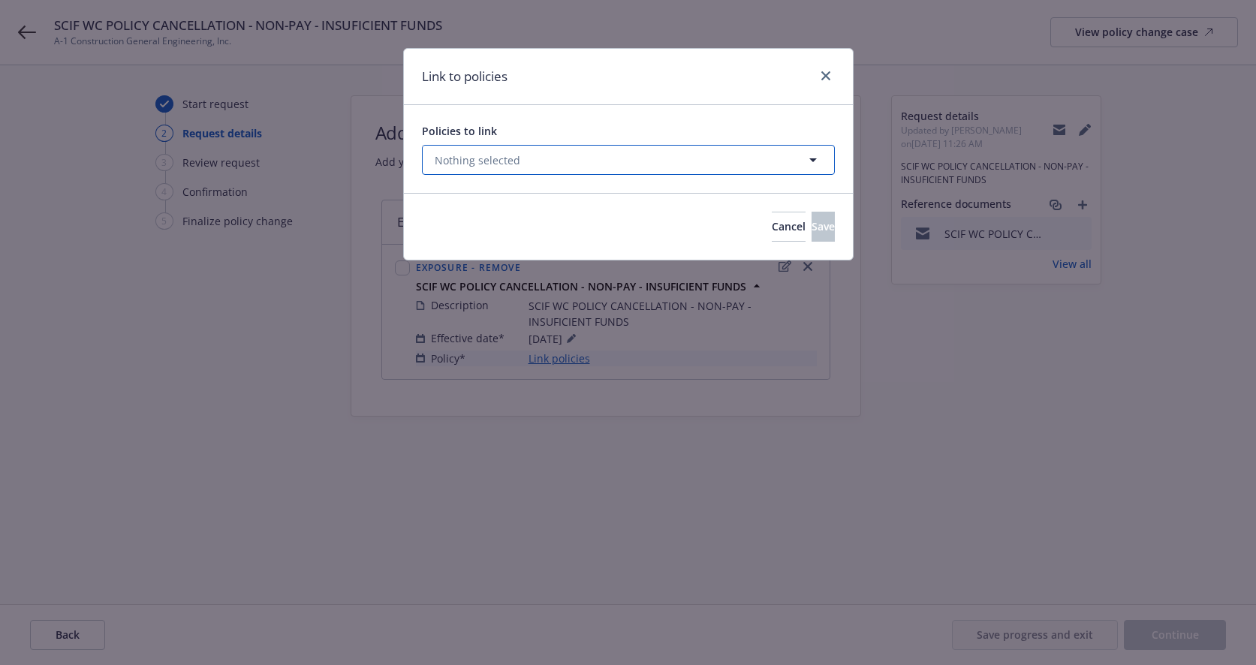
click at [537, 162] on button "Nothing selected" at bounding box center [628, 160] width 413 height 30
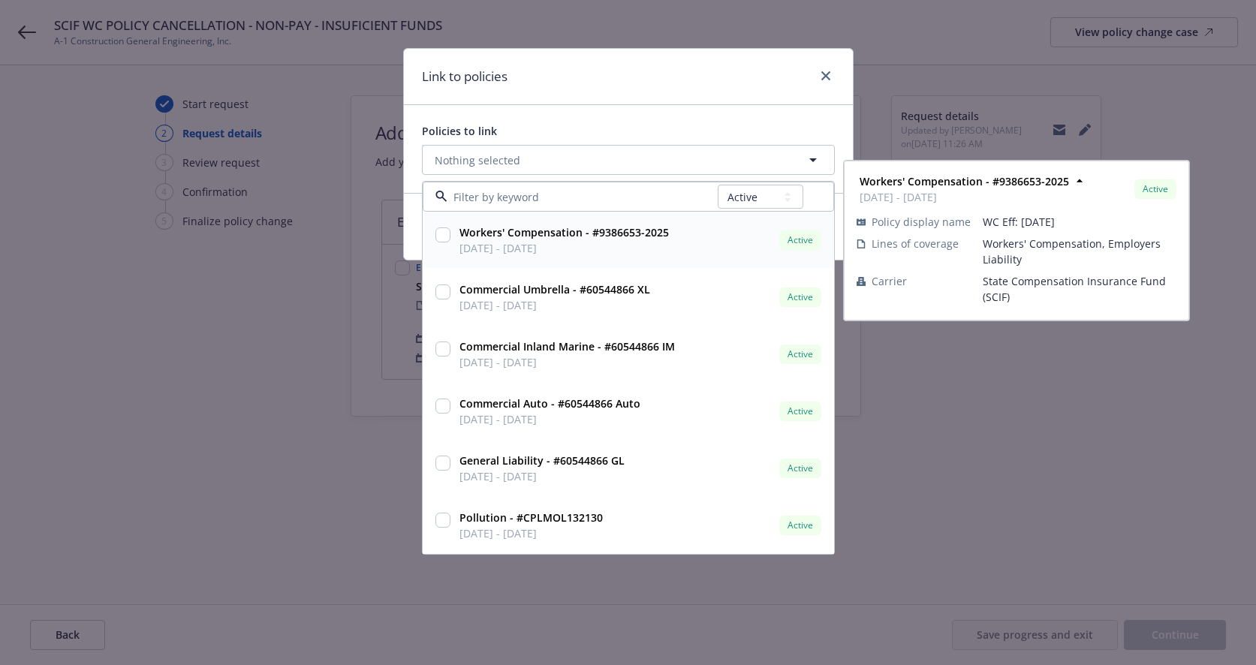
click at [441, 239] on input "checkbox" at bounding box center [442, 234] width 15 height 15
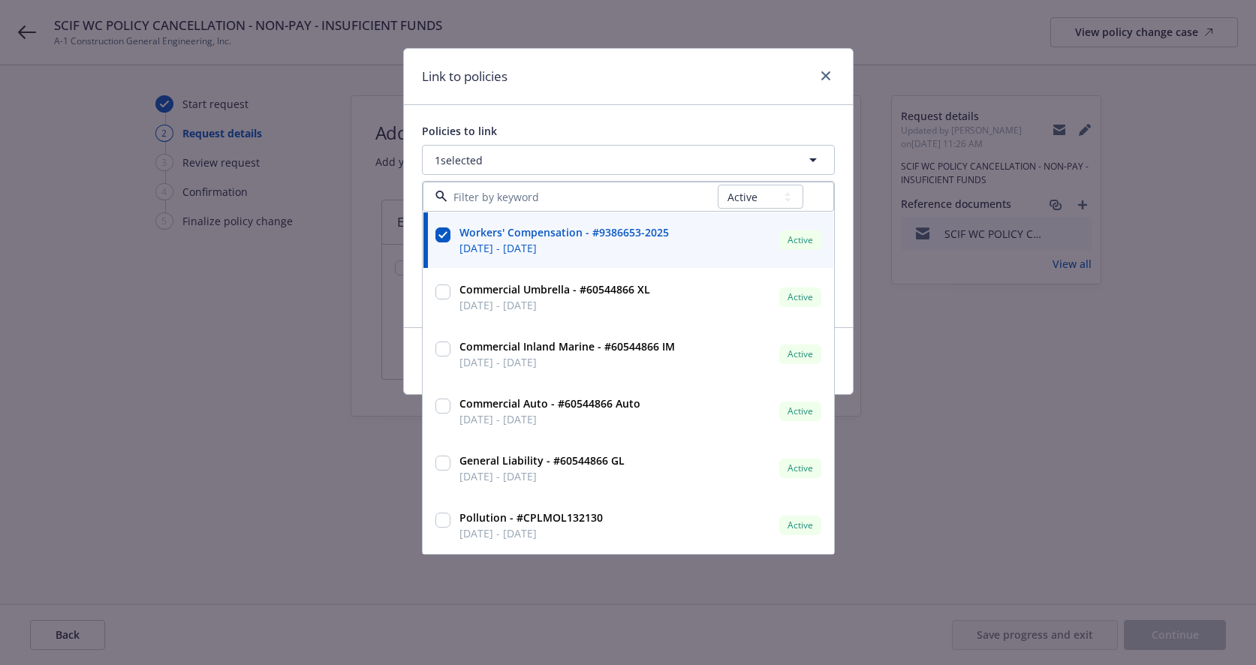
click at [769, 94] on div "Link to policies" at bounding box center [628, 77] width 449 height 56
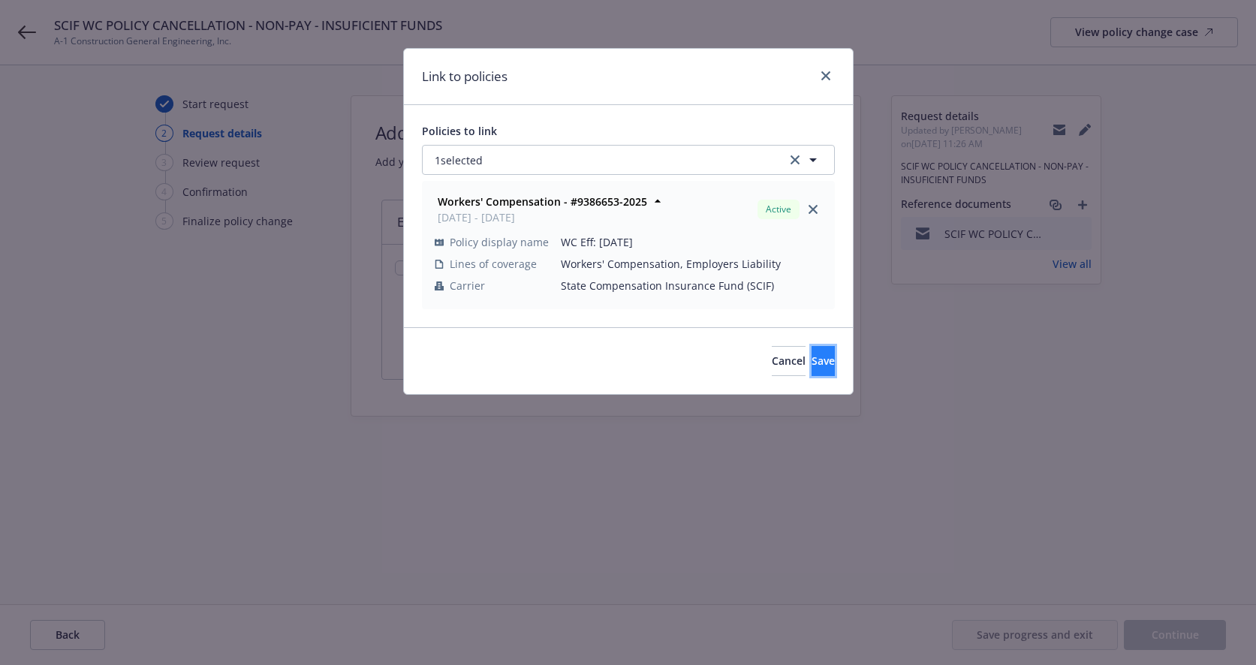
click at [811, 358] on span "Save" at bounding box center [822, 360] width 23 height 14
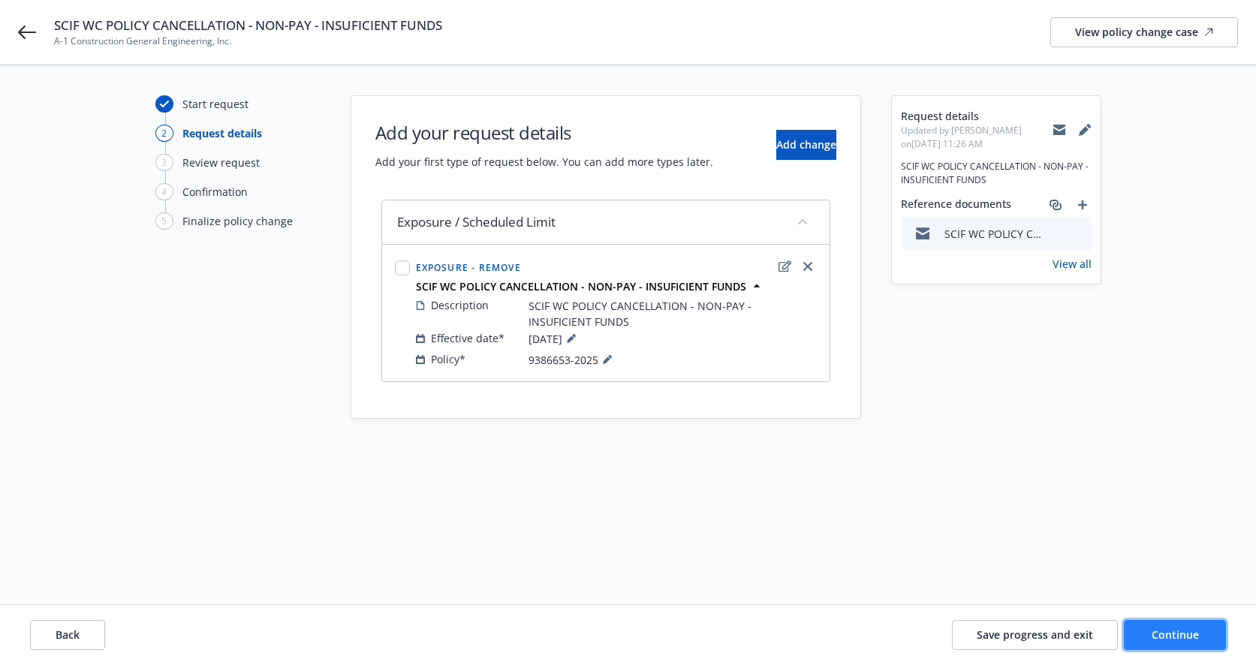
click at [1093, 624] on button "Continue" at bounding box center [1175, 635] width 102 height 30
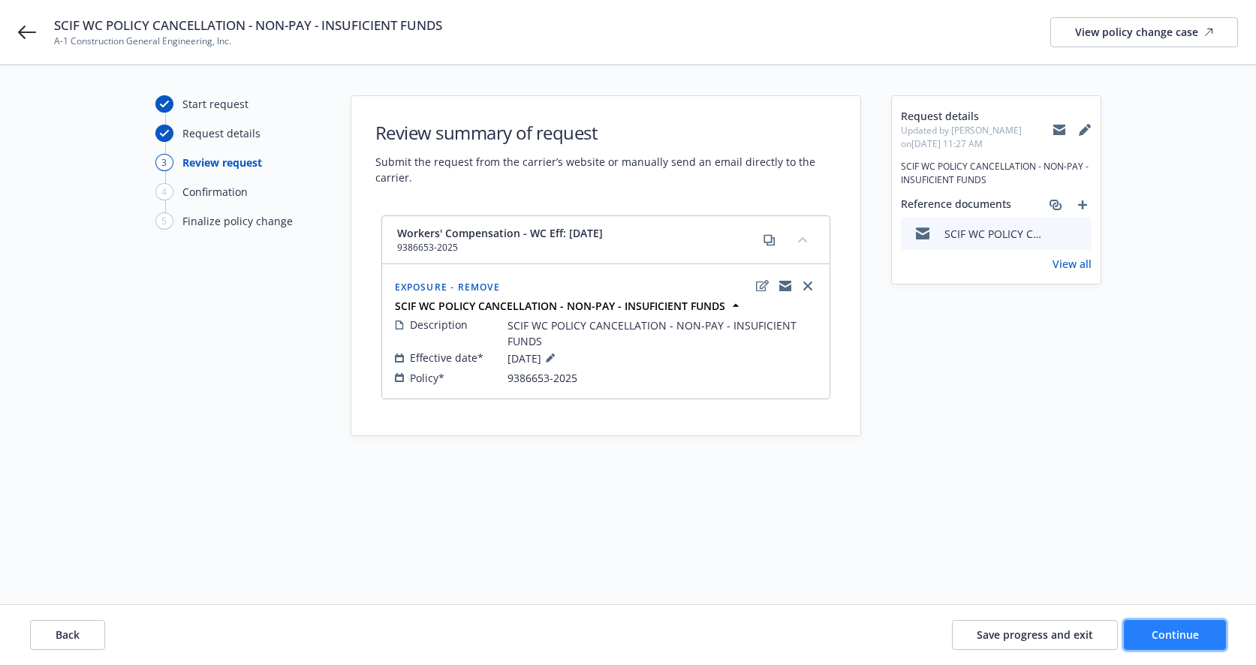
click at [1093, 639] on button "Continue" at bounding box center [1175, 635] width 102 height 30
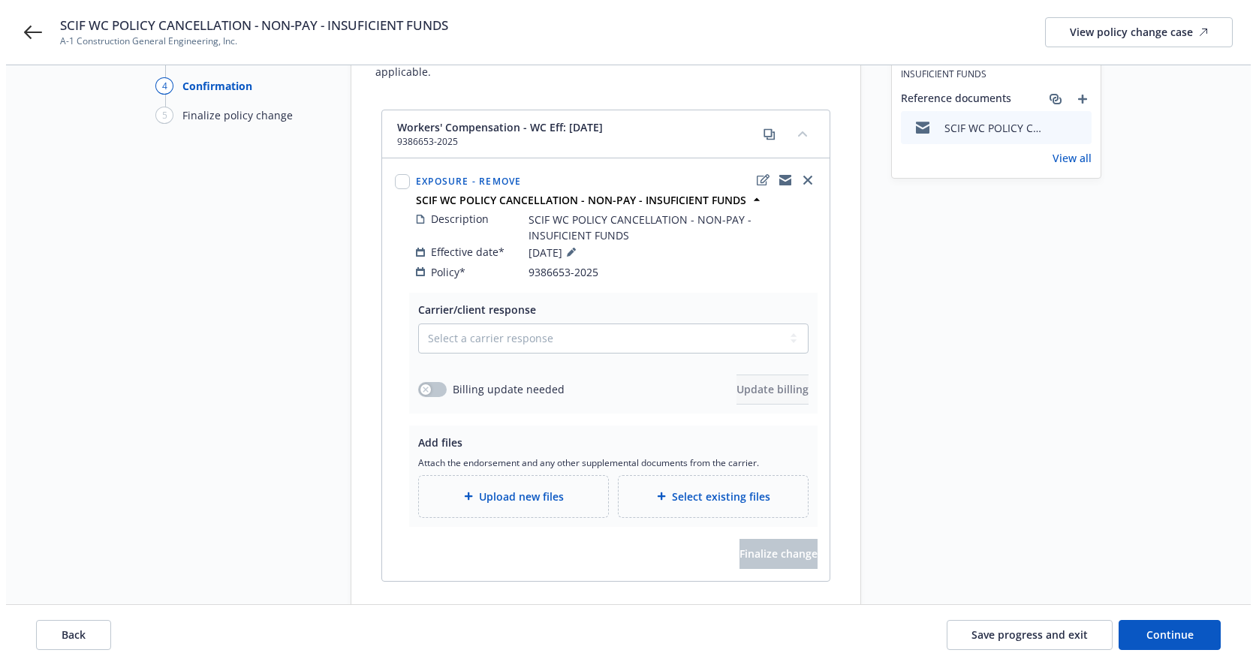
scroll to position [134, 0]
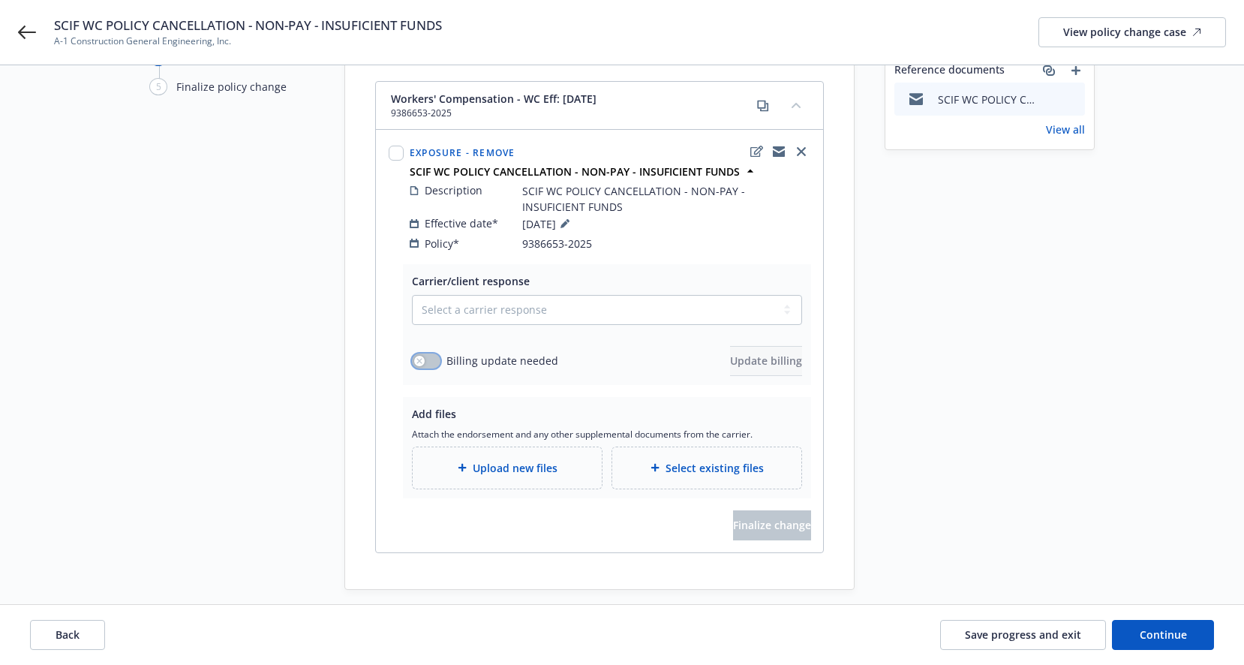
click at [420, 358] on icon "button" at bounding box center [419, 360] width 5 height 5
click at [738, 353] on span "Update billing" at bounding box center [766, 360] width 72 height 14
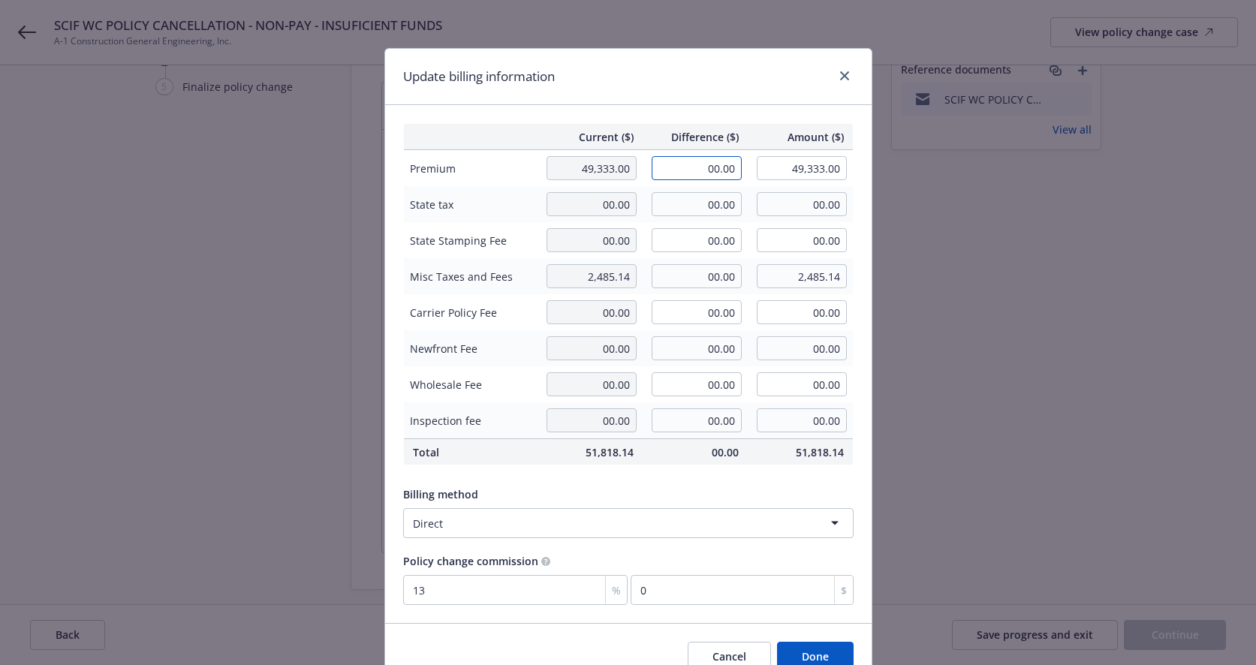
click at [687, 167] on input "00.00" at bounding box center [696, 168] width 90 height 24
click at [757, 504] on div "Billing method Direct" at bounding box center [628, 512] width 450 height 52
click at [680, 269] on input "00.00" at bounding box center [696, 276] width 90 height 24
click at [773, 479] on div "Current ($) Difference ($) Amount ($) Premium 49,333.00 -49,333.00 00.00 State …" at bounding box center [628, 364] width 486 height 518
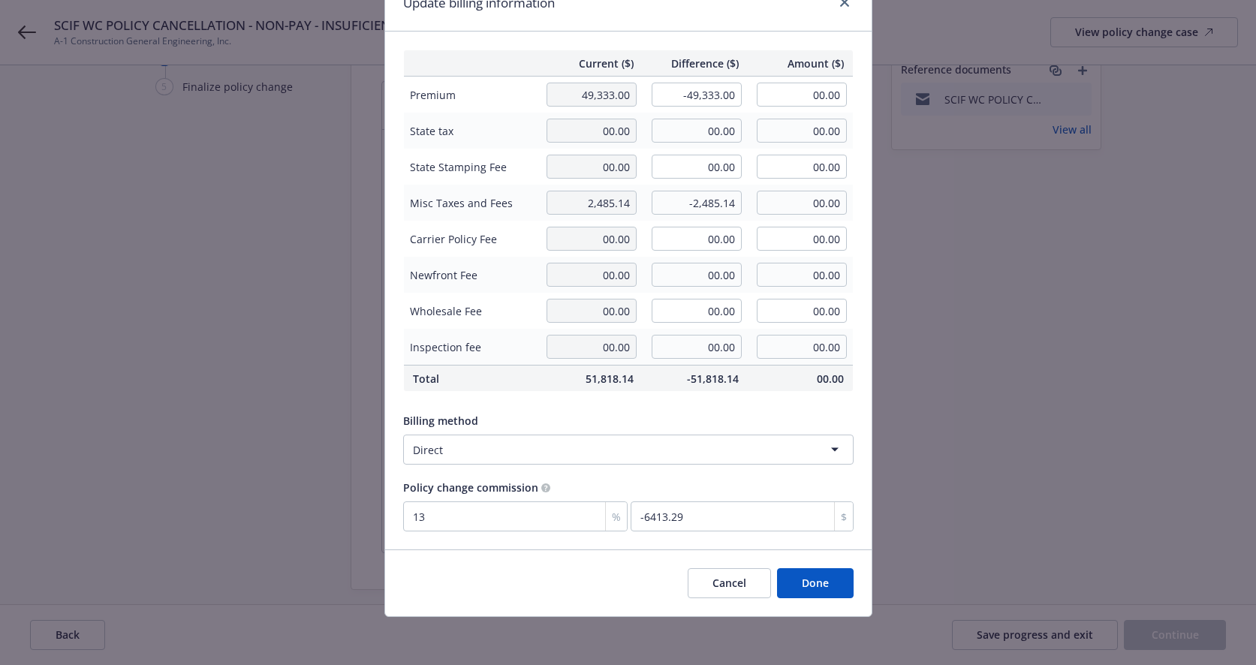
click at [815, 586] on button "Done" at bounding box center [815, 583] width 77 height 30
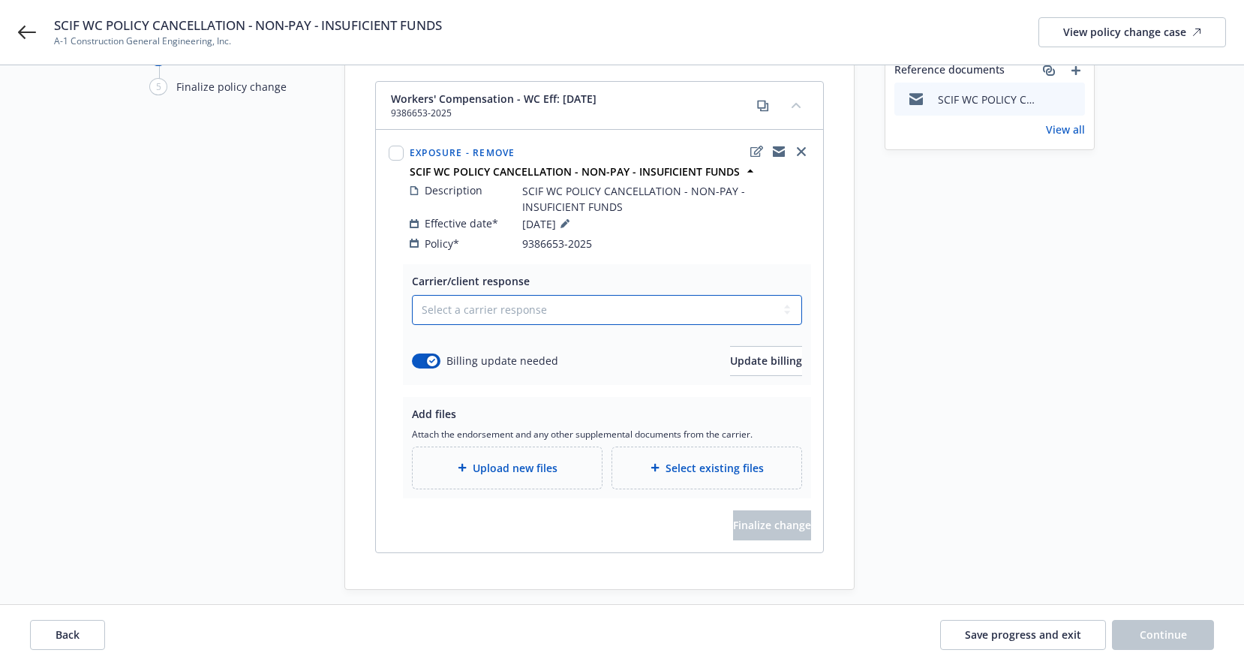
click at [504, 295] on select "Select a carrier response Accepted Accepted with revision No endorsement needed…" at bounding box center [607, 310] width 390 height 30
click at [412, 295] on select "Select a carrier response Accepted Accepted with revision No endorsement needed…" at bounding box center [607, 310] width 390 height 30
click at [710, 460] on span "Select existing files" at bounding box center [715, 468] width 98 height 16
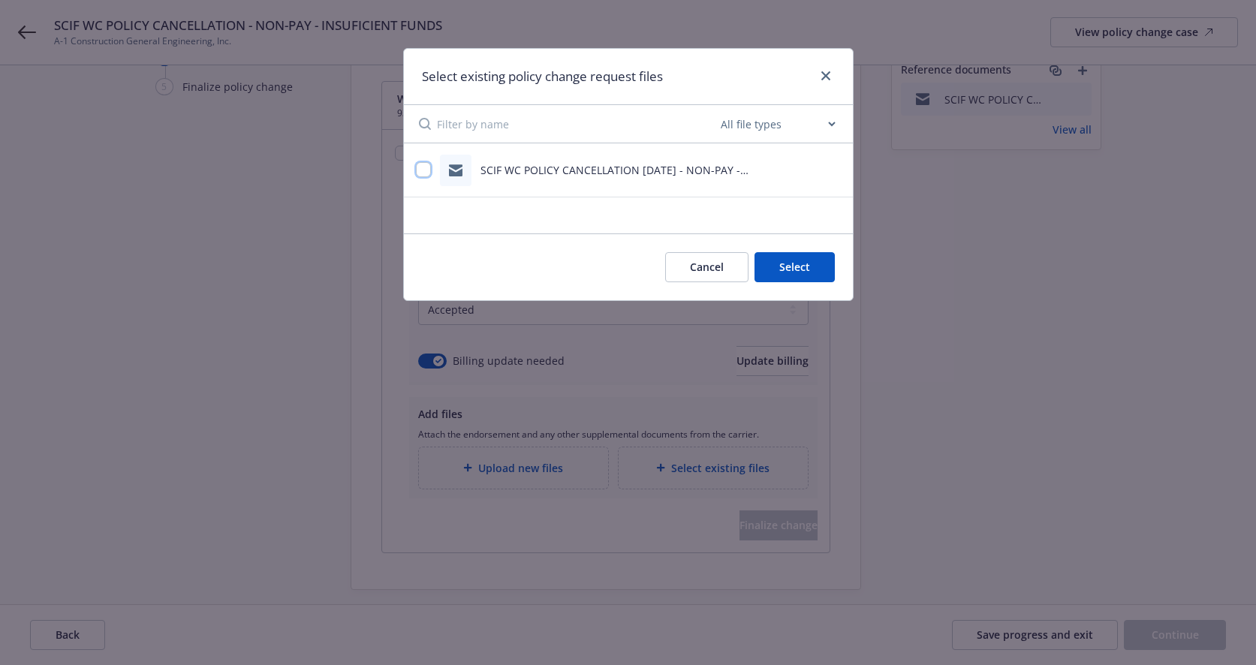
click at [425, 167] on input "checkbox" at bounding box center [423, 169] width 15 height 15
click at [770, 272] on button "Select 1 file" at bounding box center [780, 267] width 108 height 30
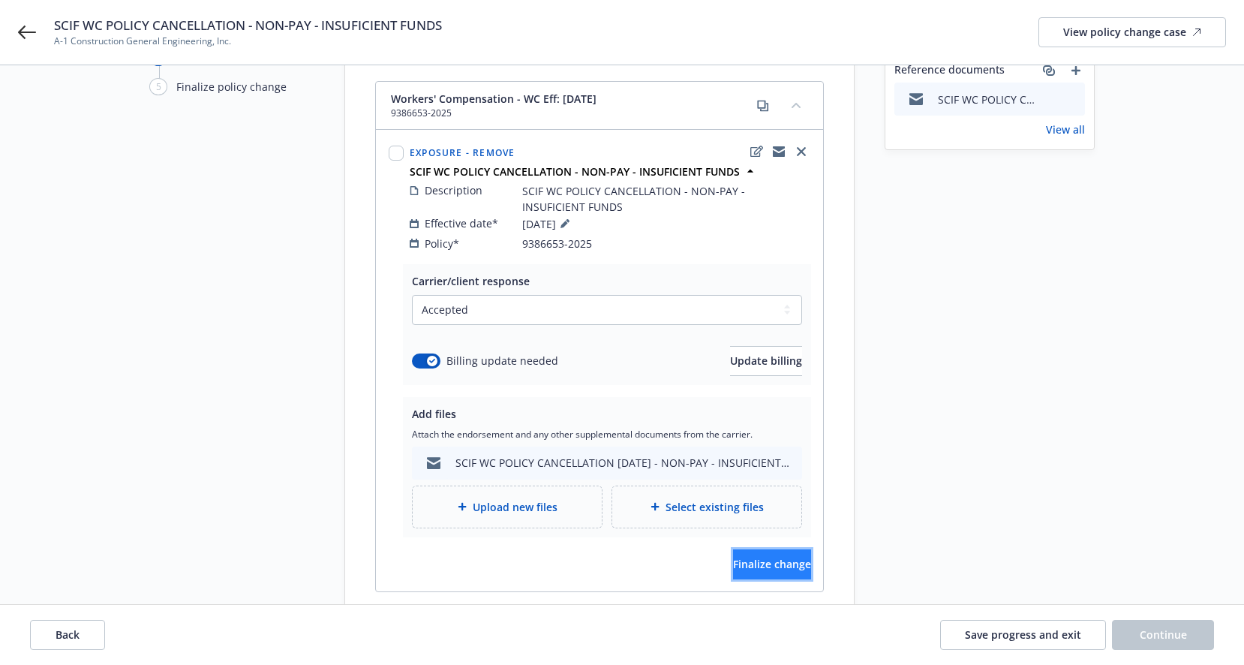
click at [745, 557] on span "Finalize change" at bounding box center [772, 564] width 78 height 14
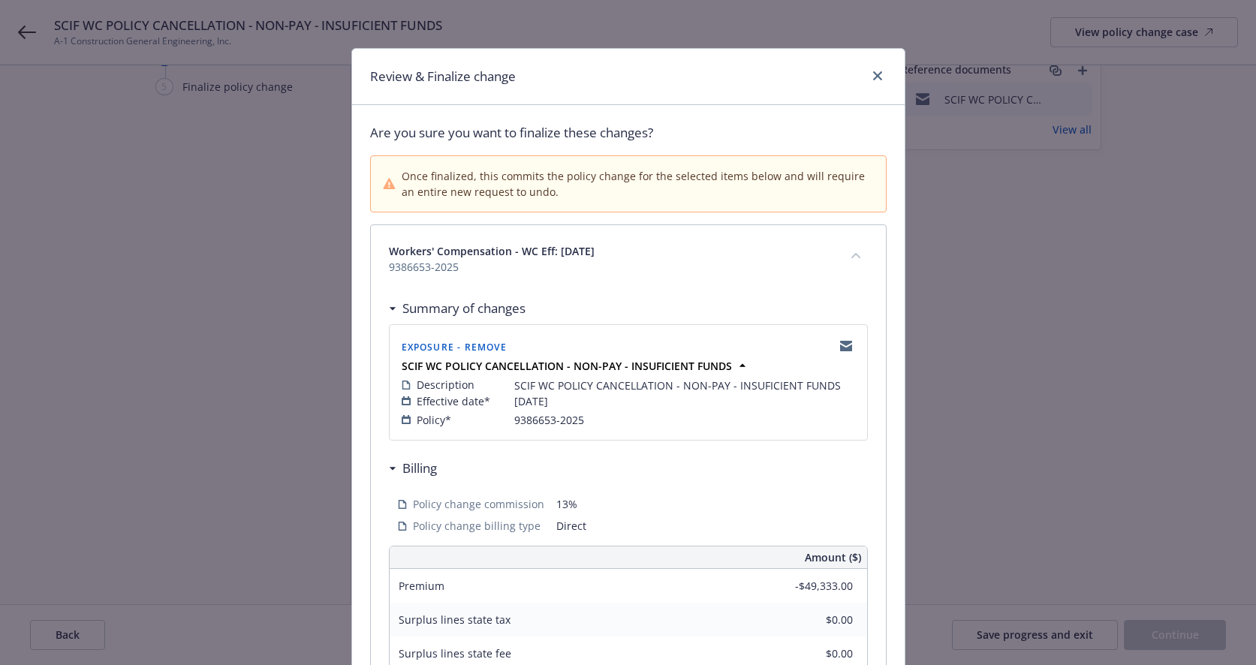
scroll to position [350, 0]
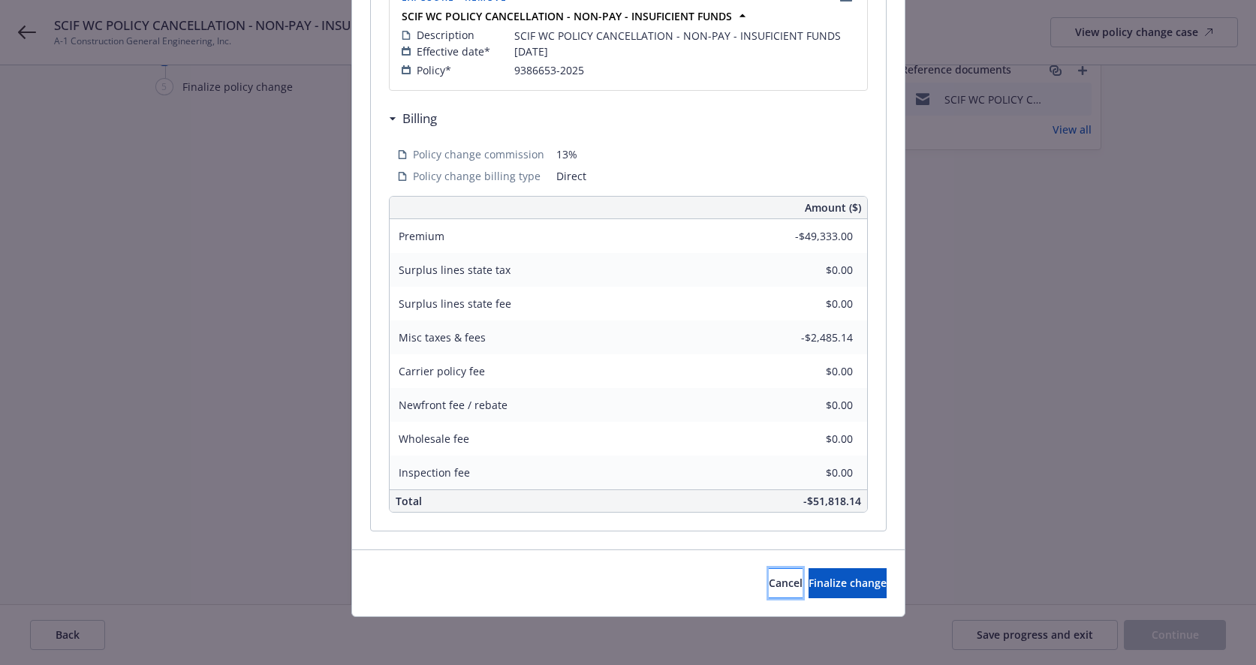
click at [769, 582] on span "Cancel" at bounding box center [786, 583] width 34 height 14
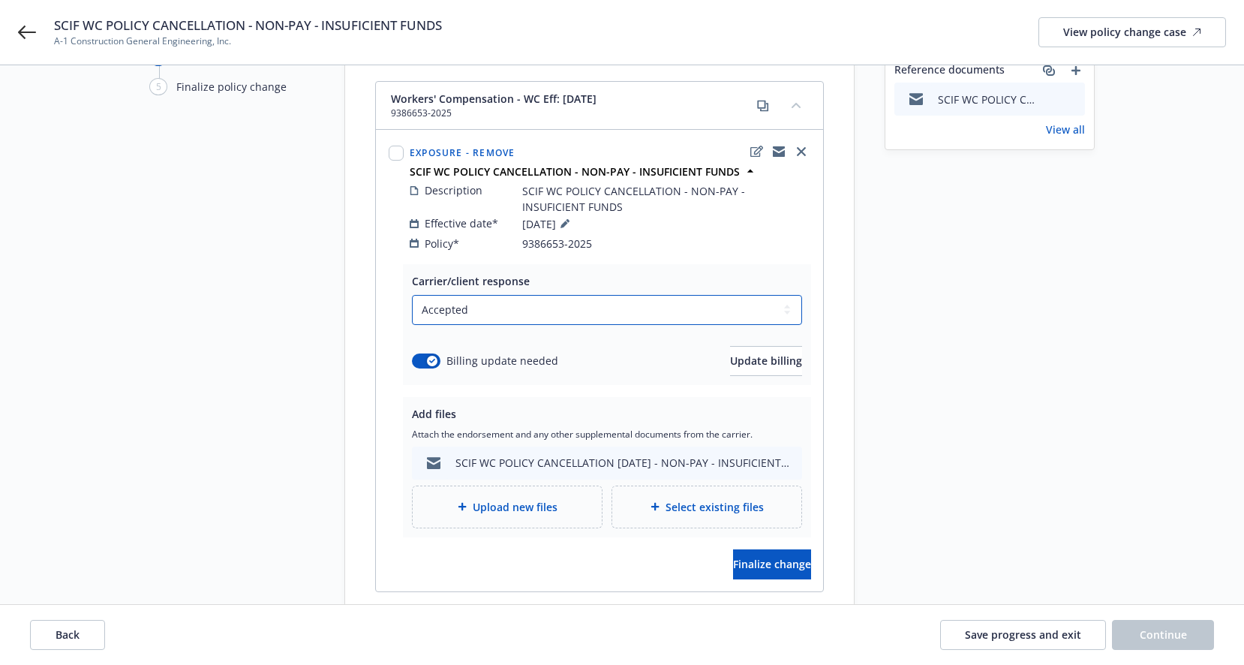
click at [621, 297] on select "Select a carrier response Accepted Accepted with revision No endorsement needed…" at bounding box center [607, 310] width 390 height 30
click at [417, 295] on select "Select a carrier response Accepted Accepted with revision No endorsement needed…" at bounding box center [607, 310] width 390 height 30
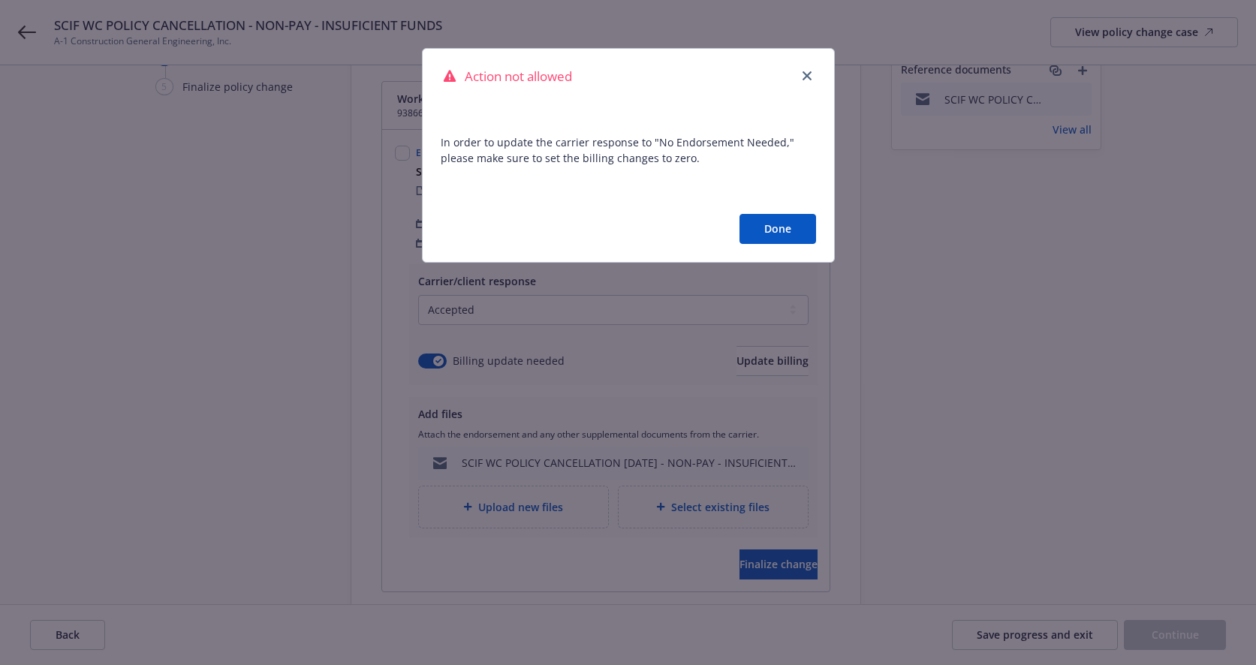
click at [775, 232] on button "Done" at bounding box center [777, 229] width 77 height 30
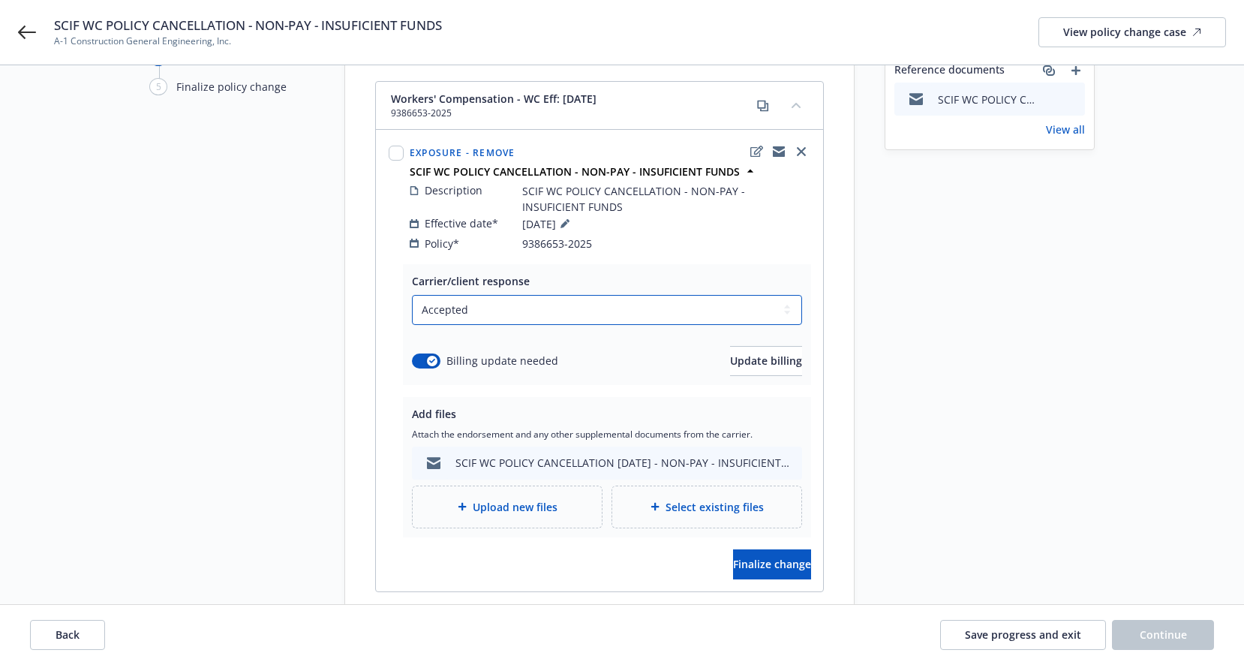
click at [498, 295] on select "Select a carrier response Accepted Accepted with revision No endorsement needed…" at bounding box center [607, 310] width 390 height 30
click at [412, 295] on select "Select a carrier response Accepted Accepted with revision No endorsement needed…" at bounding box center [607, 310] width 390 height 30
click at [755, 557] on span "Finalize change" at bounding box center [772, 564] width 78 height 14
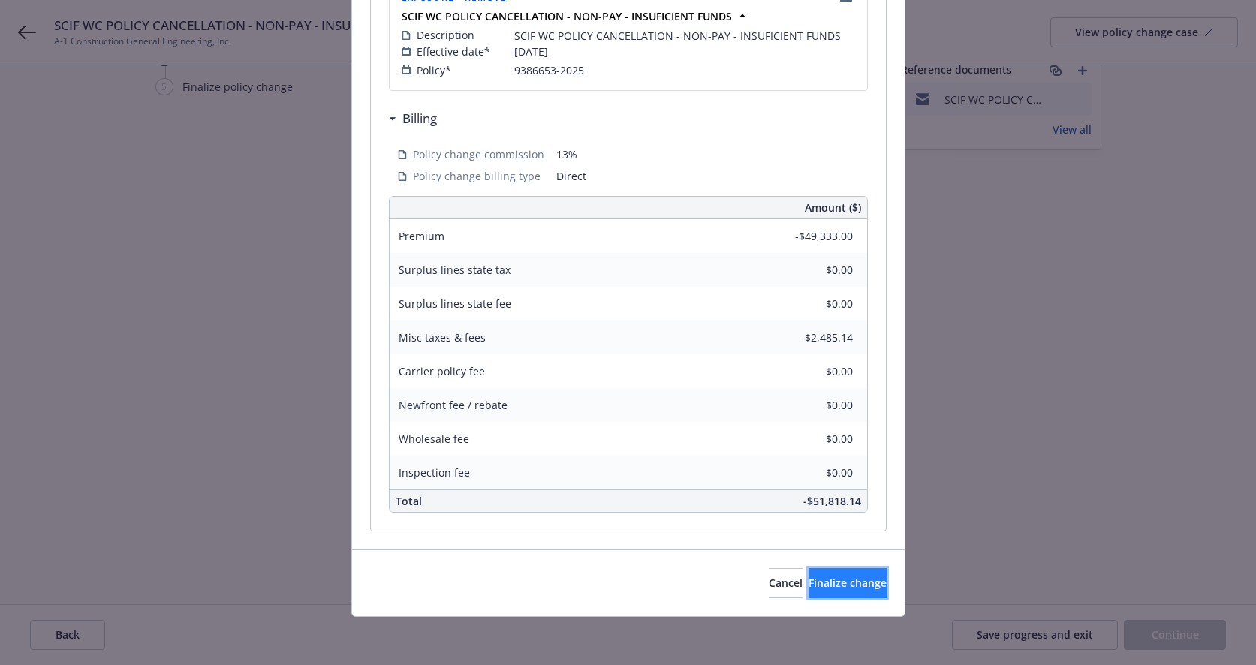
click at [815, 585] on span "Finalize change" at bounding box center [847, 583] width 78 height 14
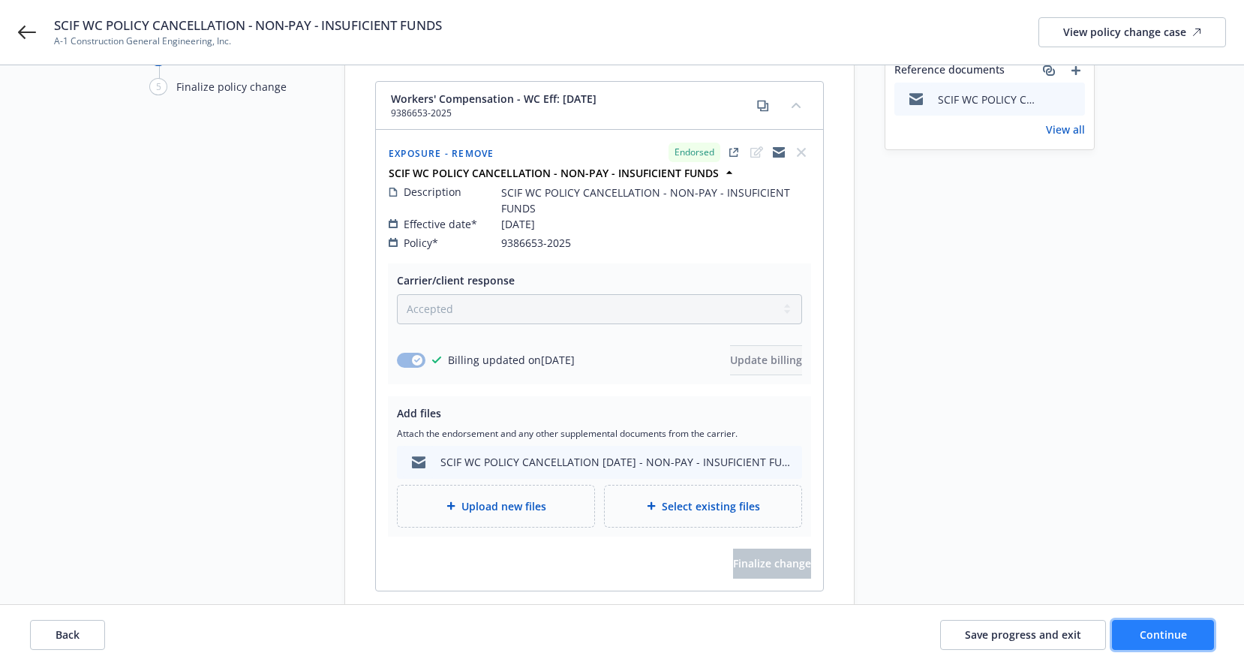
click at [1093, 627] on button "Continue" at bounding box center [1163, 635] width 102 height 30
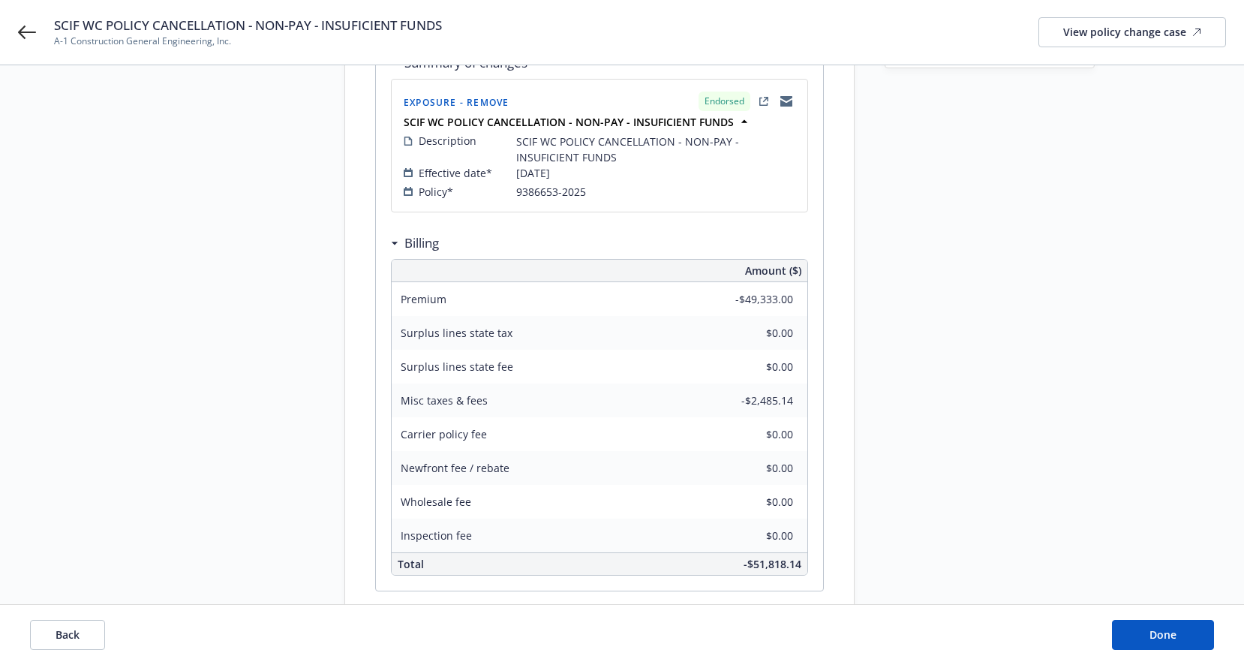
scroll to position [270, 0]
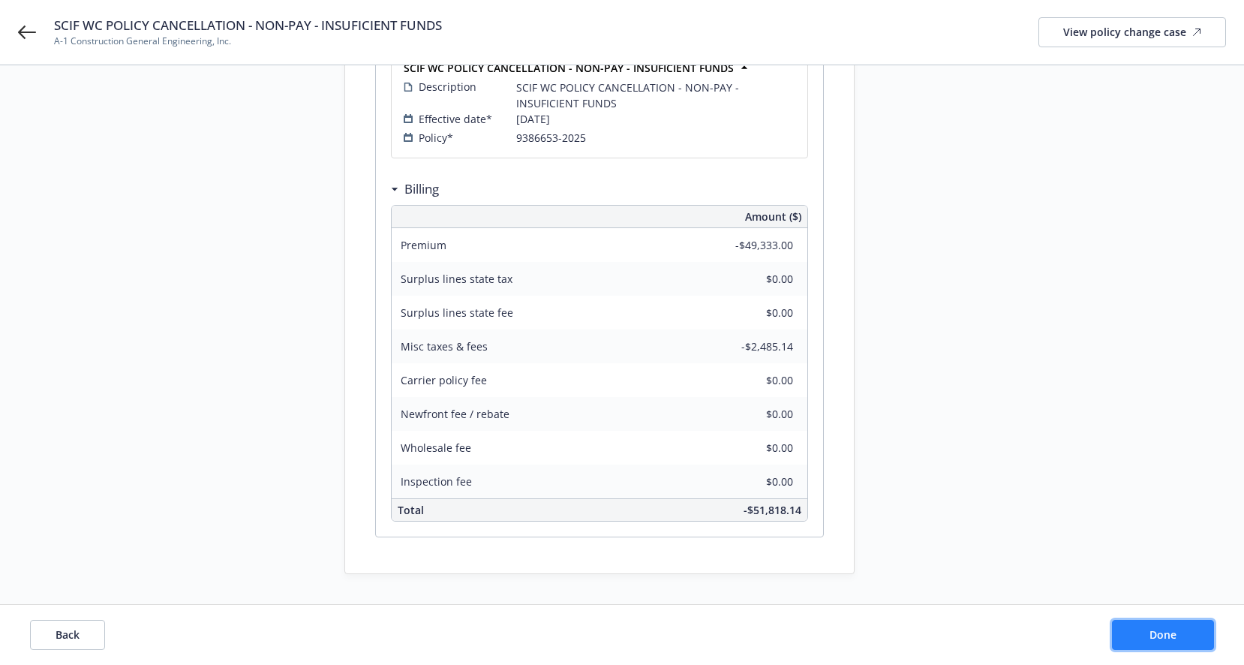
click at [1093, 630] on span "Done" at bounding box center [1163, 634] width 27 height 14
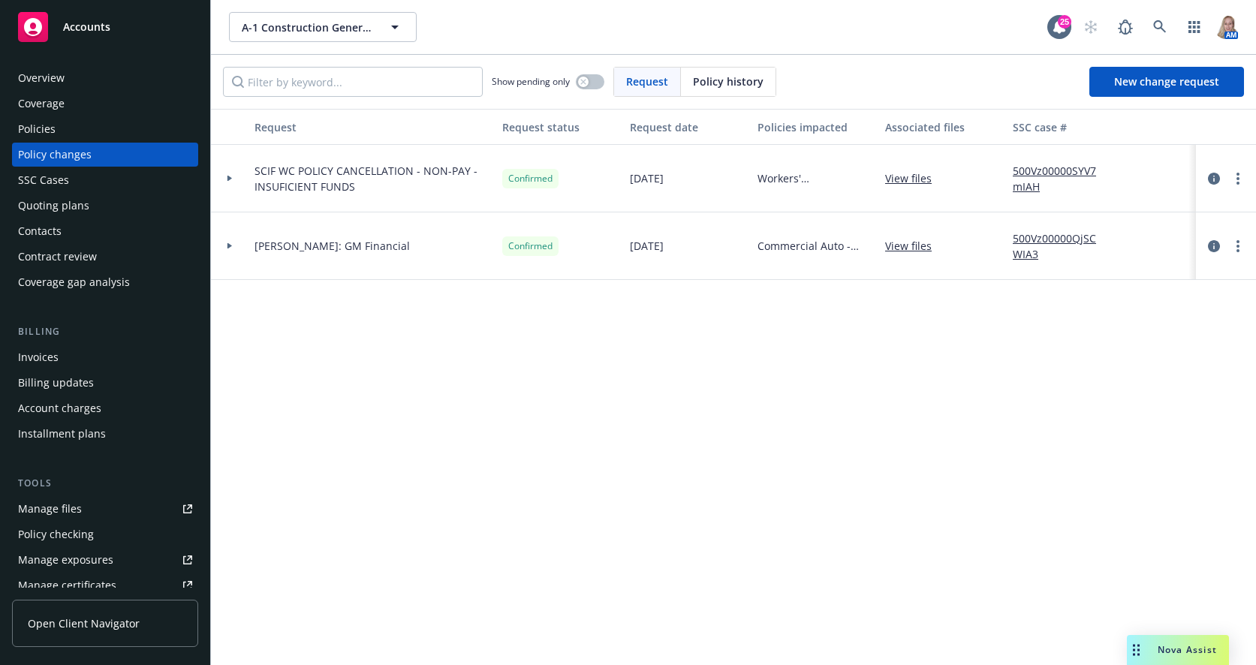
click at [291, 550] on div "Request Request status Request date Policies impacted Associated files SSC case…" at bounding box center [733, 387] width 1045 height 556
click at [1093, 644] on span "Nova Assist" at bounding box center [1186, 649] width 59 height 13
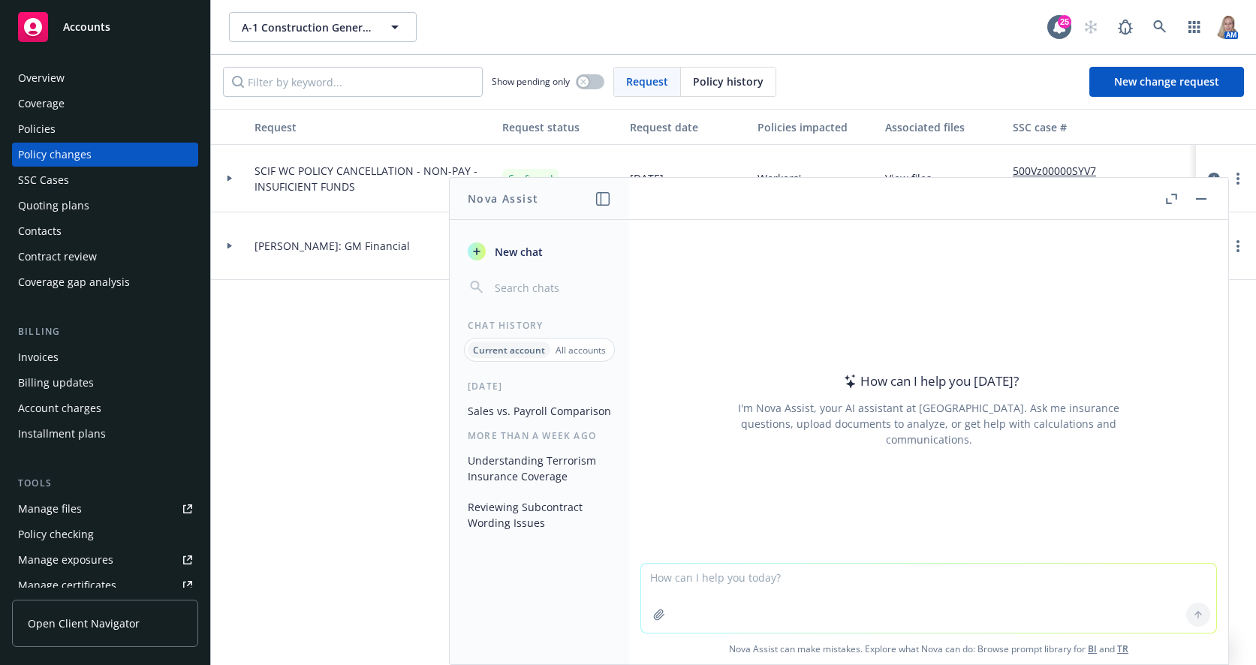
click at [712, 589] on textarea at bounding box center [928, 598] width 575 height 69
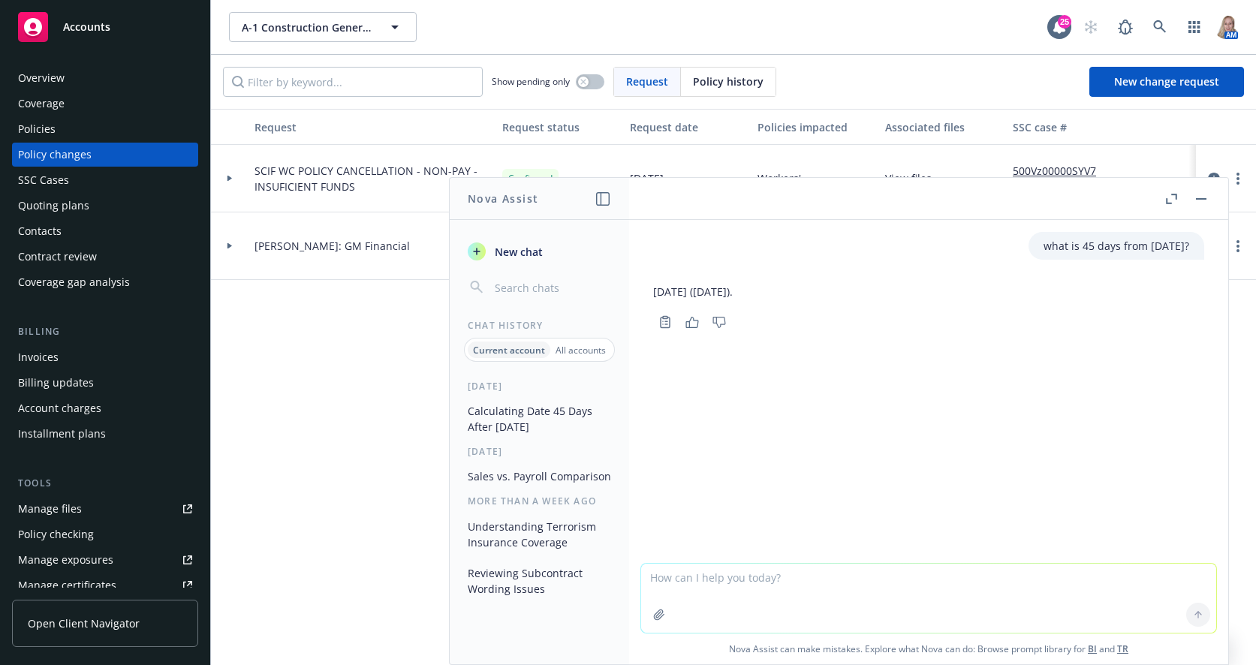
click at [348, 486] on div "Request Request status Request date Policies impacted Associated files SSC case…" at bounding box center [733, 387] width 1045 height 556
click at [344, 476] on div "Request Request status Request date Policies impacted Associated files SSC case…" at bounding box center [733, 387] width 1045 height 556
click at [1093, 188] on header at bounding box center [928, 199] width 599 height 42
click at [1093, 200] on button "button" at bounding box center [1201, 199] width 18 height 18
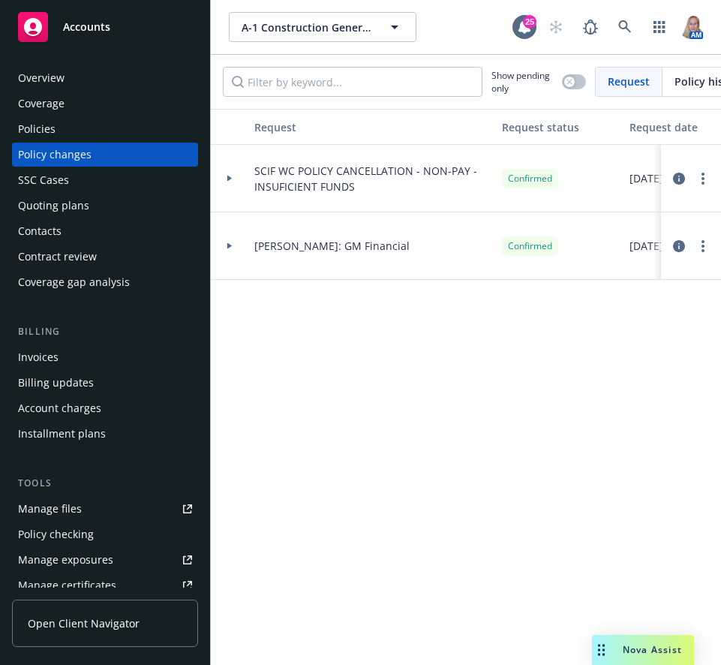
click at [458, 429] on div "Request Request status Request date Policies impacted Associated files SSC case…" at bounding box center [466, 387] width 510 height 556
